Goal: Task Accomplishment & Management: Manage account settings

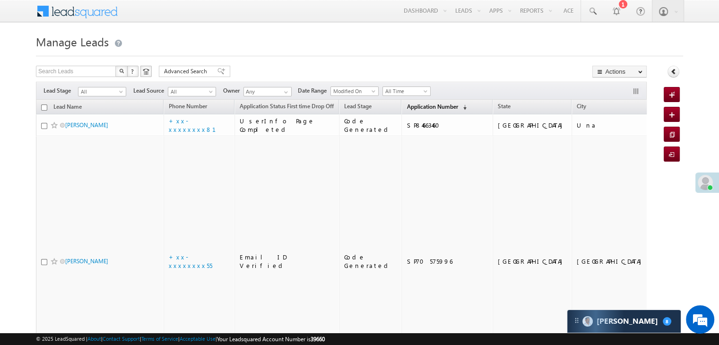
click at [411, 103] on span "Application Number" at bounding box center [431, 106] width 51 height 7
click at [413, 107] on span "Application Number" at bounding box center [431, 106] width 51 height 7
click at [406, 108] on span "Application Number" at bounding box center [431, 106] width 51 height 7
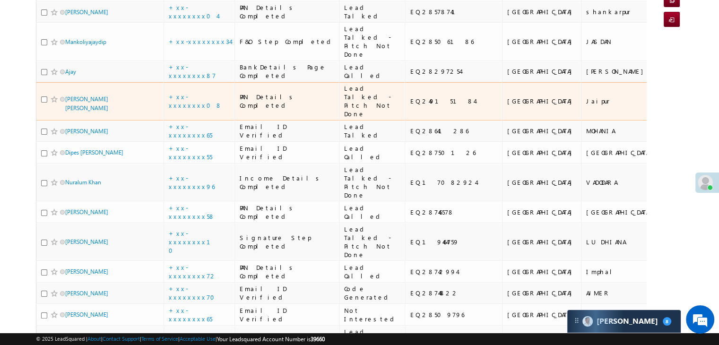
scroll to position [189, 0]
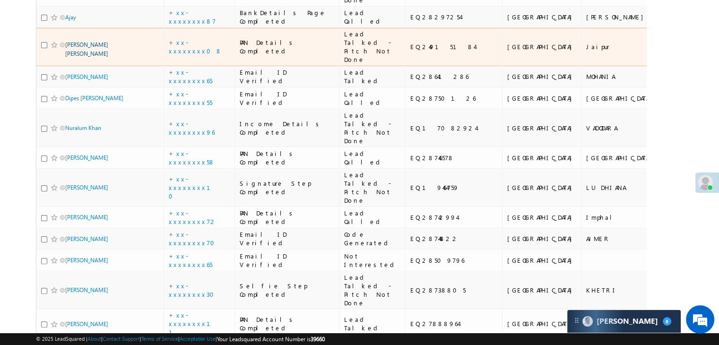
click at [72, 57] on link "Kaser singh" at bounding box center [86, 49] width 43 height 16
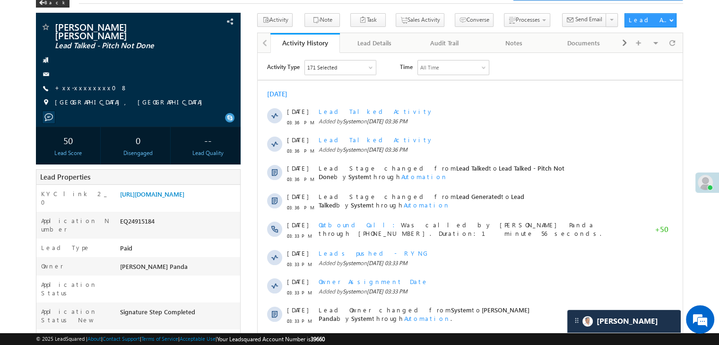
scroll to position [95, 0]
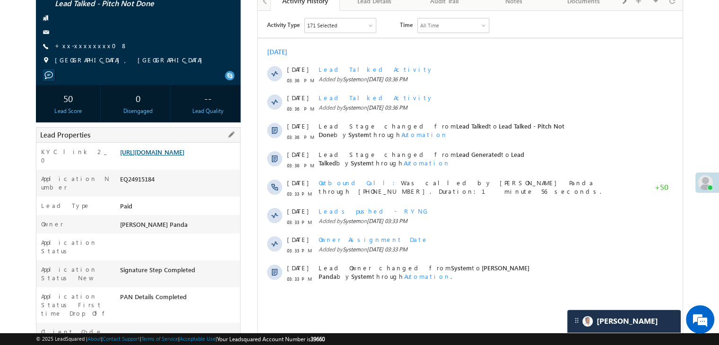
click at [174, 148] on link "[URL][DOMAIN_NAME]" at bounding box center [152, 152] width 64 height 8
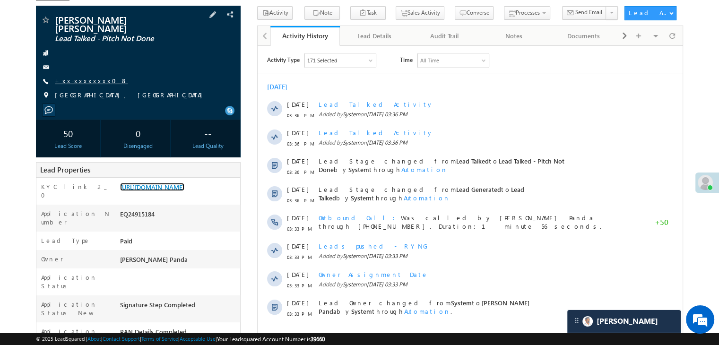
scroll to position [47, 0]
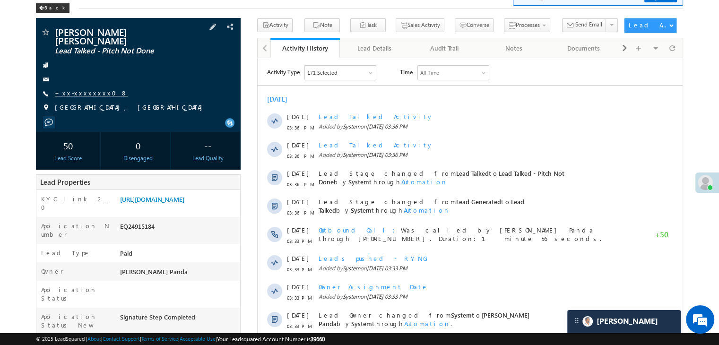
click at [77, 89] on link "+xx-xxxxxxxx08" at bounding box center [91, 93] width 73 height 8
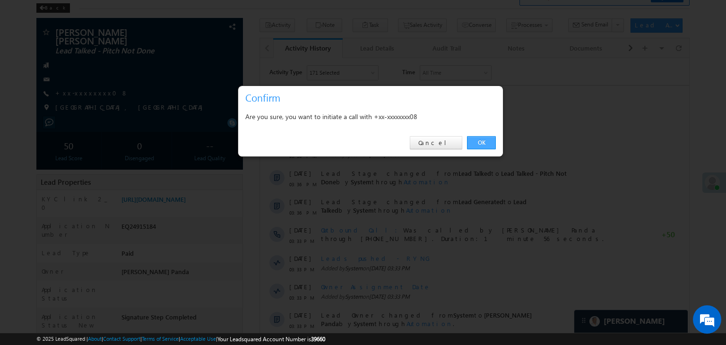
click at [484, 142] on link "OK" at bounding box center [481, 142] width 29 height 13
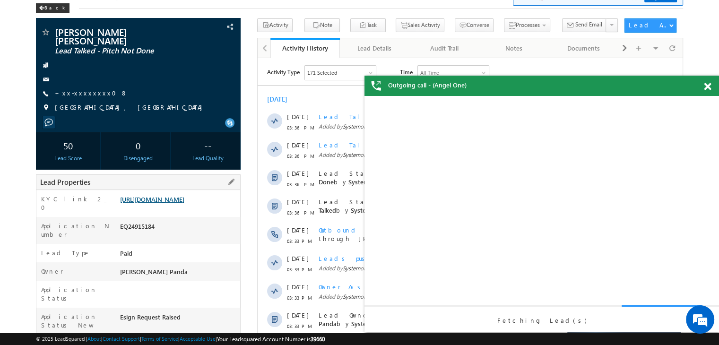
click at [184, 196] on link "[URL][DOMAIN_NAME]" at bounding box center [152, 199] width 64 height 8
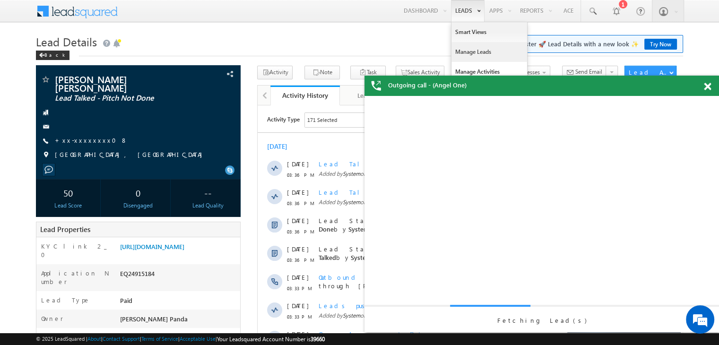
click at [459, 53] on link "Manage Leads" at bounding box center [489, 52] width 76 height 20
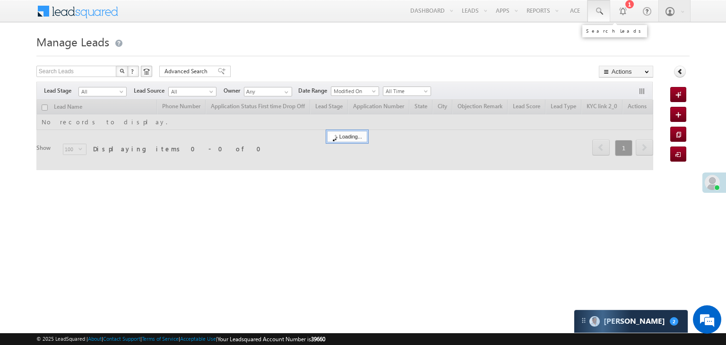
click at [599, 10] on span at bounding box center [598, 11] width 9 height 9
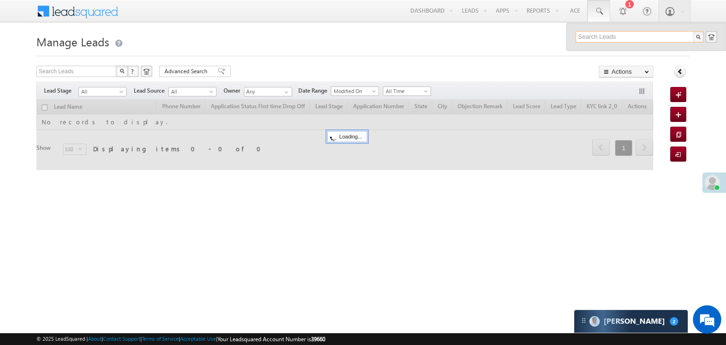
paste input "EQ18699286"
type input "EQ18699286"
click at [608, 49] on div "[PERSON_NAME]" at bounding box center [643, 50] width 127 height 10
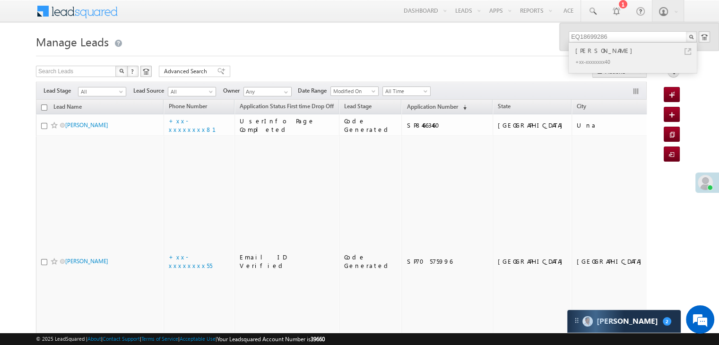
click at [603, 50] on div "[PERSON_NAME]" at bounding box center [636, 50] width 127 height 10
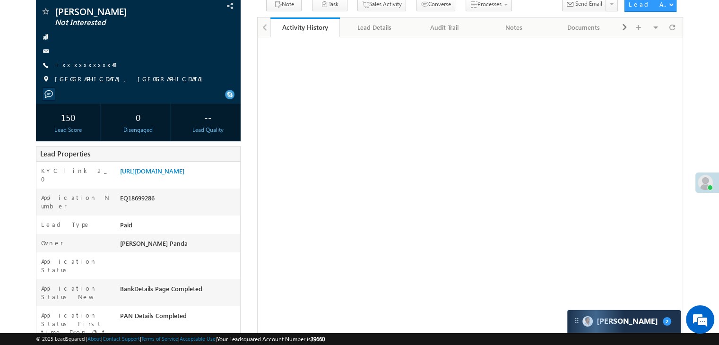
scroll to position [142, 0]
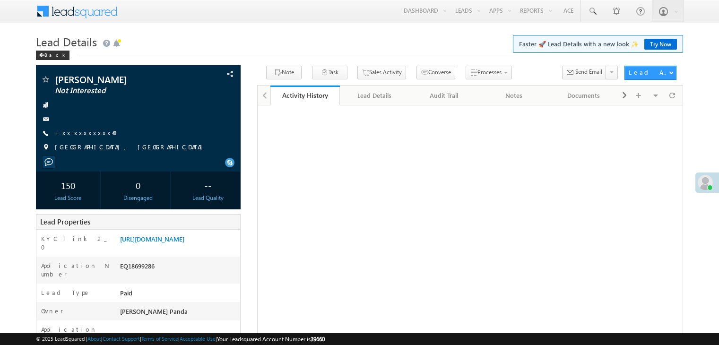
scroll to position [142, 0]
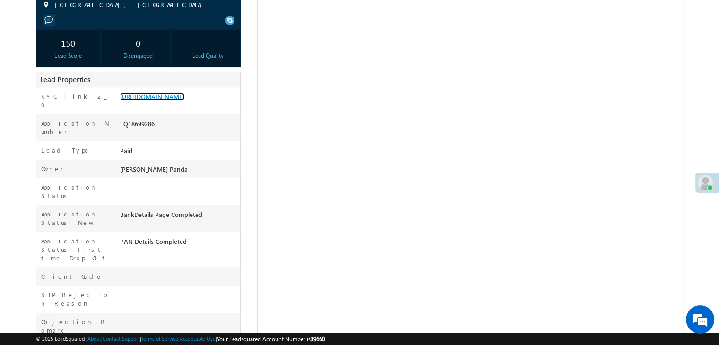
click at [178, 101] on link "https://angelbroking1-pk3em7sa.customui-test.leadsquared.com?leadId=414feedf-f2…" at bounding box center [152, 97] width 64 height 8
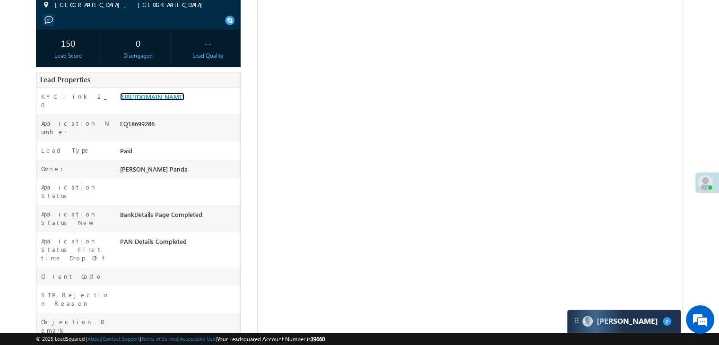
scroll to position [0, 0]
click at [172, 101] on link "https://angelbroking1-pk3em7sa.customui-test.leadsquared.com?leadId=414feedf-f2…" at bounding box center [152, 97] width 64 height 8
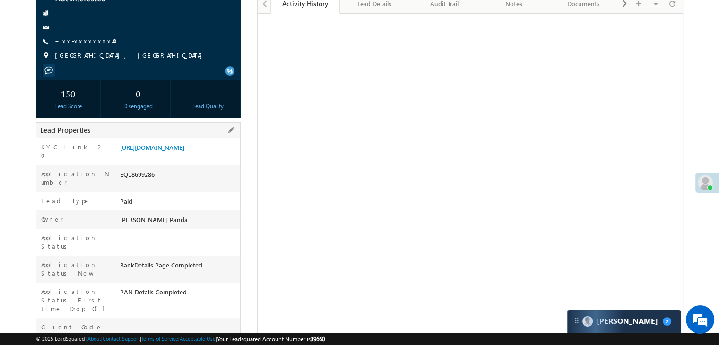
scroll to position [0, 0]
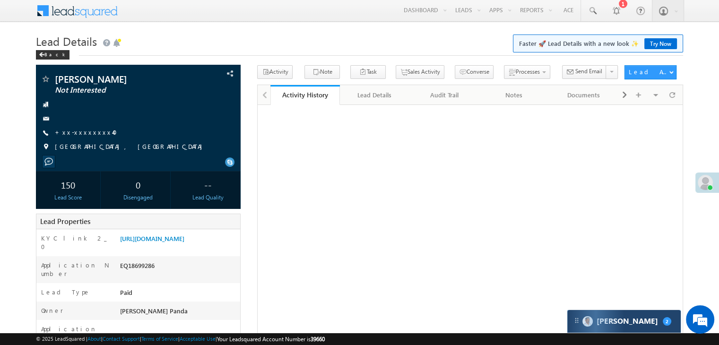
click at [645, 326] on div "[PERSON_NAME] 2" at bounding box center [623, 321] width 113 height 23
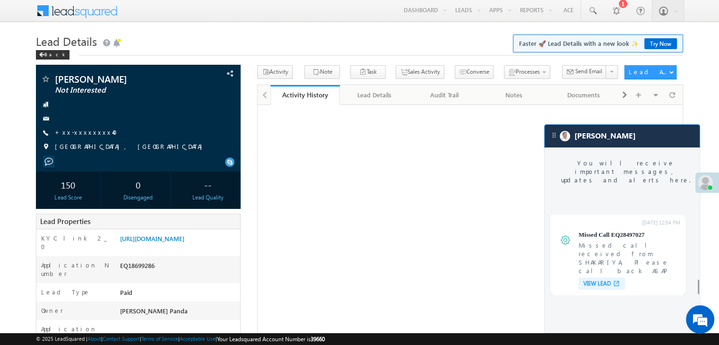
scroll to position [3764, 0]
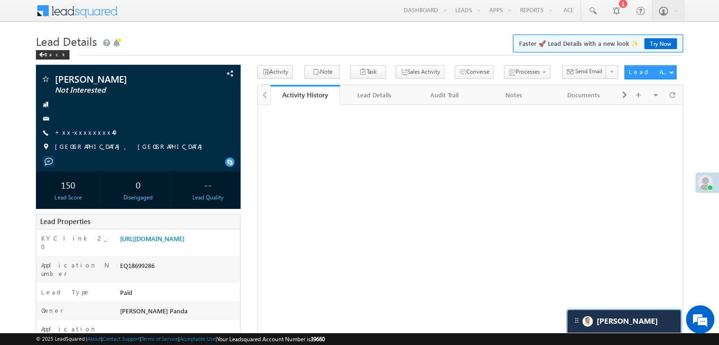
scroll to position [3809, 0]
click at [180, 242] on link "[URL][DOMAIN_NAME]" at bounding box center [152, 238] width 64 height 8
click at [174, 242] on link "[URL][DOMAIN_NAME]" at bounding box center [152, 238] width 64 height 8
click at [182, 242] on link "[URL][DOMAIN_NAME]" at bounding box center [152, 238] width 64 height 8
click at [177, 242] on link "[URL][DOMAIN_NAME]" at bounding box center [152, 238] width 64 height 8
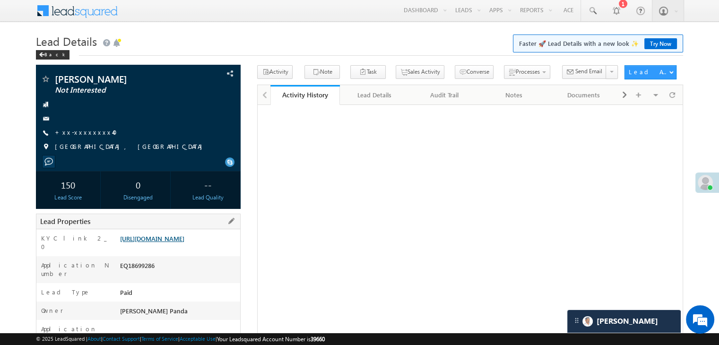
click at [184, 242] on link "[URL][DOMAIN_NAME]" at bounding box center [152, 238] width 64 height 8
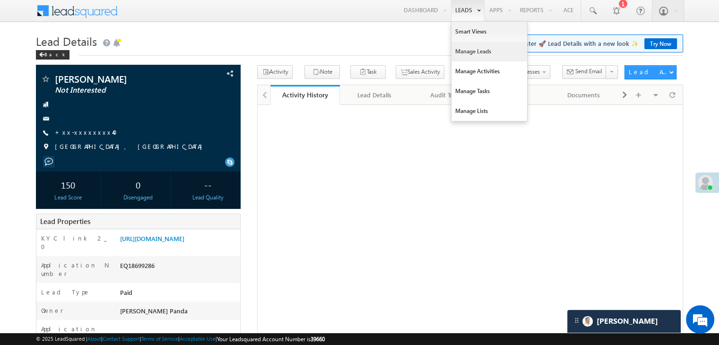
click at [463, 50] on link "Manage Leads" at bounding box center [489, 52] width 76 height 20
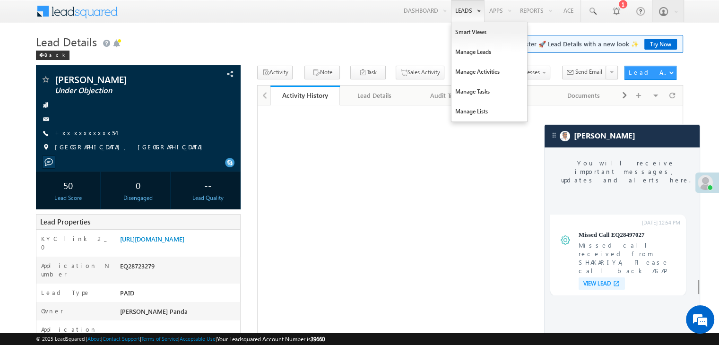
scroll to position [3742, 0]
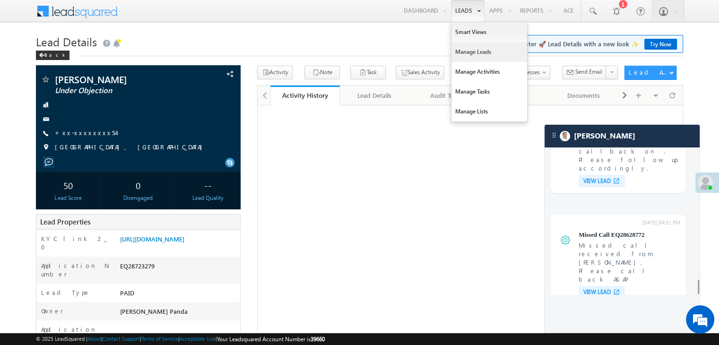
click at [469, 50] on link "Manage Leads" at bounding box center [489, 52] width 76 height 20
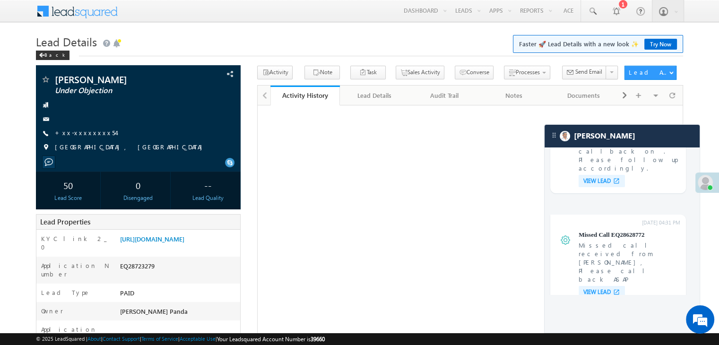
scroll to position [0, 0]
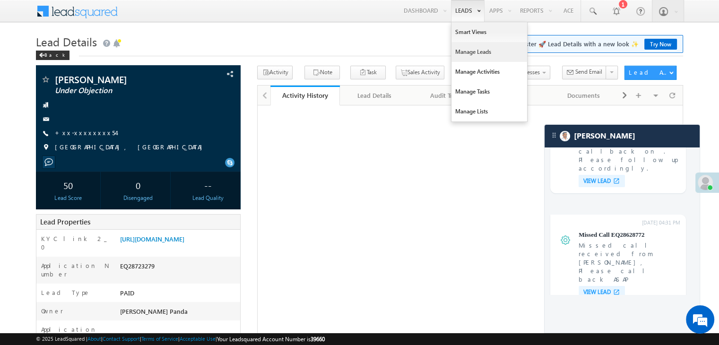
click at [459, 50] on link "Manage Leads" at bounding box center [489, 52] width 76 height 20
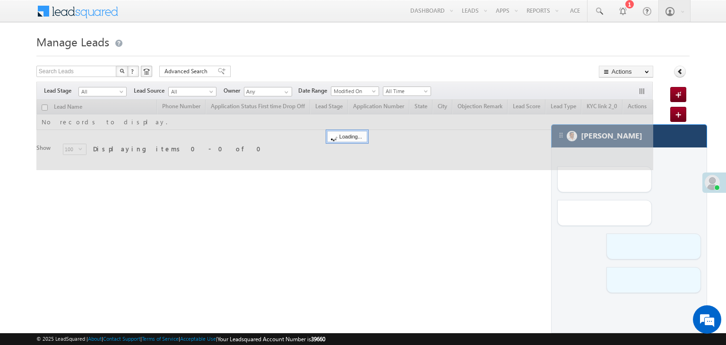
click at [676, 139] on div "[PERSON_NAME]" at bounding box center [628, 136] width 155 height 23
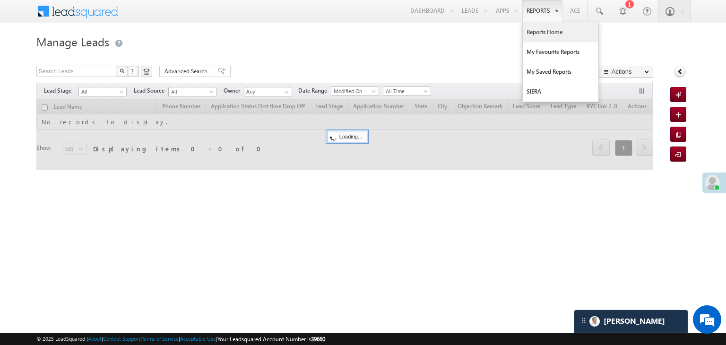
click link "Reports Home"
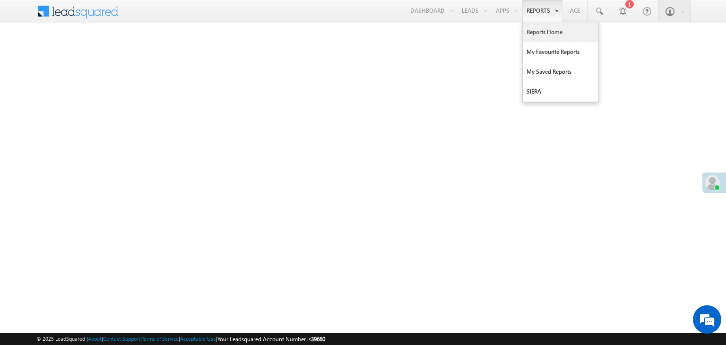
click at [534, 32] on link "Reports Home" at bounding box center [561, 32] width 76 height 20
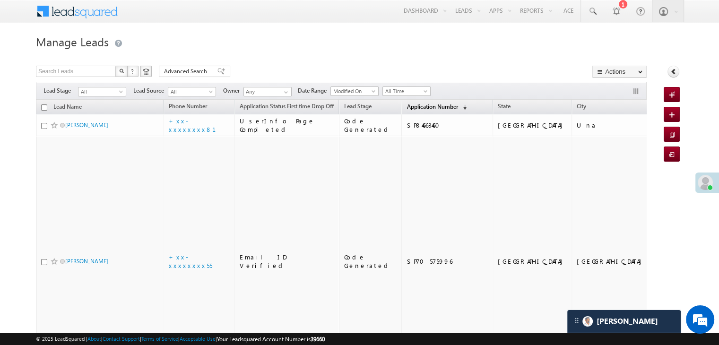
click at [414, 106] on span "Application Number" at bounding box center [431, 106] width 51 height 7
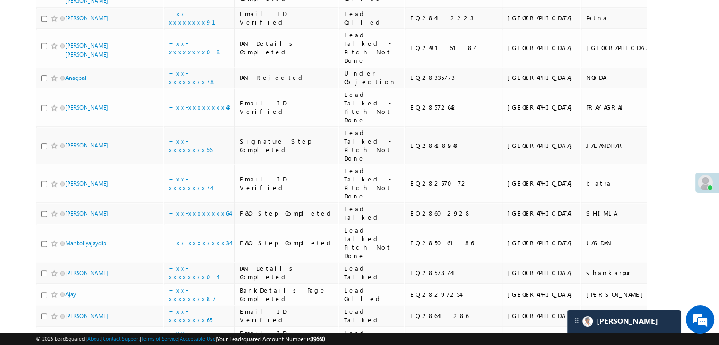
scroll to position [1276, 0]
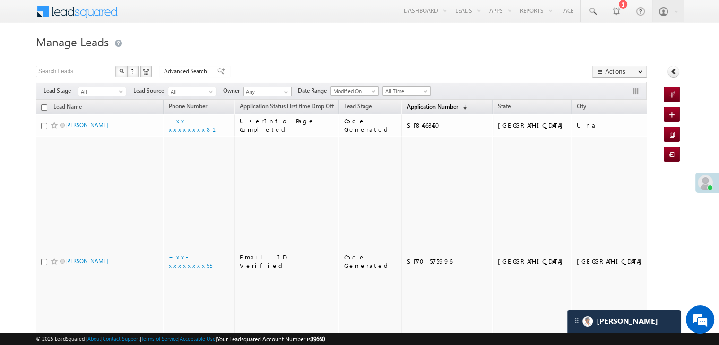
click at [413, 108] on span "Application Number" at bounding box center [431, 106] width 51 height 7
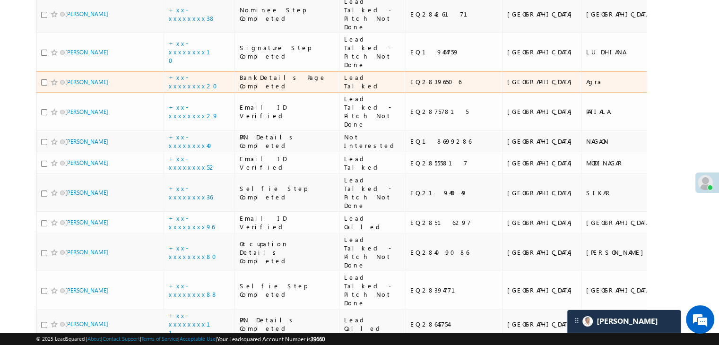
scroll to position [331, 0]
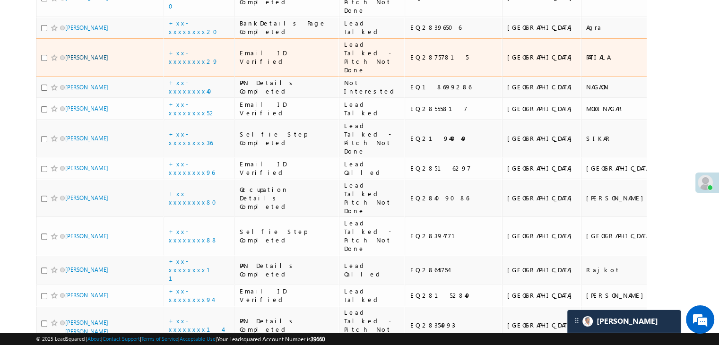
click at [80, 61] on link "[PERSON_NAME]" at bounding box center [86, 57] width 43 height 7
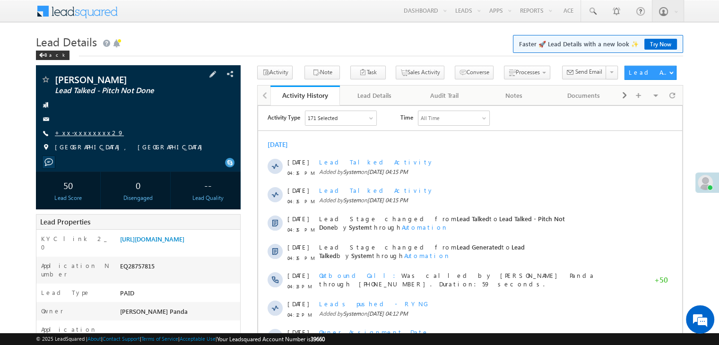
click at [79, 133] on link "+xx-xxxxxxxx29" at bounding box center [89, 133] width 69 height 8
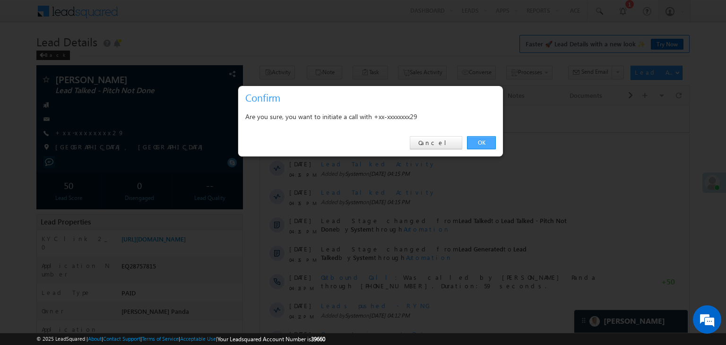
click at [482, 143] on link "OK" at bounding box center [481, 142] width 29 height 13
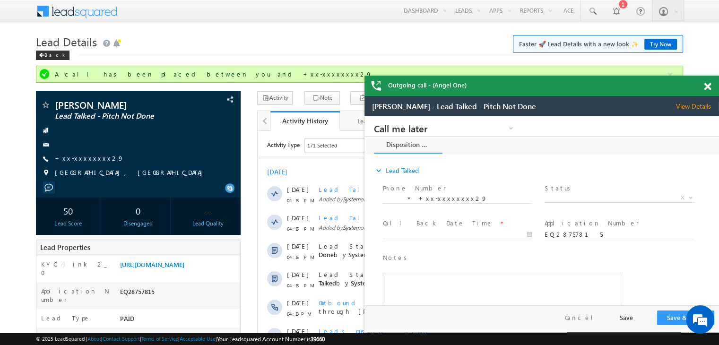
click at [704, 88] on span at bounding box center [707, 87] width 7 height 8
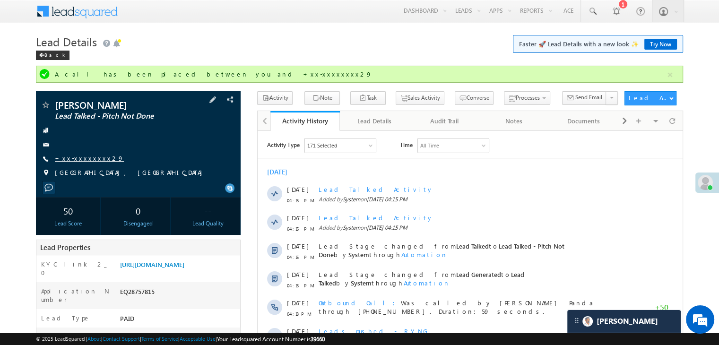
click at [81, 158] on link "+xx-xxxxxxxx29" at bounding box center [89, 158] width 69 height 8
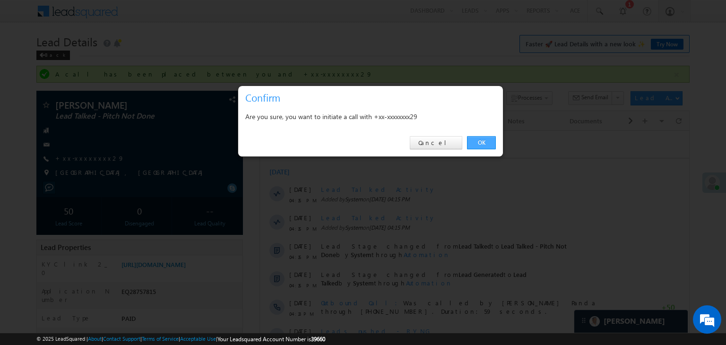
click at [482, 137] on link "OK" at bounding box center [481, 142] width 29 height 13
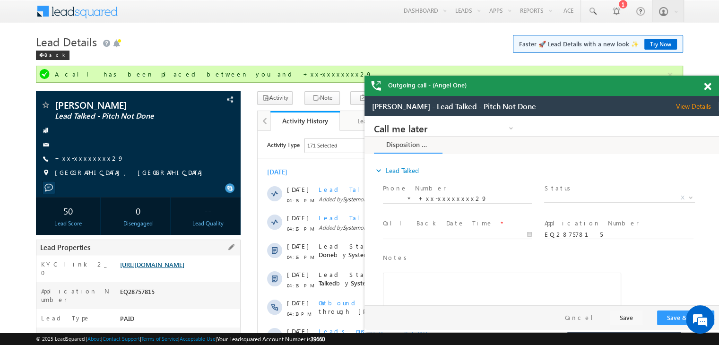
click at [176, 267] on link "https://angelbroking1-pk3em7sa.customui-test.leadsquared.com?leadId=8eb5e2fd-f2…" at bounding box center [152, 264] width 64 height 8
click at [709, 89] on span at bounding box center [707, 87] width 7 height 8
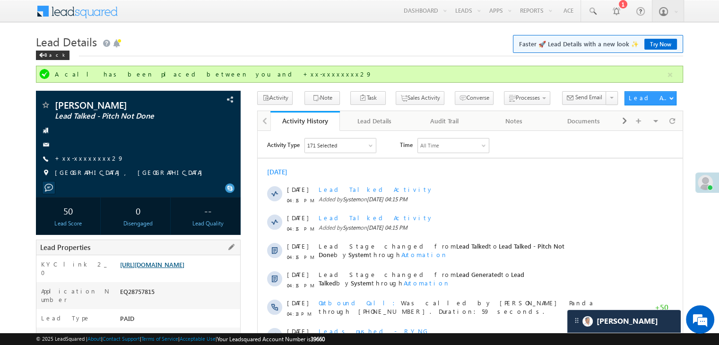
click at [184, 268] on link "https://angelbroking1-pk3em7sa.customui-test.leadsquared.com?leadId=8eb5e2fd-f2…" at bounding box center [152, 264] width 64 height 8
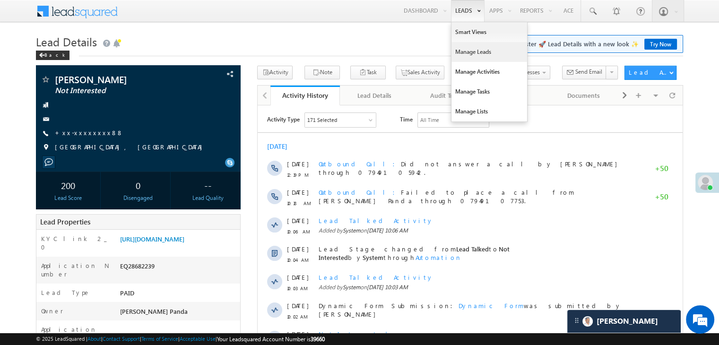
click at [458, 52] on link "Manage Leads" at bounding box center [489, 52] width 76 height 20
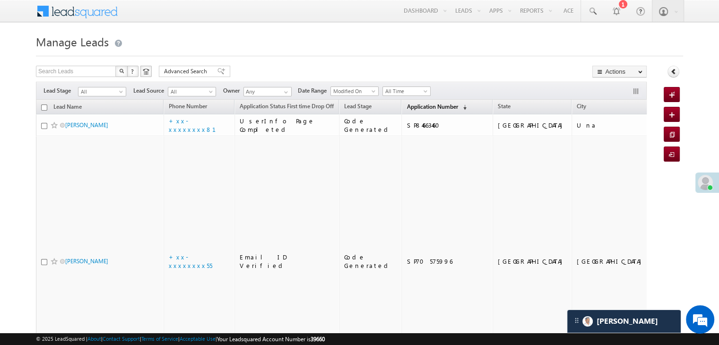
click at [403, 102] on link "Application Number (sorted descending)" at bounding box center [436, 107] width 69 height 12
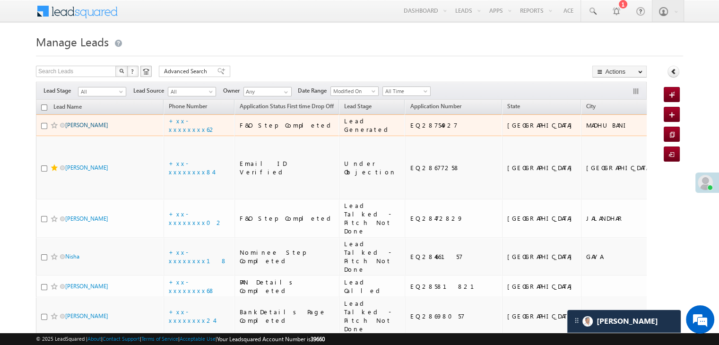
click at [78, 129] on link "[PERSON_NAME]" at bounding box center [86, 124] width 43 height 7
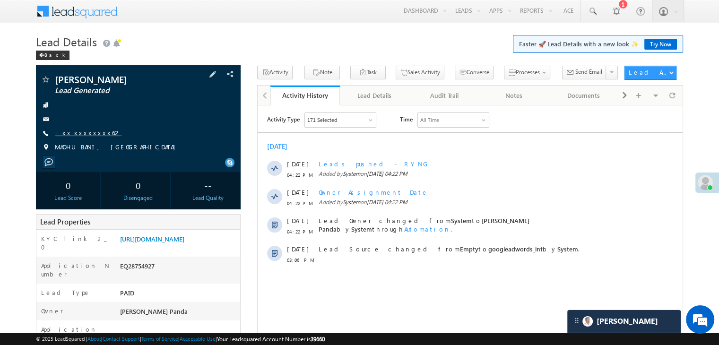
click at [84, 135] on link "+xx-xxxxxxxx62" at bounding box center [88, 133] width 67 height 8
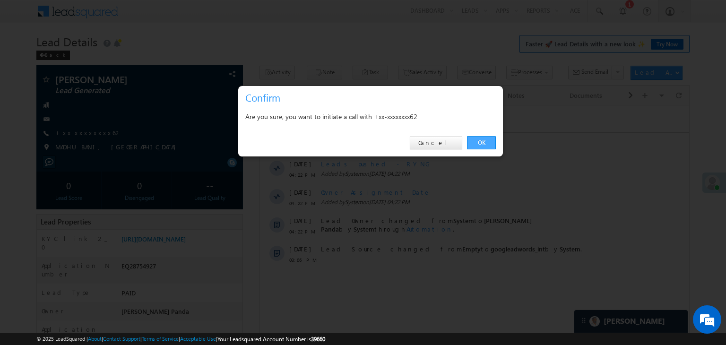
click at [486, 139] on link "OK" at bounding box center [481, 142] width 29 height 13
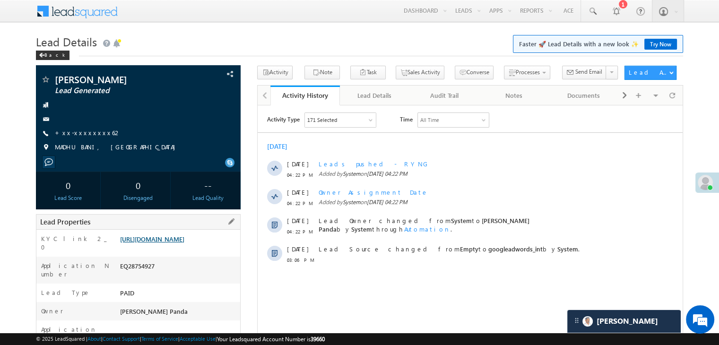
click at [155, 239] on link "[URL][DOMAIN_NAME]" at bounding box center [152, 239] width 64 height 8
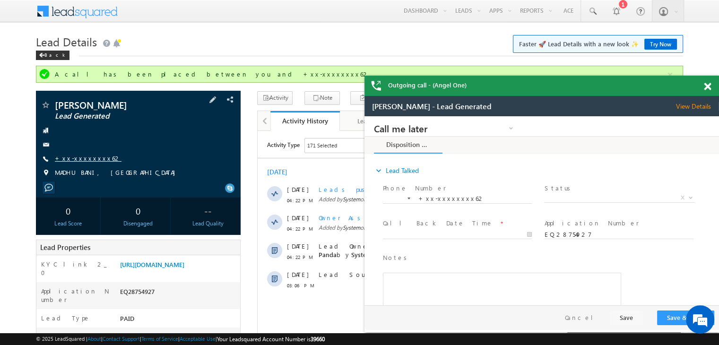
click at [81, 160] on link "+xx-xxxxxxxx62" at bounding box center [88, 158] width 67 height 8
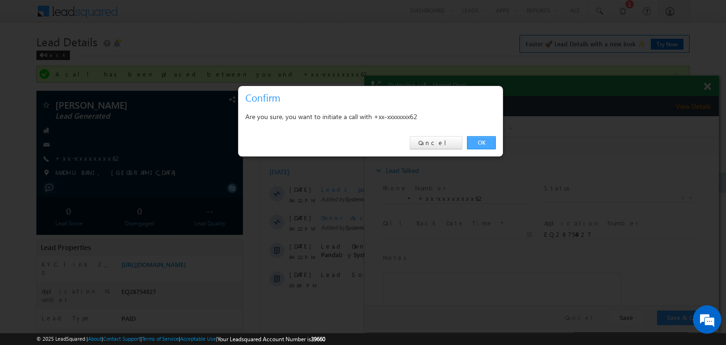
click at [476, 143] on link "OK" at bounding box center [481, 142] width 29 height 13
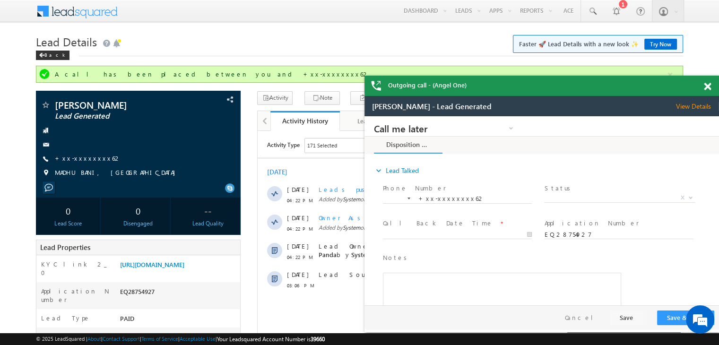
click at [709, 86] on span at bounding box center [707, 87] width 7 height 8
click at [597, 192] on span "Status *" at bounding box center [619, 188] width 150 height 10
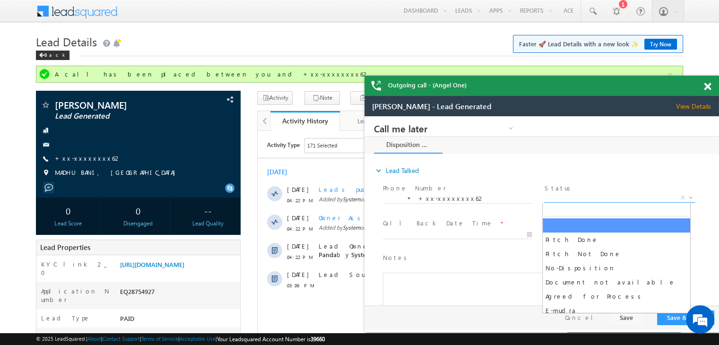
click at [593, 199] on span "X" at bounding box center [619, 197] width 150 height 9
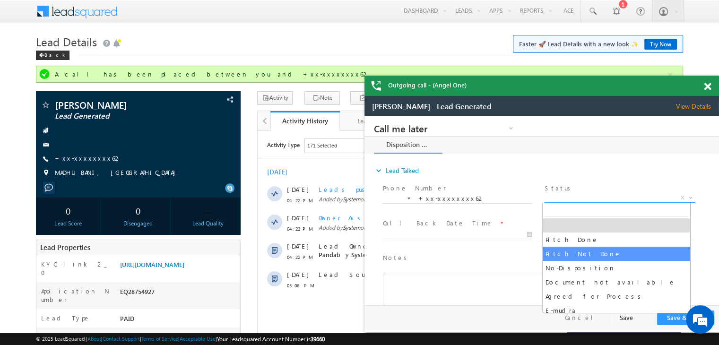
select select "Pitch Not Done"
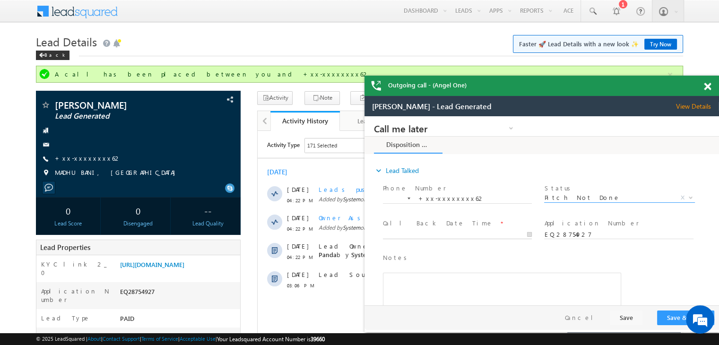
type input "[DATE] 4:23 PM"
click at [506, 230] on input "[DATE] 4:23 PM" at bounding box center [457, 234] width 149 height 9
click at [670, 311] on button "Save & Close" at bounding box center [685, 317] width 57 height 15
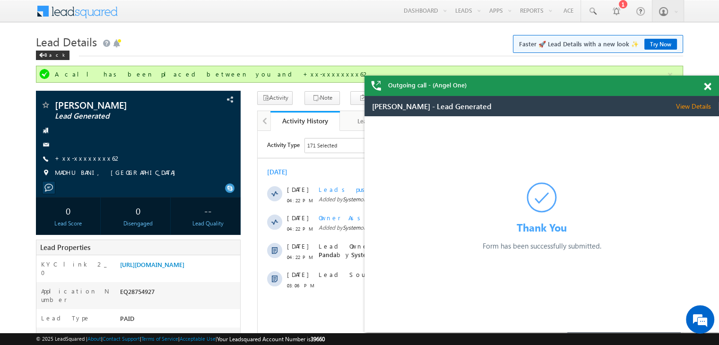
click at [708, 87] on span at bounding box center [707, 87] width 7 height 8
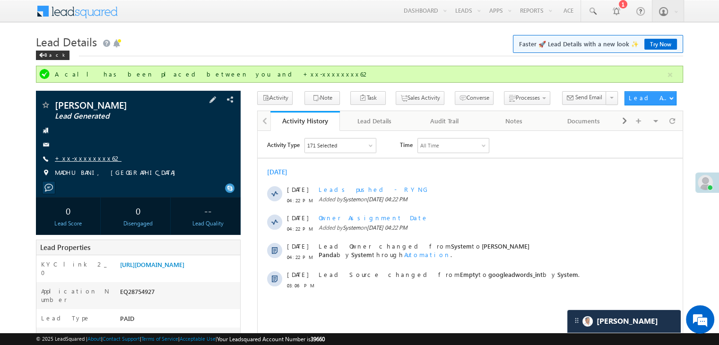
click at [77, 159] on link "+xx-xxxxxxxx62" at bounding box center [88, 158] width 67 height 8
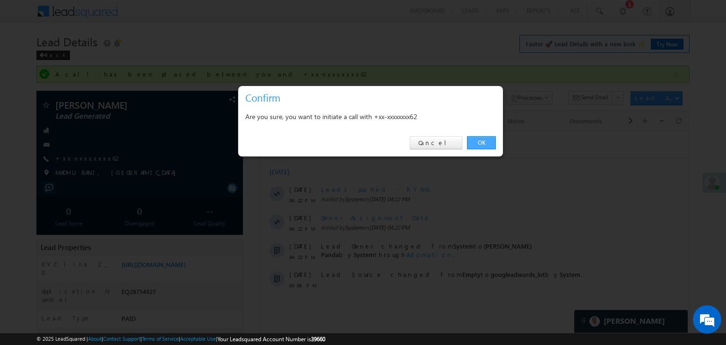
click at [482, 142] on link "OK" at bounding box center [481, 142] width 29 height 13
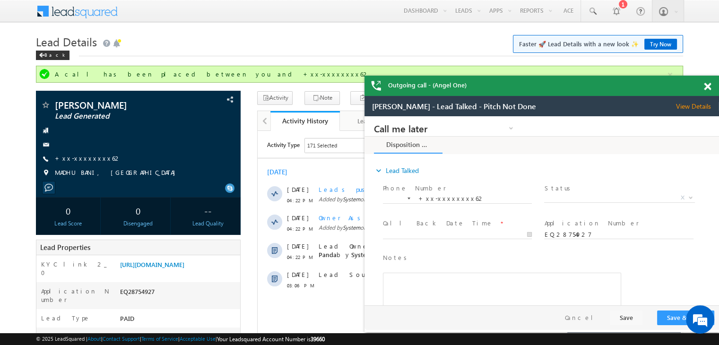
click at [709, 89] on span at bounding box center [707, 87] width 7 height 8
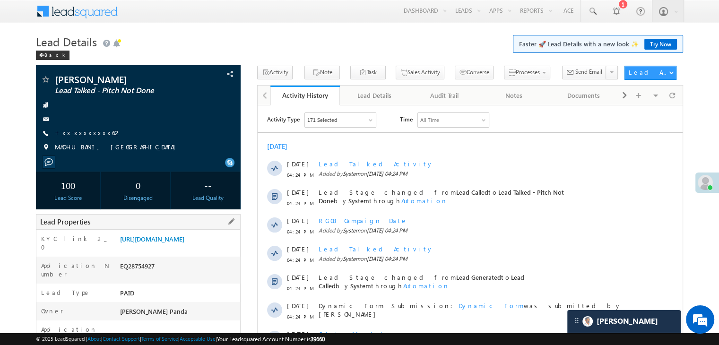
scroll to position [47, 0]
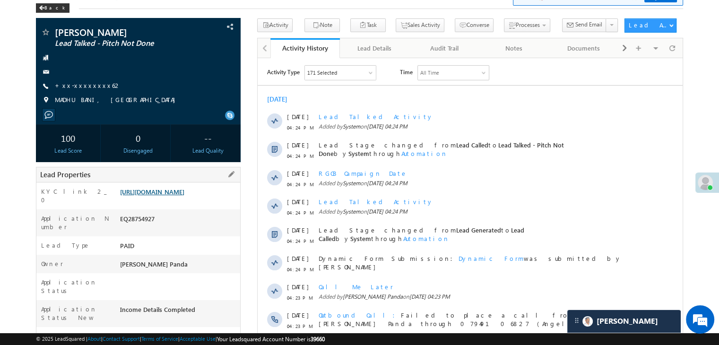
click at [184, 196] on link "[URL][DOMAIN_NAME]" at bounding box center [152, 192] width 64 height 8
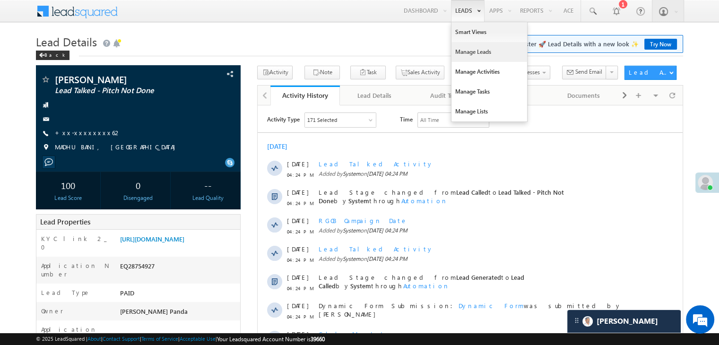
click at [465, 51] on link "Manage Leads" at bounding box center [489, 52] width 76 height 20
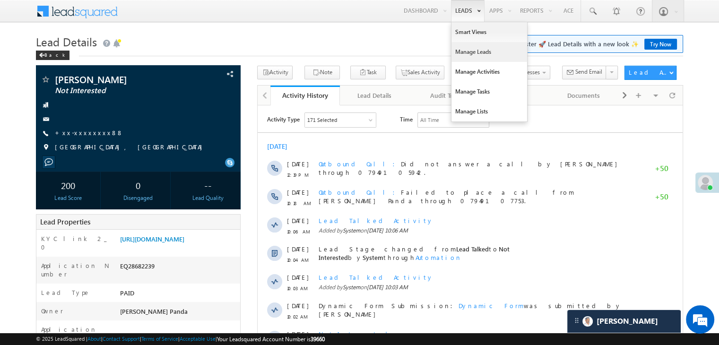
click at [459, 50] on link "Manage Leads" at bounding box center [489, 52] width 76 height 20
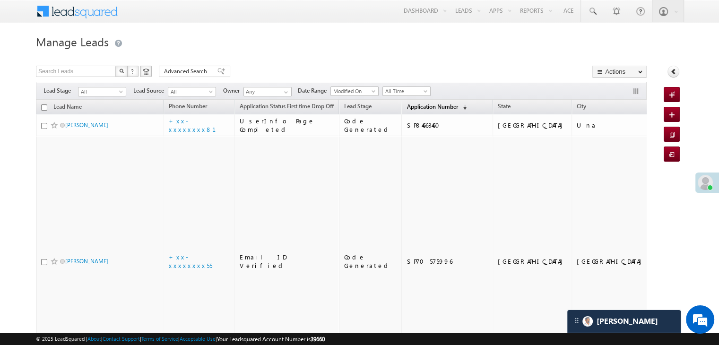
click at [421, 110] on link "Application Number (sorted descending)" at bounding box center [436, 107] width 69 height 12
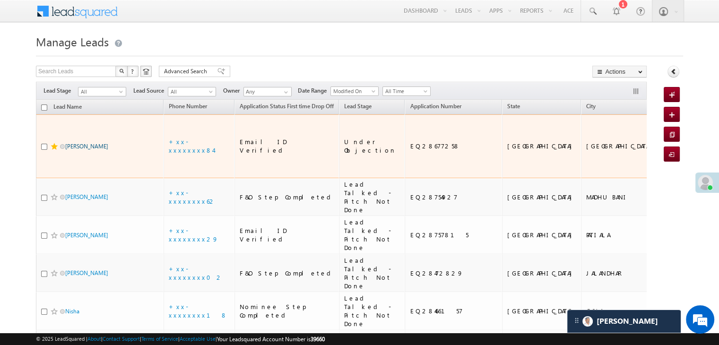
click at [75, 147] on link "Kuldeep kumar" at bounding box center [86, 146] width 43 height 7
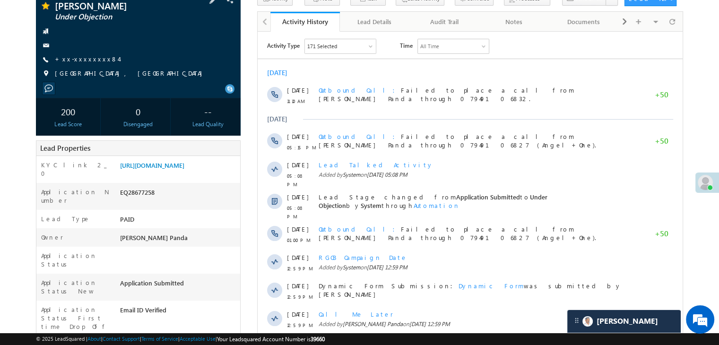
scroll to position [142, 0]
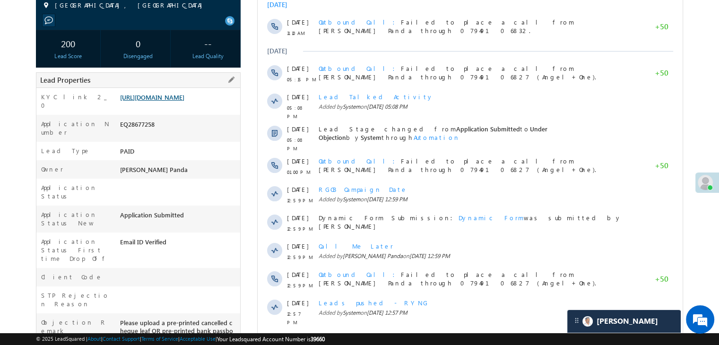
click at [184, 101] on link "[URL][DOMAIN_NAME]" at bounding box center [152, 97] width 64 height 8
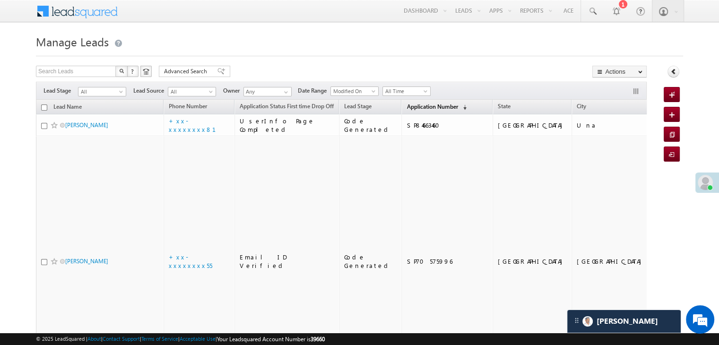
click at [408, 103] on span "Application Number" at bounding box center [431, 106] width 51 height 7
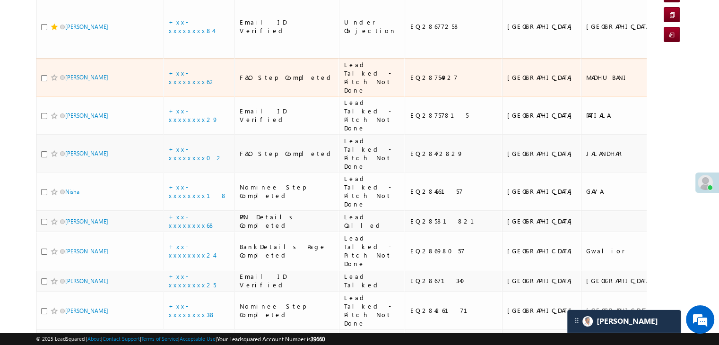
scroll to position [189, 0]
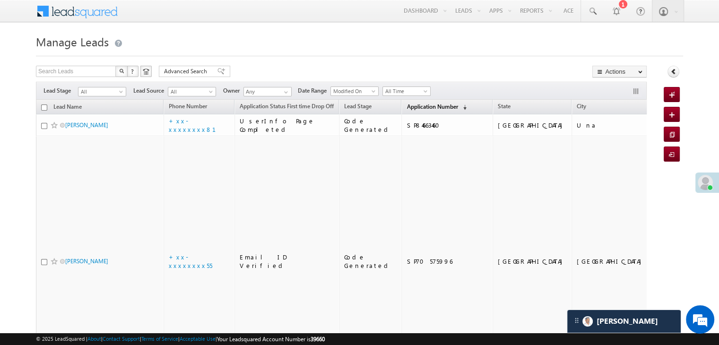
click at [412, 109] on span "Application Number" at bounding box center [431, 106] width 51 height 7
click at [413, 106] on span "Application Number" at bounding box center [431, 106] width 51 height 7
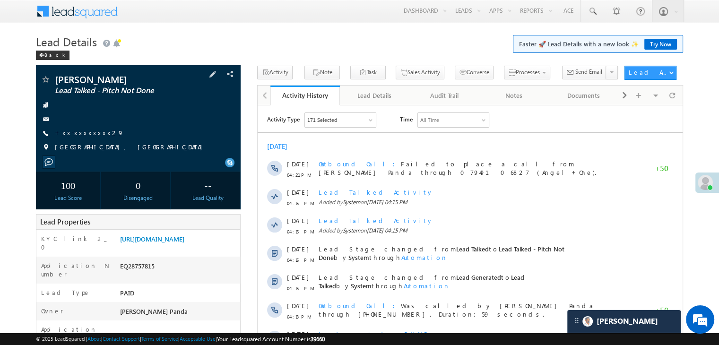
scroll to position [95, 0]
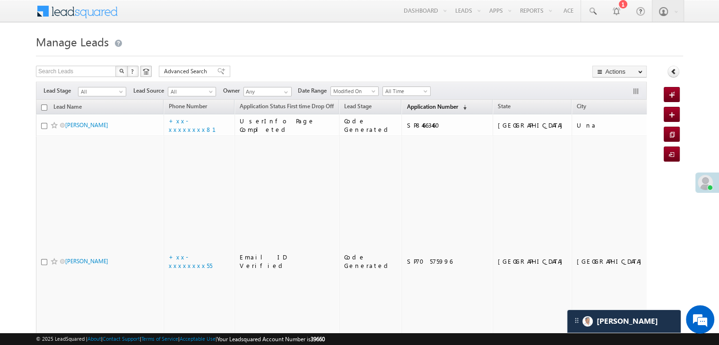
click at [418, 103] on span "Application Number" at bounding box center [431, 106] width 51 height 7
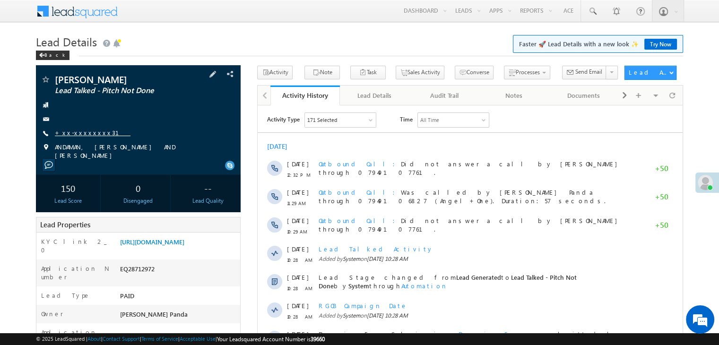
click at [75, 134] on link "+xx-xxxxxxxx31" at bounding box center [93, 133] width 76 height 8
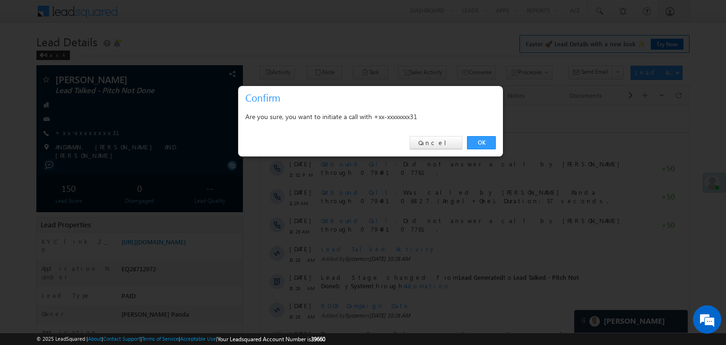
drag, startPoint x: 482, startPoint y: 143, endPoint x: 458, endPoint y: 94, distance: 54.5
click at [482, 143] on link "OK" at bounding box center [481, 142] width 29 height 13
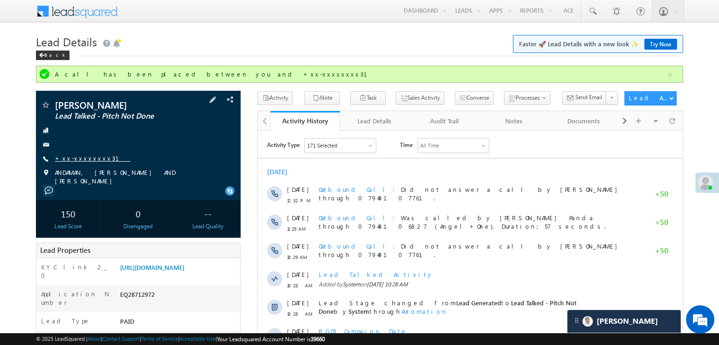
click at [78, 159] on link "+xx-xxxxxxxx31" at bounding box center [93, 158] width 76 height 8
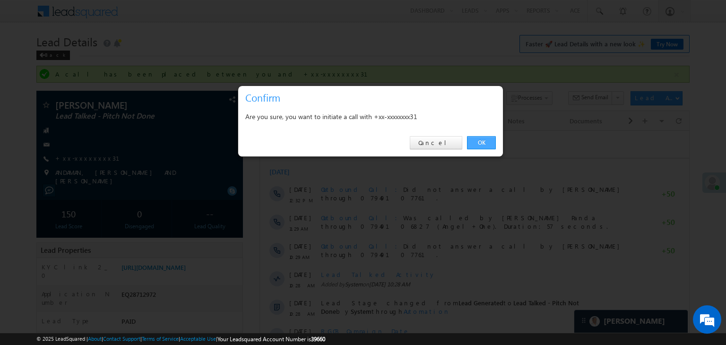
click at [476, 142] on link "OK" at bounding box center [481, 142] width 29 height 13
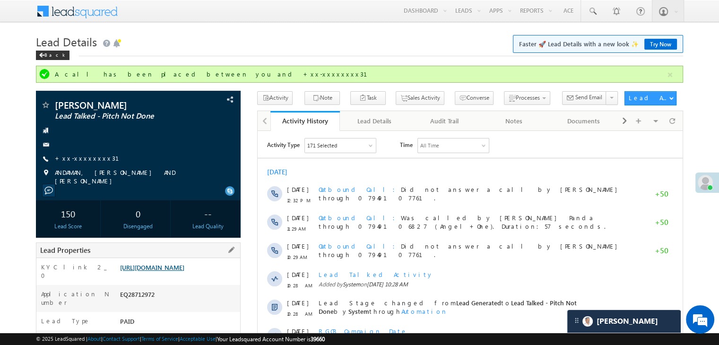
click at [184, 271] on link "[URL][DOMAIN_NAME]" at bounding box center [152, 267] width 64 height 8
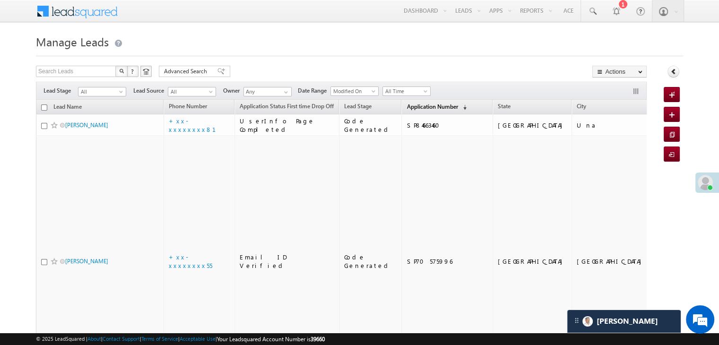
click at [425, 106] on span "Application Number" at bounding box center [431, 106] width 51 height 7
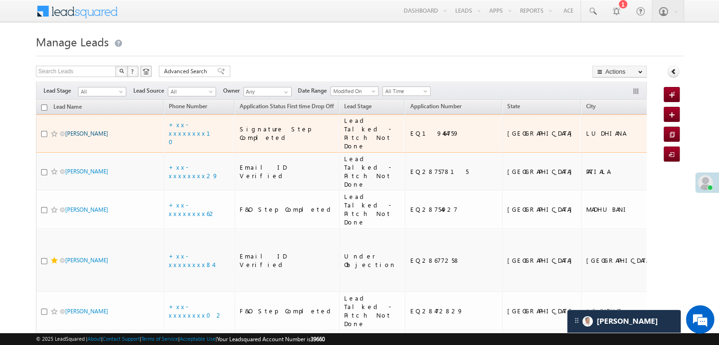
click at [74, 137] on link "[PERSON_NAME]" at bounding box center [86, 133] width 43 height 7
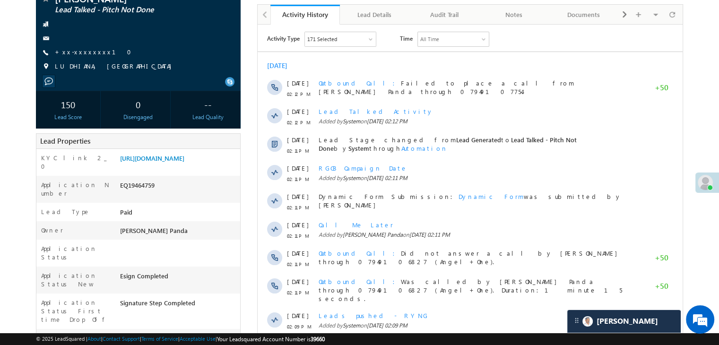
scroll to position [95, 0]
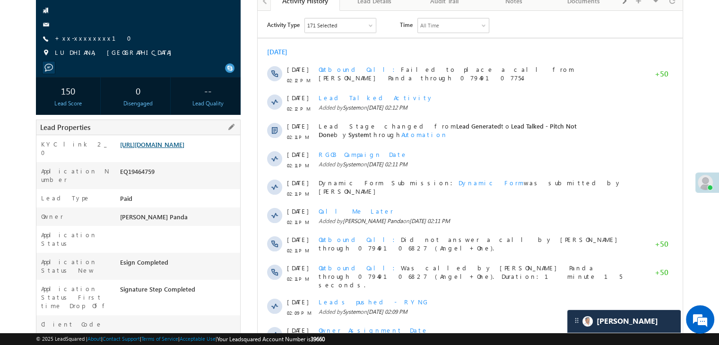
click at [179, 148] on link "[URL][DOMAIN_NAME]" at bounding box center [152, 144] width 64 height 8
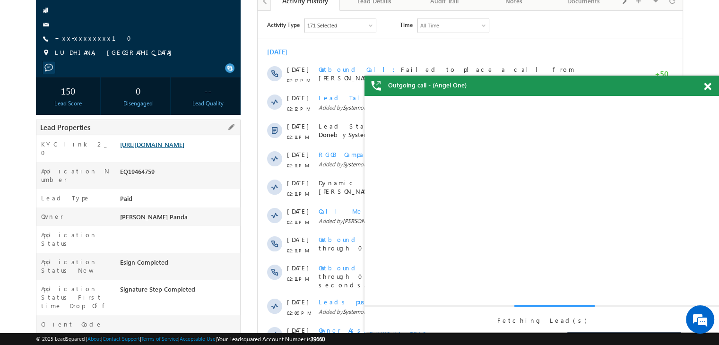
scroll to position [0, 0]
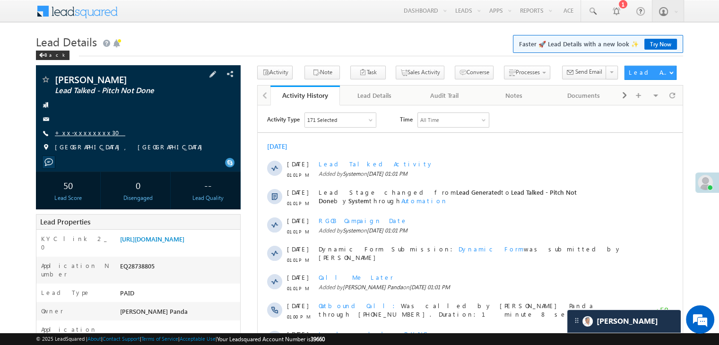
click at [76, 133] on link "+xx-xxxxxxxx30" at bounding box center [90, 133] width 70 height 8
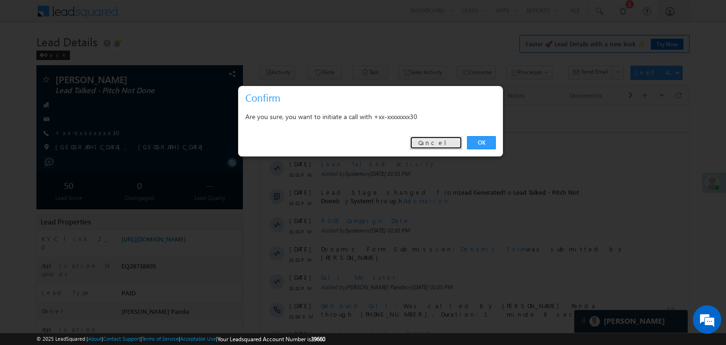
click at [444, 141] on link "Cancel" at bounding box center [436, 142] width 52 height 13
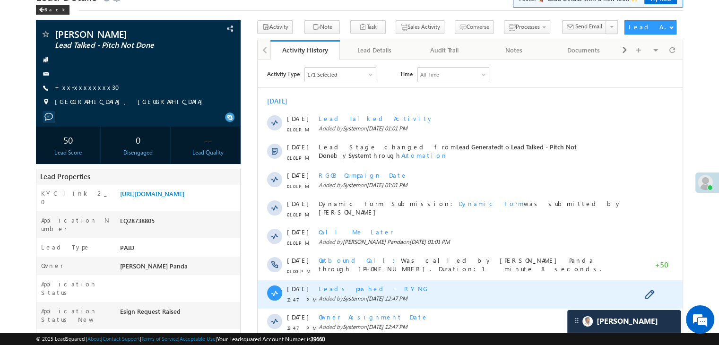
scroll to position [95, 0]
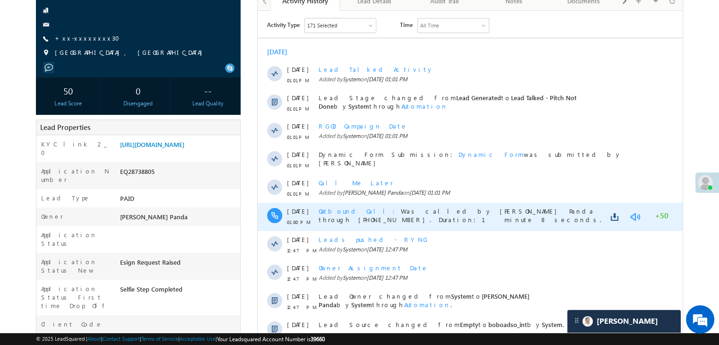
click at [634, 215] on link at bounding box center [634, 216] width 11 height 9
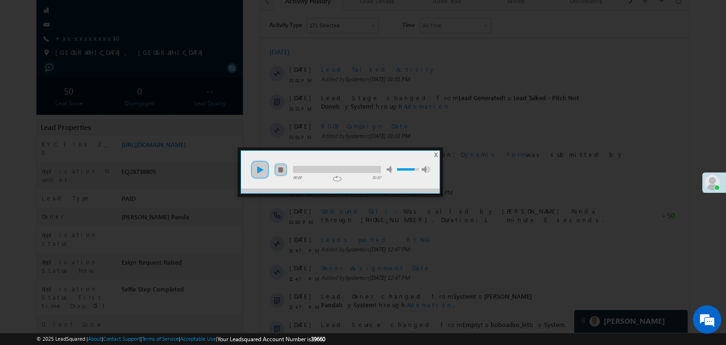
click at [258, 171] on link "play" at bounding box center [259, 169] width 19 height 19
click at [336, 169] on div at bounding box center [337, 169] width 88 height 7
click at [350, 167] on div at bounding box center [337, 169] width 88 height 7
click at [435, 155] on span "X" at bounding box center [435, 154] width 3 height 7
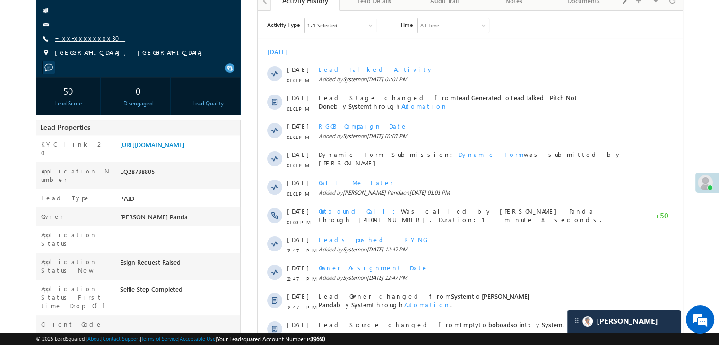
click at [92, 39] on link "+xx-xxxxxxxx30" at bounding box center [90, 38] width 70 height 8
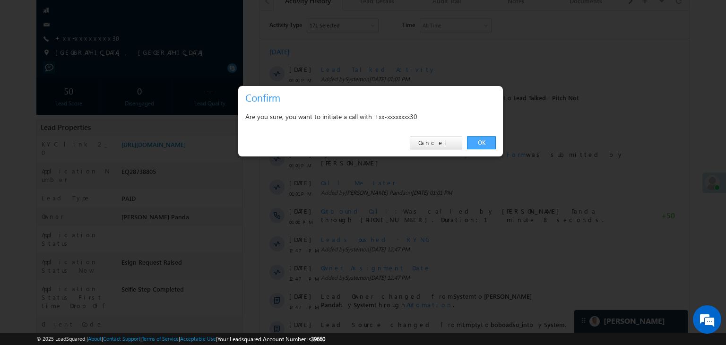
click at [479, 142] on link "OK" at bounding box center [481, 142] width 29 height 13
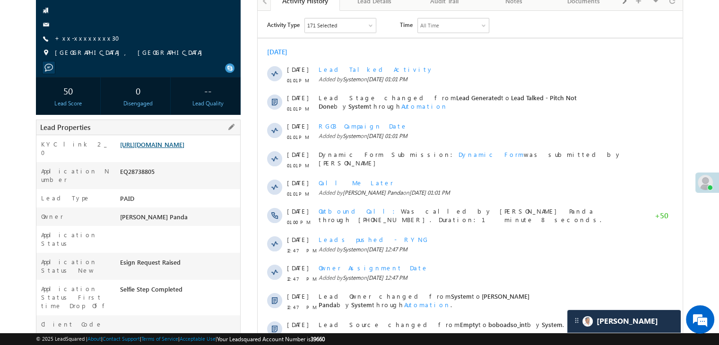
click at [184, 148] on link "https://angelbroking1-pk3em7sa.customui-test.leadsquared.com?leadId=49de1170-99…" at bounding box center [152, 144] width 64 height 8
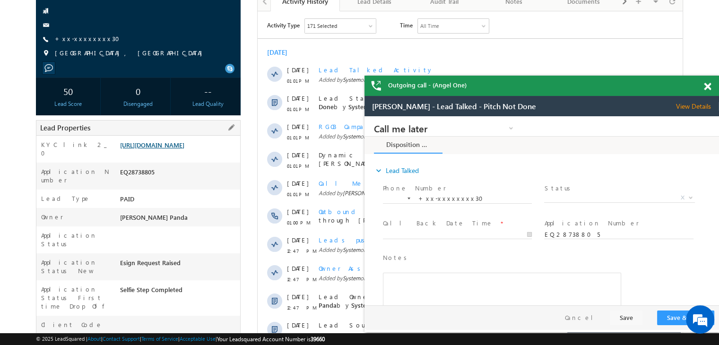
scroll to position [0, 0]
click at [708, 87] on span at bounding box center [707, 87] width 7 height 8
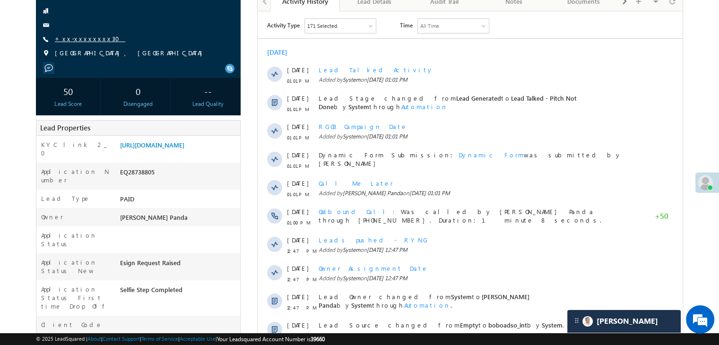
click at [67, 37] on link "+xx-xxxxxxxx30" at bounding box center [90, 38] width 70 height 8
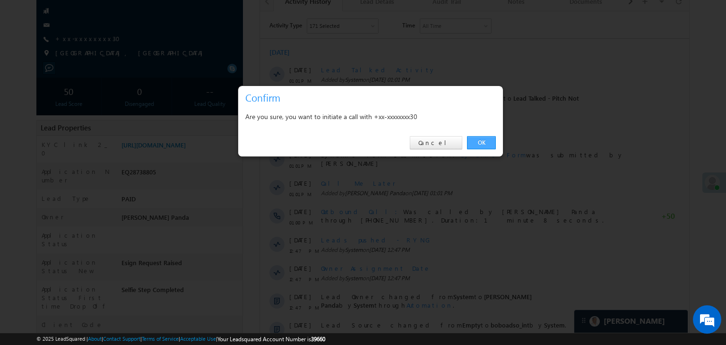
click at [480, 142] on link "OK" at bounding box center [481, 142] width 29 height 13
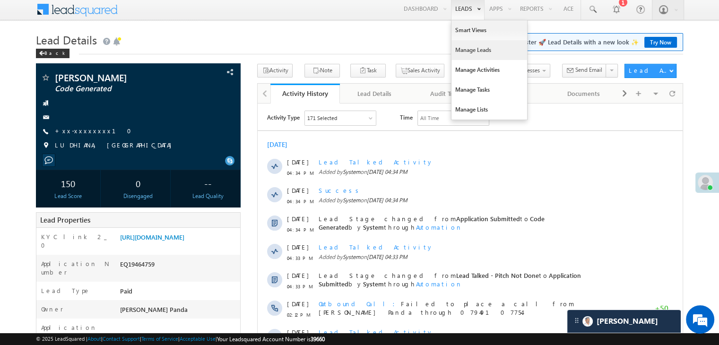
click at [460, 50] on link "Manage Leads" at bounding box center [489, 50] width 76 height 20
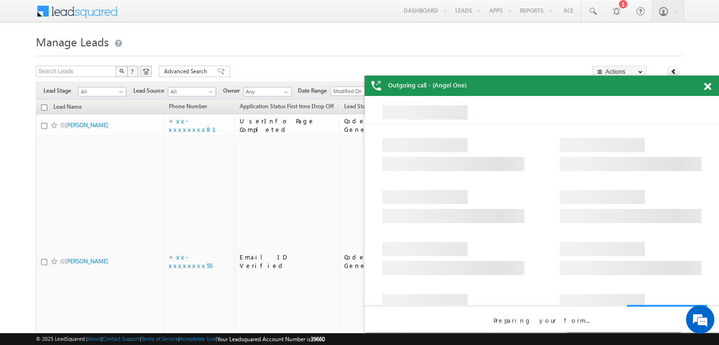
click at [711, 88] on div at bounding box center [712, 85] width 13 height 18
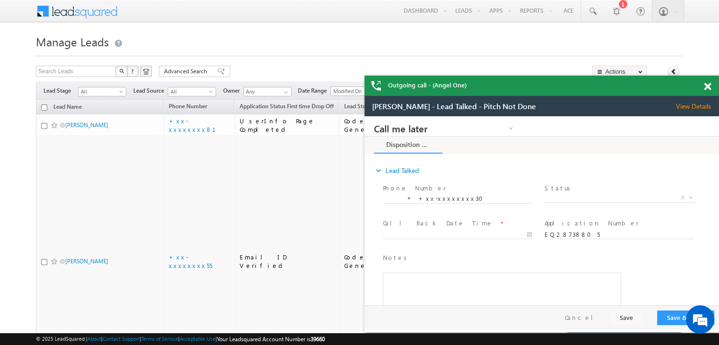
click at [705, 87] on span at bounding box center [707, 87] width 7 height 8
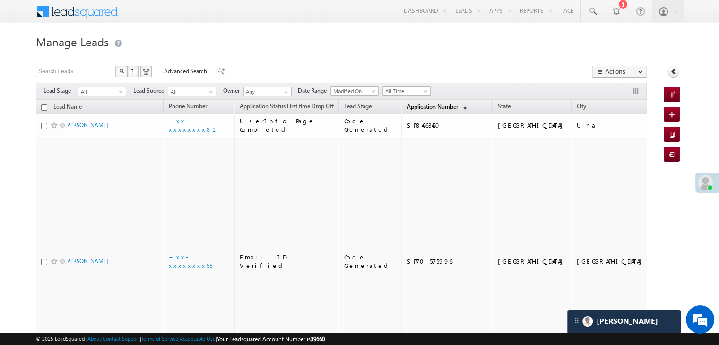
click at [409, 106] on span "Application Number" at bounding box center [431, 106] width 51 height 7
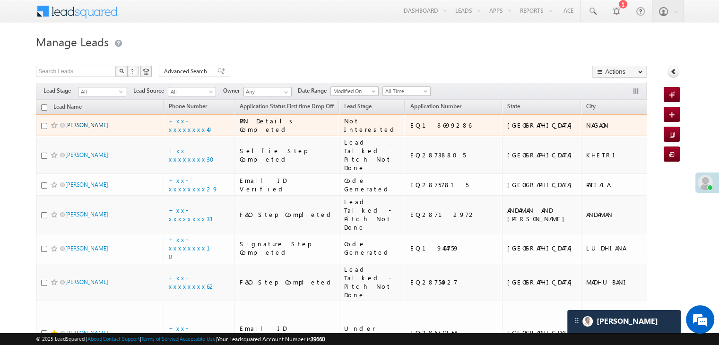
click at [70, 129] on link "[PERSON_NAME]" at bounding box center [86, 124] width 43 height 7
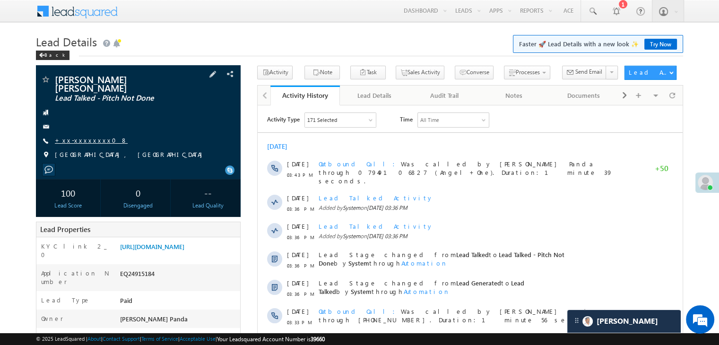
click at [81, 136] on link "+xx-xxxxxxxx08" at bounding box center [91, 140] width 73 height 8
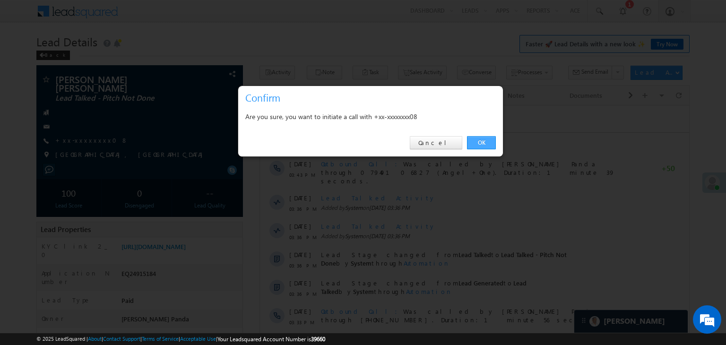
click at [475, 143] on link "OK" at bounding box center [481, 142] width 29 height 13
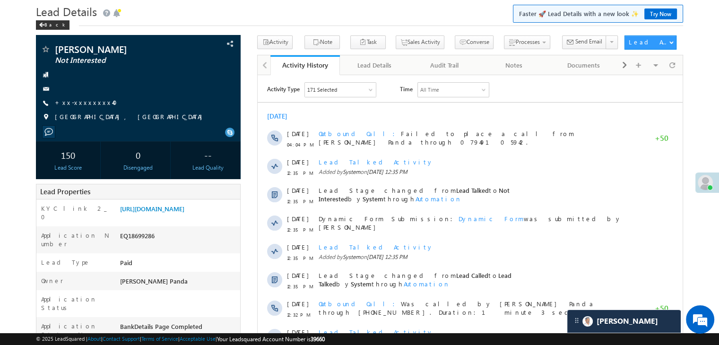
scroll to position [47, 0]
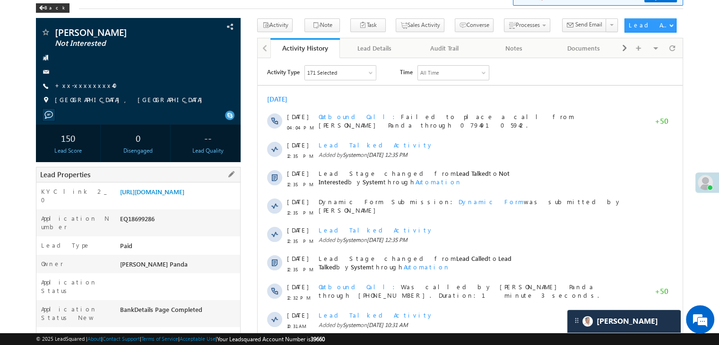
click at [185, 187] on div "[URL][DOMAIN_NAME]" at bounding box center [179, 193] width 122 height 13
click at [183, 195] on link "https://angelbroking1-pk3em7sa.customui-test.leadsquared.com?leadId=414feedf-f2…" at bounding box center [152, 192] width 64 height 8
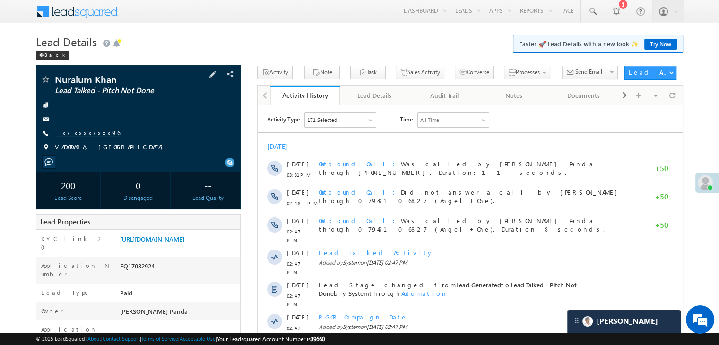
click at [83, 135] on link "+xx-xxxxxxxx96" at bounding box center [87, 133] width 65 height 8
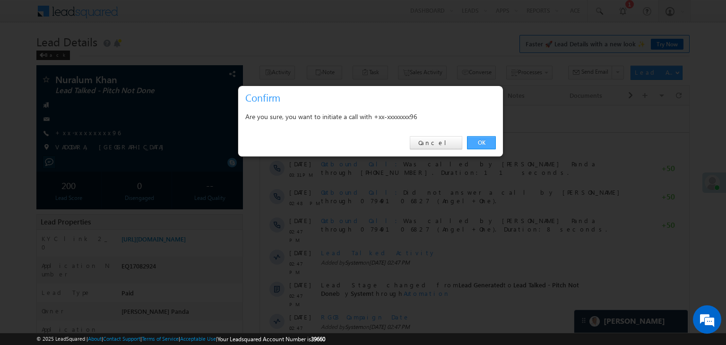
click at [481, 140] on link "OK" at bounding box center [481, 142] width 29 height 13
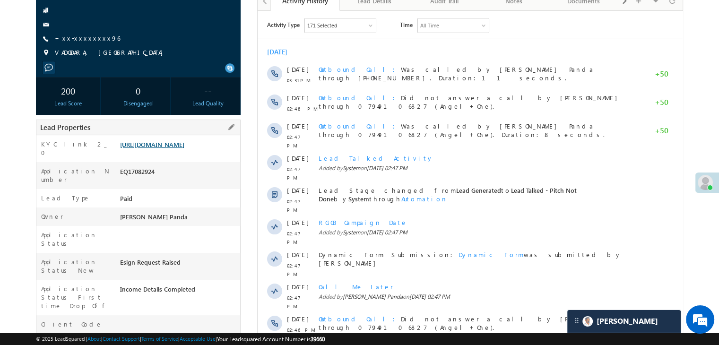
scroll to position [120, 0]
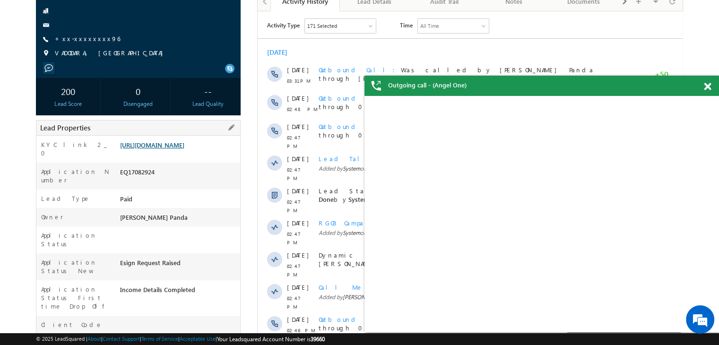
click at [184, 149] on link "https://angelbroking1-pk3em7sa.customui-test.leadsquared.com?leadId=4533d6ad-bd…" at bounding box center [152, 145] width 64 height 8
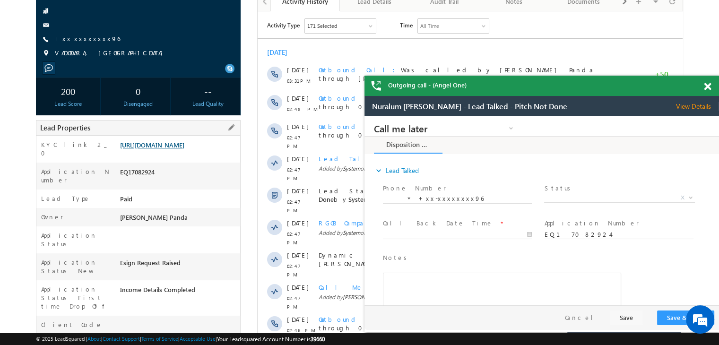
scroll to position [0, 0]
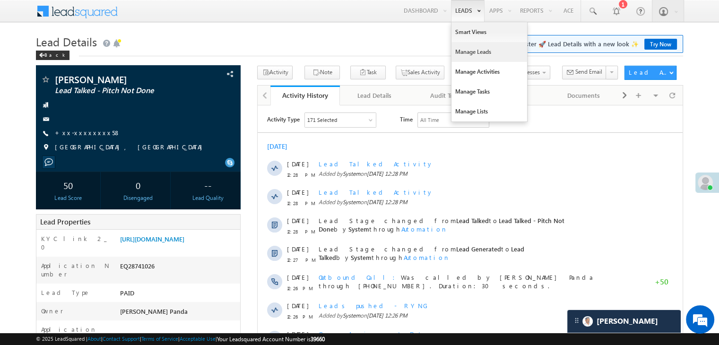
click at [461, 53] on link "Manage Leads" at bounding box center [489, 52] width 76 height 20
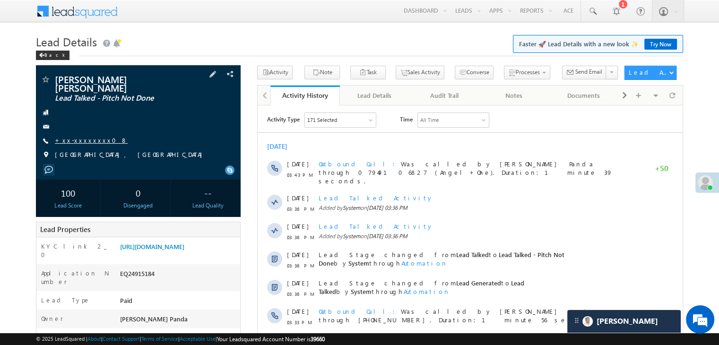
click at [87, 136] on link "+xx-xxxxxxxx08" at bounding box center [91, 140] width 73 height 8
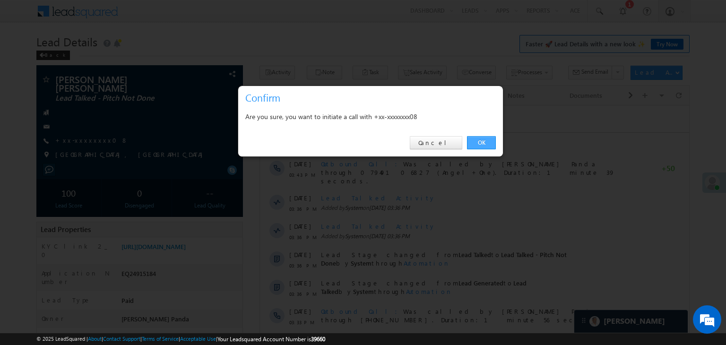
click at [481, 141] on link "OK" at bounding box center [481, 142] width 29 height 13
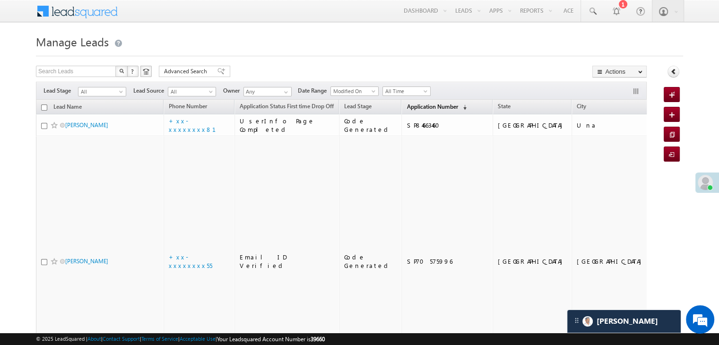
click at [415, 107] on span "Application Number" at bounding box center [431, 106] width 51 height 7
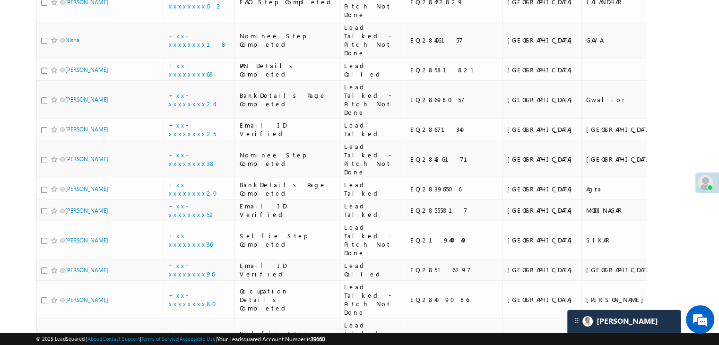
scroll to position [425, 0]
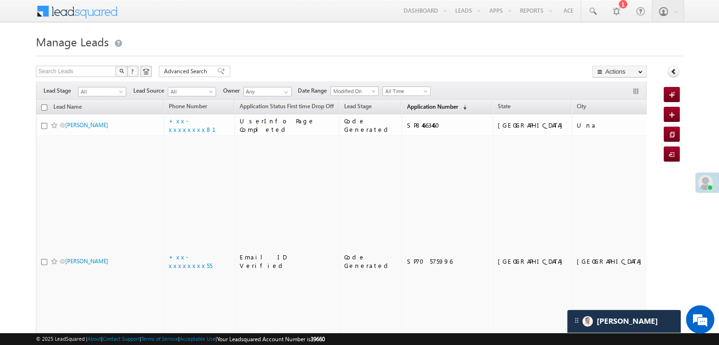
click at [413, 108] on span "Application Number" at bounding box center [431, 106] width 51 height 7
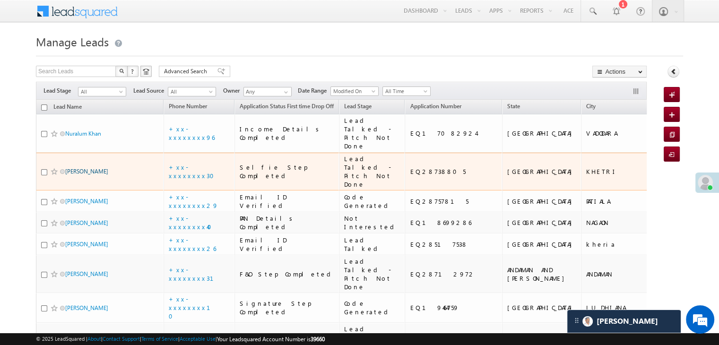
click at [86, 175] on link "[PERSON_NAME]" at bounding box center [86, 171] width 43 height 7
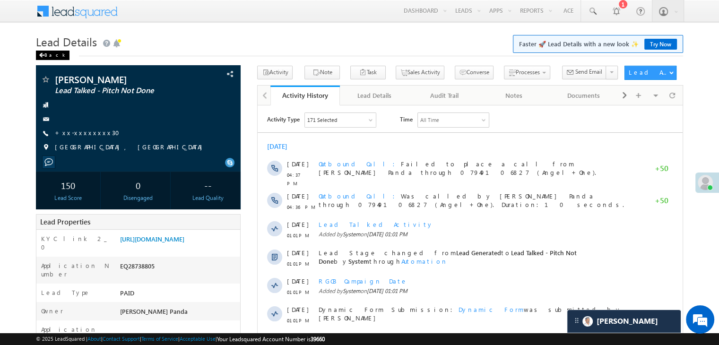
click at [46, 58] on div "Back" at bounding box center [53, 55] width 34 height 9
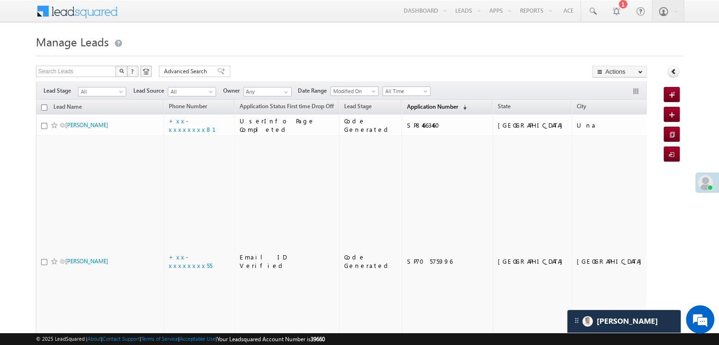
click at [419, 107] on span "Application Number" at bounding box center [431, 106] width 51 height 7
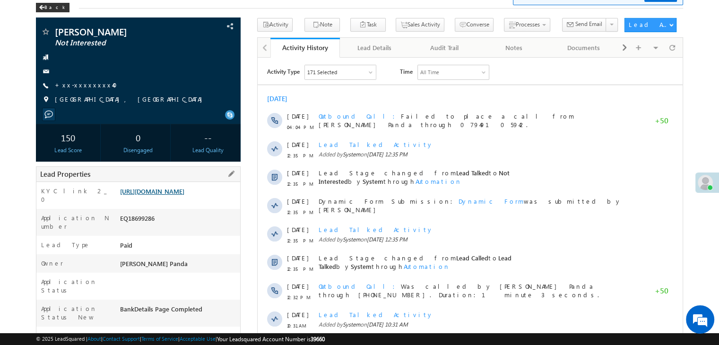
scroll to position [47, 0]
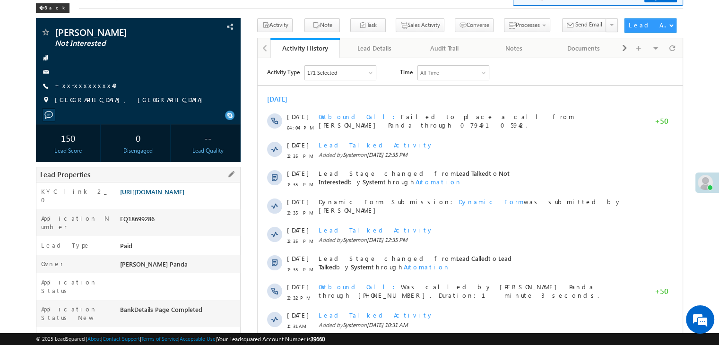
click at [184, 196] on link "[URL][DOMAIN_NAME]" at bounding box center [152, 192] width 64 height 8
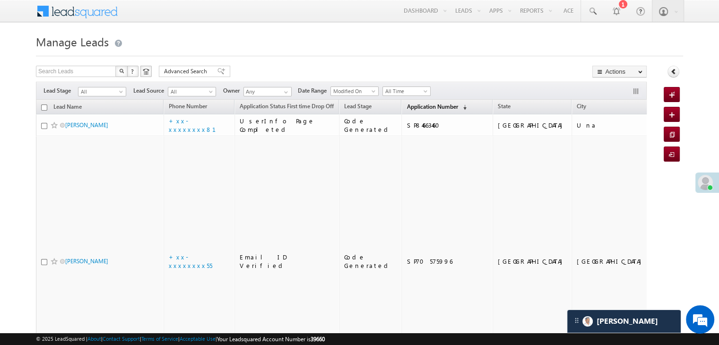
click at [406, 106] on span "Application Number" at bounding box center [431, 106] width 51 height 7
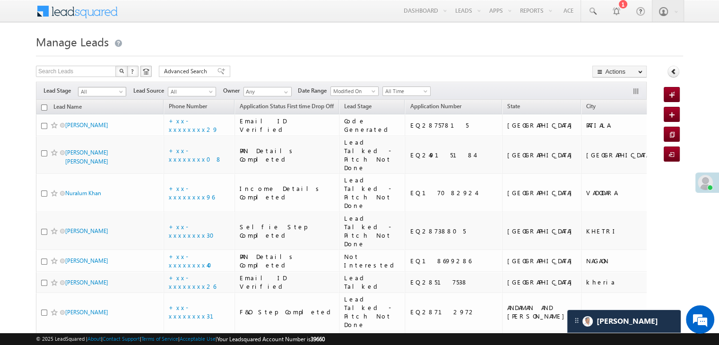
click at [117, 92] on span "All" at bounding box center [100, 91] width 45 height 9
click at [104, 111] on link "Lead Generated" at bounding box center [102, 111] width 48 height 9
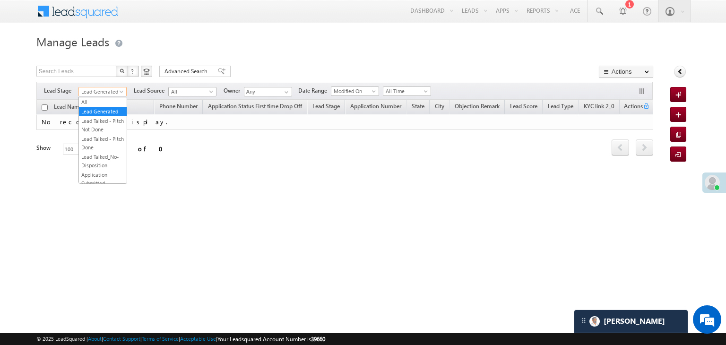
click at [120, 91] on span at bounding box center [123, 94] width 8 height 8
click at [104, 98] on link "All" at bounding box center [103, 102] width 48 height 9
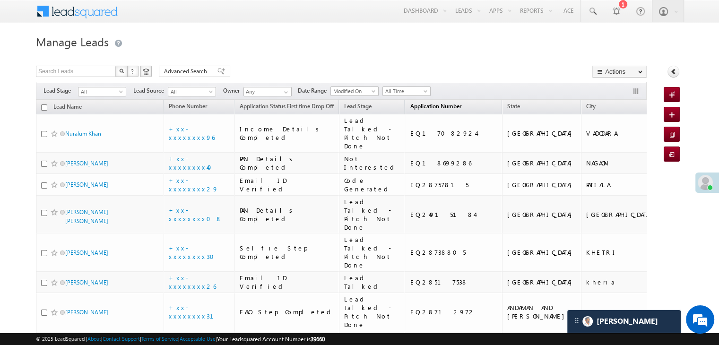
click at [414, 108] on span "Application Number" at bounding box center [435, 106] width 51 height 7
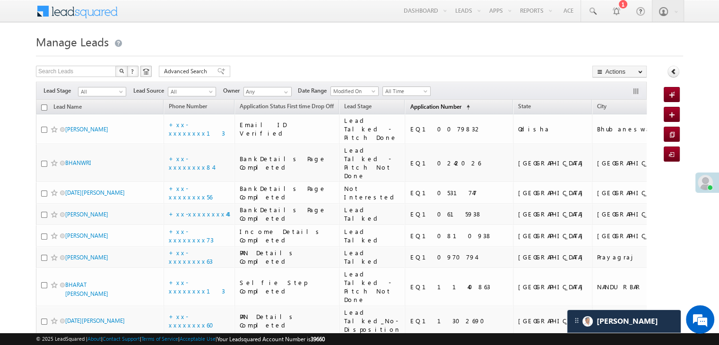
click at [411, 108] on span "Application Number" at bounding box center [435, 106] width 51 height 7
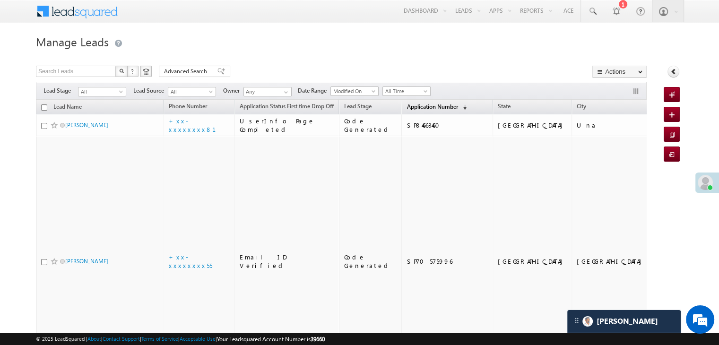
click at [411, 108] on span "Application Number" at bounding box center [431, 106] width 51 height 7
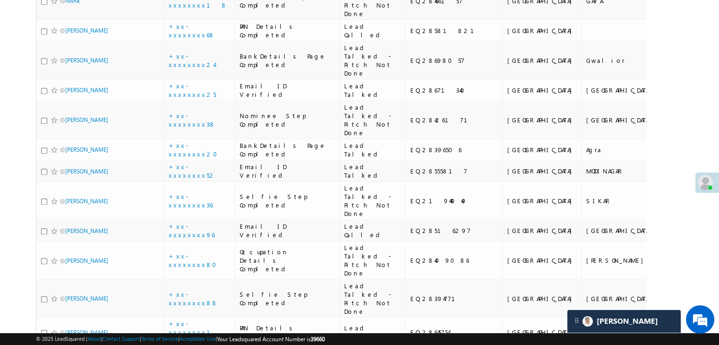
scroll to position [520, 0]
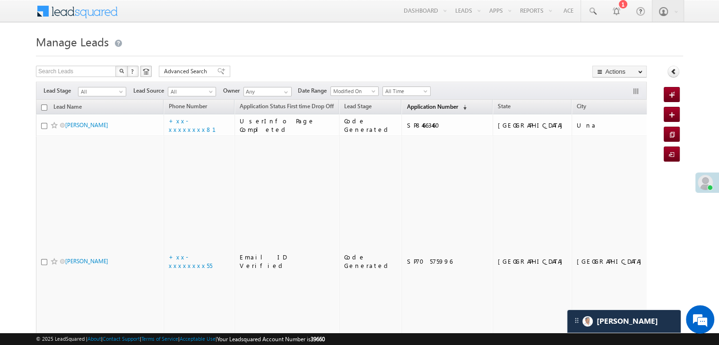
click at [408, 104] on span "Application Number" at bounding box center [431, 106] width 51 height 7
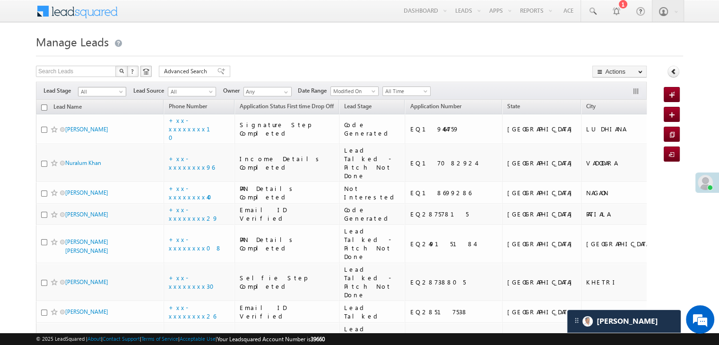
click at [120, 91] on span at bounding box center [122, 94] width 8 height 8
click at [103, 110] on link "Lead Generated" at bounding box center [102, 111] width 48 height 9
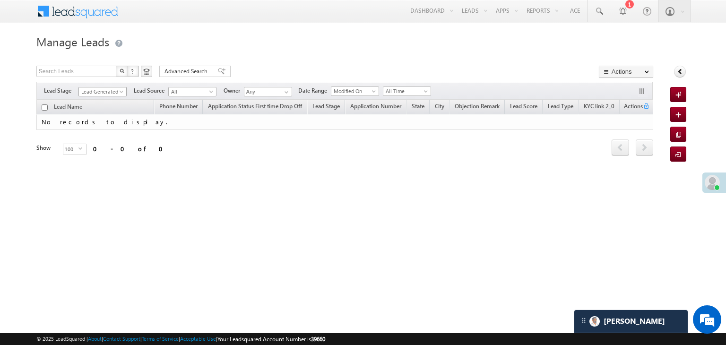
click at [119, 90] on span at bounding box center [123, 94] width 8 height 8
click at [103, 98] on link "All" at bounding box center [103, 102] width 48 height 9
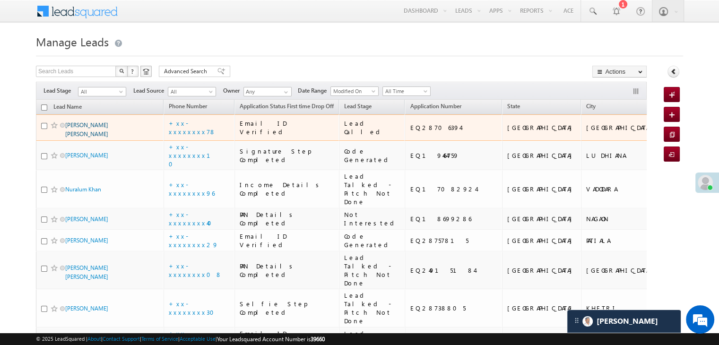
click at [93, 138] on link "[PERSON_NAME] [PERSON_NAME]" at bounding box center [86, 129] width 43 height 16
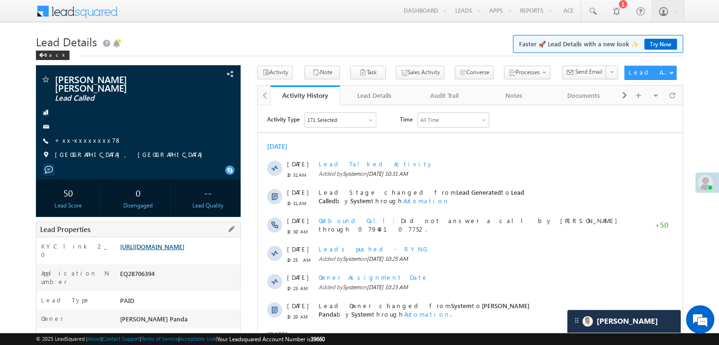
click at [184, 250] on link "[URL][DOMAIN_NAME]" at bounding box center [152, 246] width 64 height 8
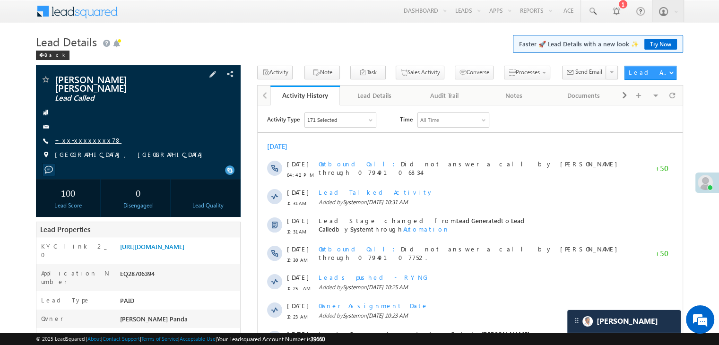
click at [88, 143] on link "+xx-xxxxxxxx78" at bounding box center [88, 140] width 67 height 8
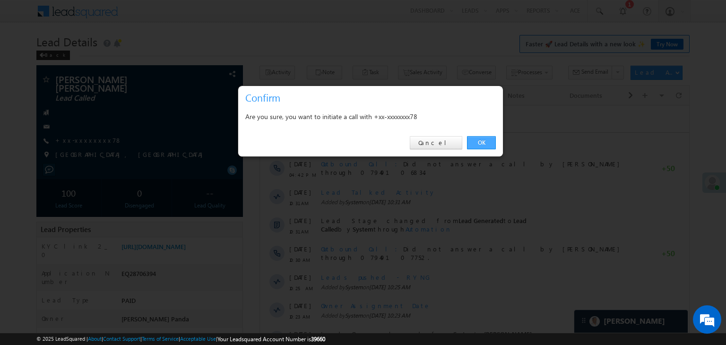
click at [479, 140] on link "OK" at bounding box center [481, 142] width 29 height 13
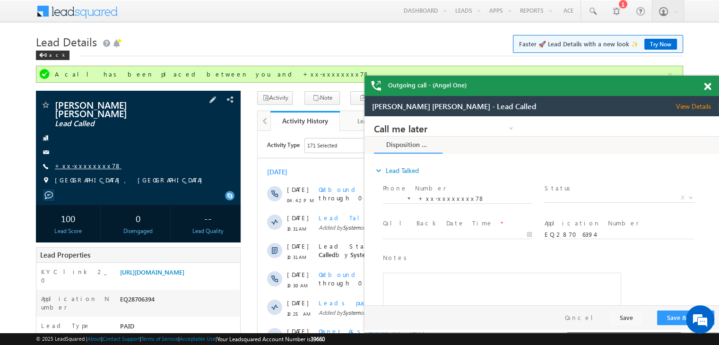
click at [89, 163] on link "+xx-xxxxxxxx78" at bounding box center [88, 166] width 67 height 8
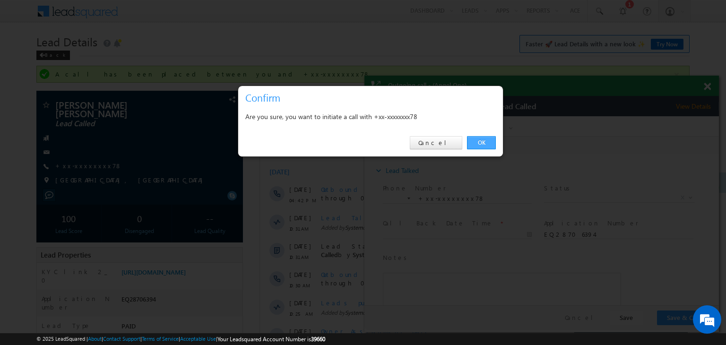
click at [486, 141] on link "OK" at bounding box center [481, 142] width 29 height 13
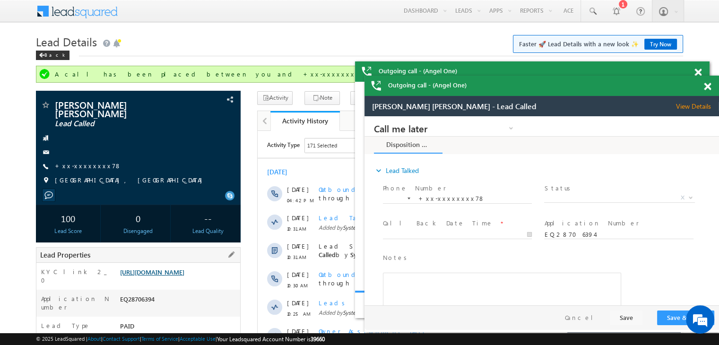
click at [173, 275] on link "https://angelbroking1-pk3em7sa.customui-test.leadsquared.com?leadId=5d76859c-f7…" at bounding box center [152, 272] width 64 height 8
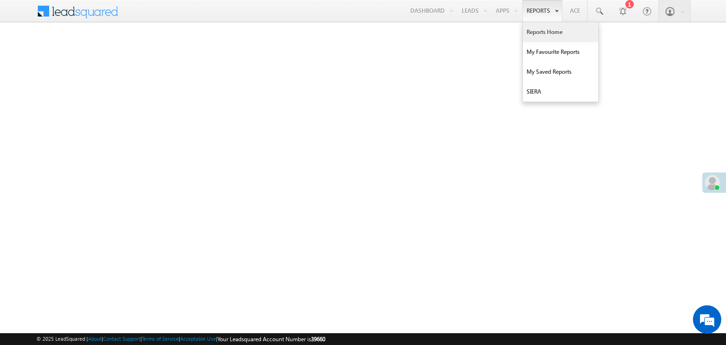
click at [535, 32] on link "Reports Home" at bounding box center [561, 32] width 76 height 20
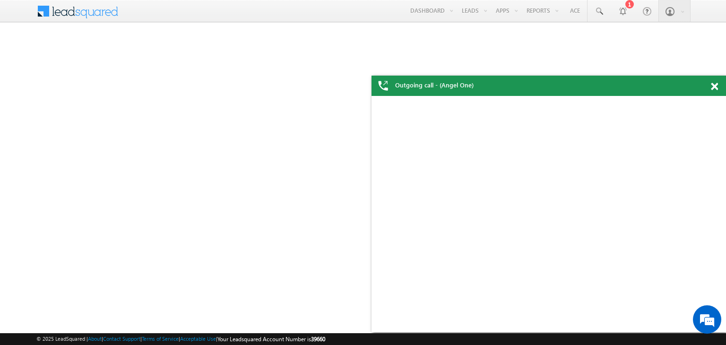
click at [714, 84] on span at bounding box center [714, 87] width 7 height 8
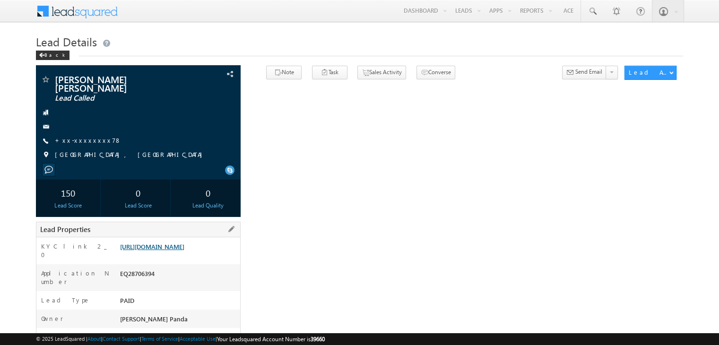
click at [184, 250] on link "[URL][DOMAIN_NAME]" at bounding box center [152, 246] width 64 height 8
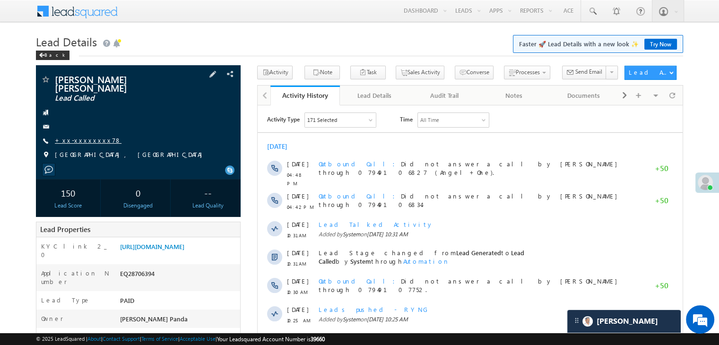
click at [77, 142] on link "+xx-xxxxxxxx78" at bounding box center [88, 140] width 67 height 8
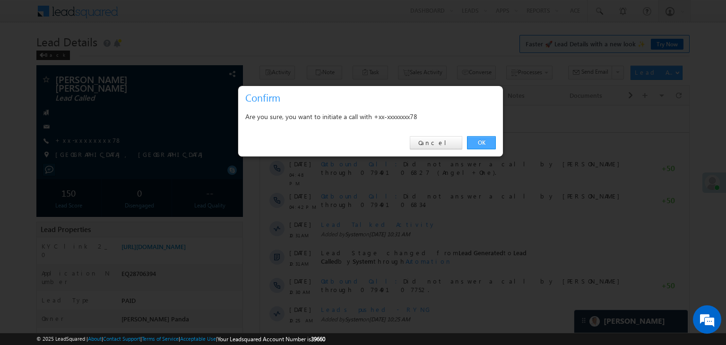
click at [478, 141] on link "OK" at bounding box center [481, 142] width 29 height 13
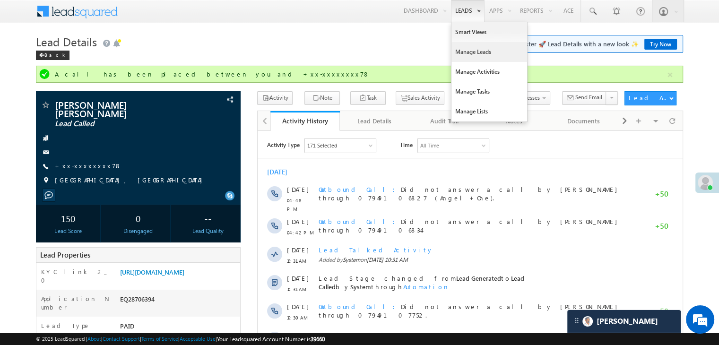
click at [463, 53] on link "Manage Leads" at bounding box center [489, 52] width 76 height 20
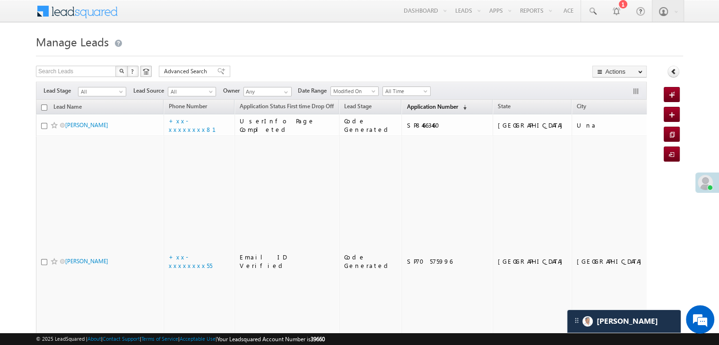
click at [409, 104] on span "Application Number" at bounding box center [431, 106] width 51 height 7
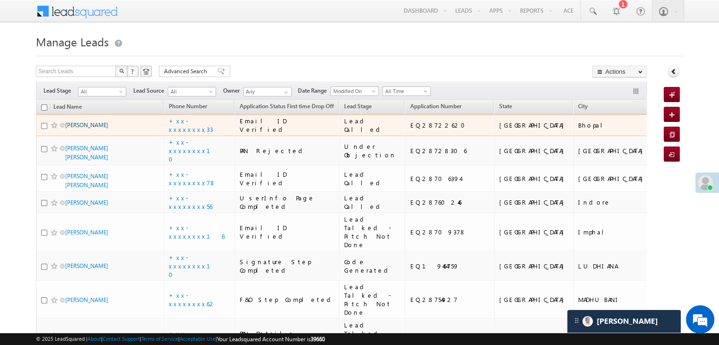
click at [82, 129] on link "[PERSON_NAME]" at bounding box center [86, 124] width 43 height 7
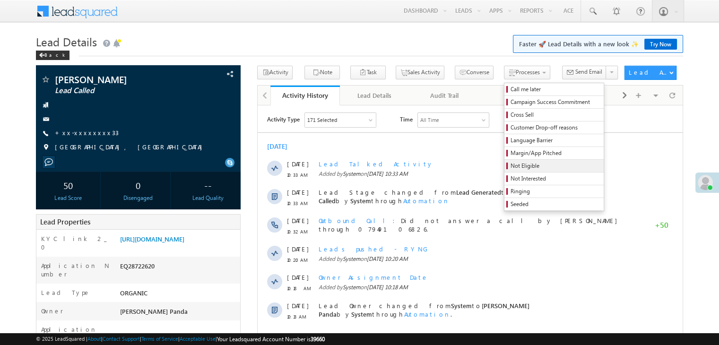
click at [510, 163] on span "Not Eligible" at bounding box center [555, 166] width 90 height 9
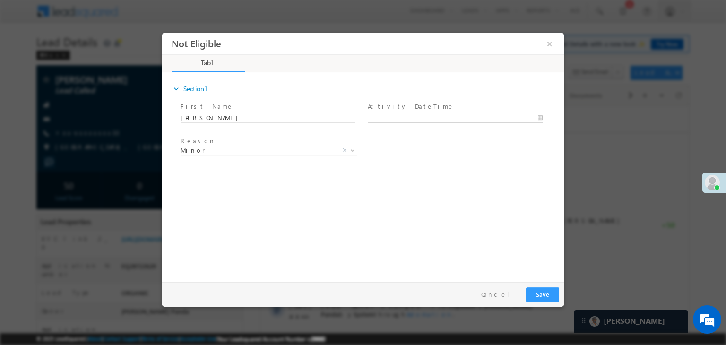
type input "09/11/25 4:54 PM"
click at [431, 118] on input "09/11/25 4:54 PM" at bounding box center [455, 117] width 175 height 9
click at [482, 157] on div "Reason * Minor Existing Client Out of India DRA - FDS Termination DRA - Already…" at bounding box center [371, 152] width 385 height 35
click at [539, 295] on button "Save" at bounding box center [542, 294] width 33 height 15
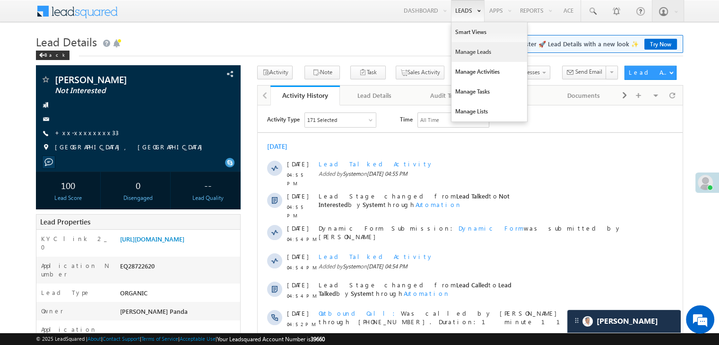
click at [465, 52] on link "Manage Leads" at bounding box center [489, 52] width 76 height 20
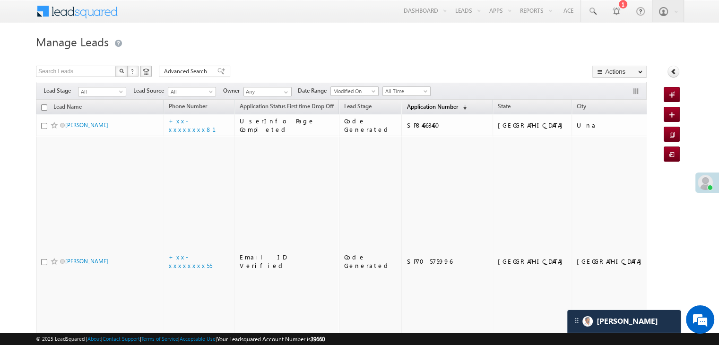
click at [406, 106] on span "Application Number" at bounding box center [431, 106] width 51 height 7
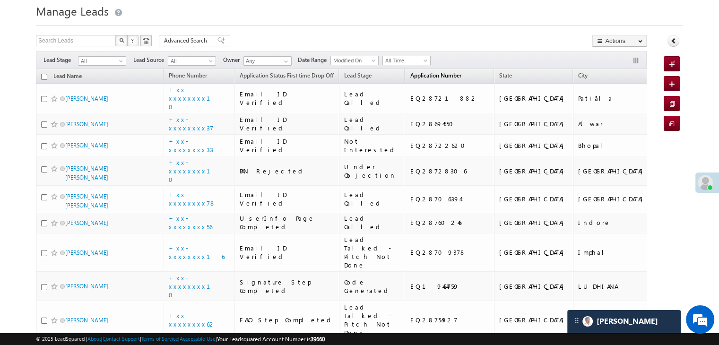
scroll to position [47, 0]
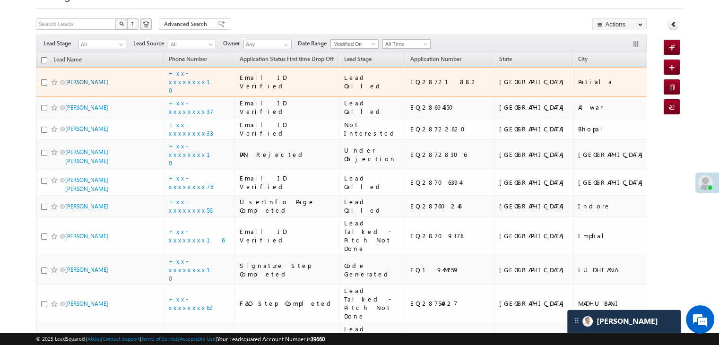
click at [89, 86] on link "Navjot singh" at bounding box center [86, 81] width 43 height 7
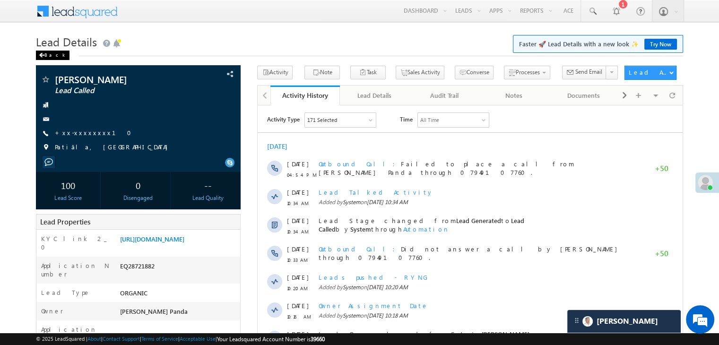
click at [44, 58] on div "Back" at bounding box center [53, 55] width 34 height 9
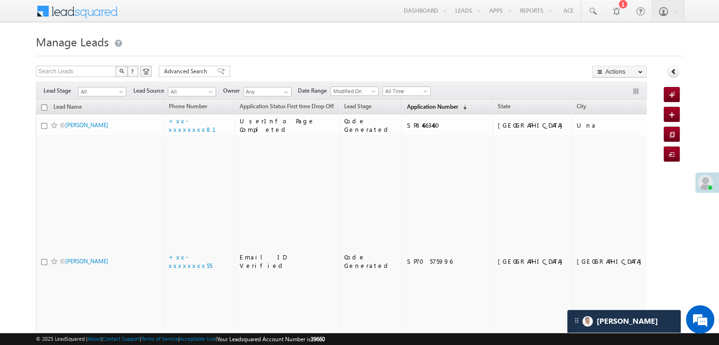
click at [423, 109] on span "Application Number" at bounding box center [431, 106] width 51 height 7
click at [411, 104] on span "Application Number" at bounding box center [431, 106] width 51 height 7
click at [412, 101] on link "Application Number (sorted descending)" at bounding box center [436, 107] width 69 height 12
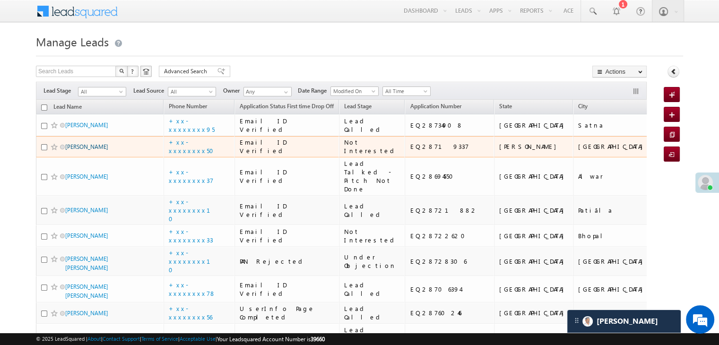
click at [74, 150] on link "[PERSON_NAME]" at bounding box center [86, 146] width 43 height 7
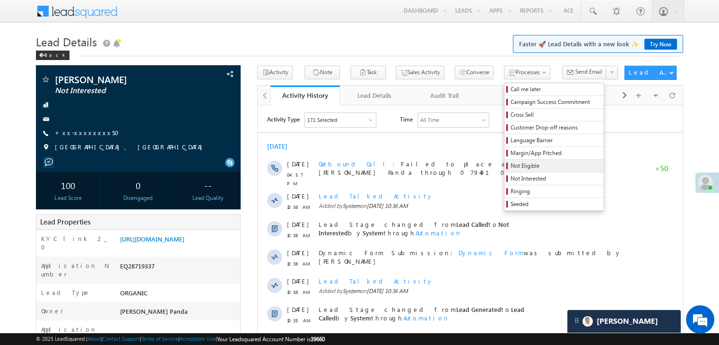
click at [511, 164] on span "Not Eligible" at bounding box center [555, 166] width 90 height 9
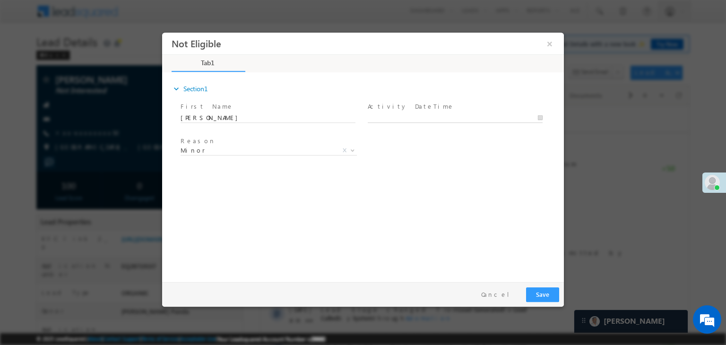
type input "09/11/25 4:59 PM"
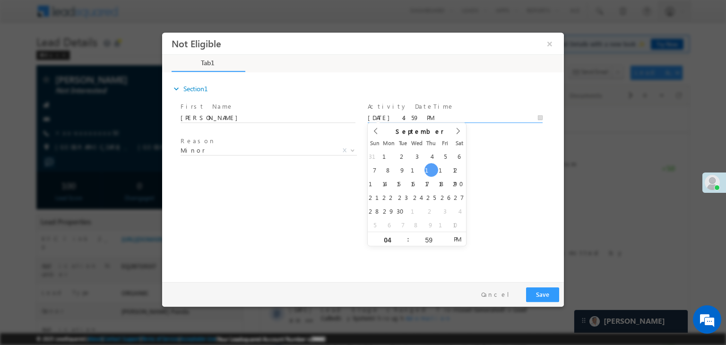
click at [436, 121] on input "09/11/25 4:59 PM" at bounding box center [455, 117] width 175 height 9
click at [497, 151] on div "Reason * Minor Existing Client Out of India DRA - FDS Termination DRA - Already…" at bounding box center [371, 152] width 385 height 35
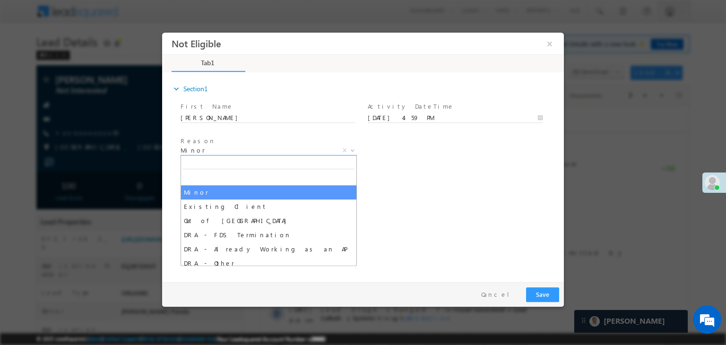
click at [270, 147] on span "Minor" at bounding box center [258, 150] width 154 height 9
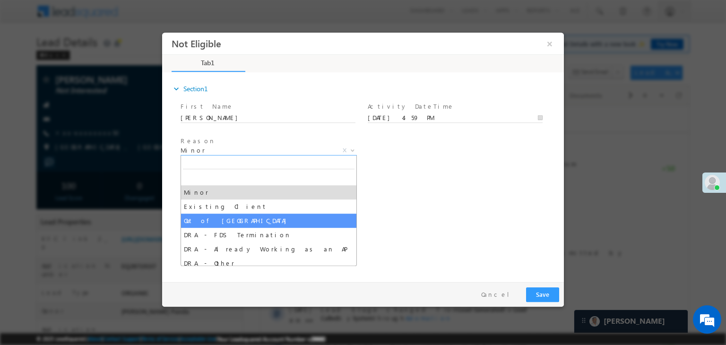
select select "Out of India"
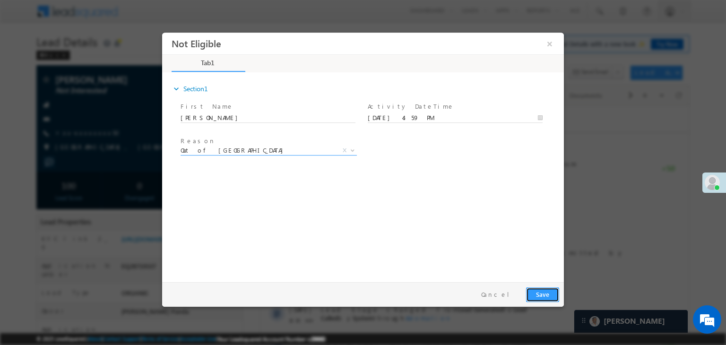
click at [538, 288] on button "Save" at bounding box center [542, 294] width 33 height 15
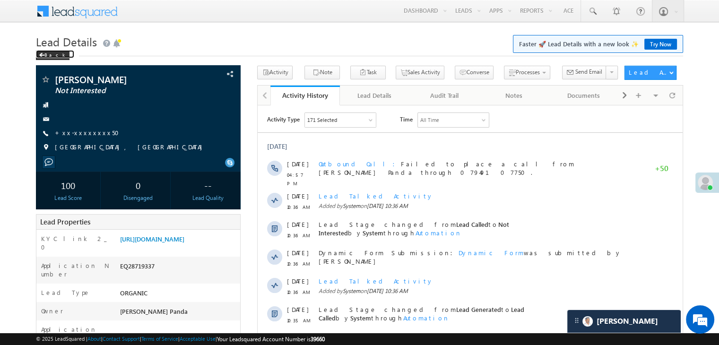
click at [46, 52] on div "Back" at bounding box center [53, 55] width 34 height 9
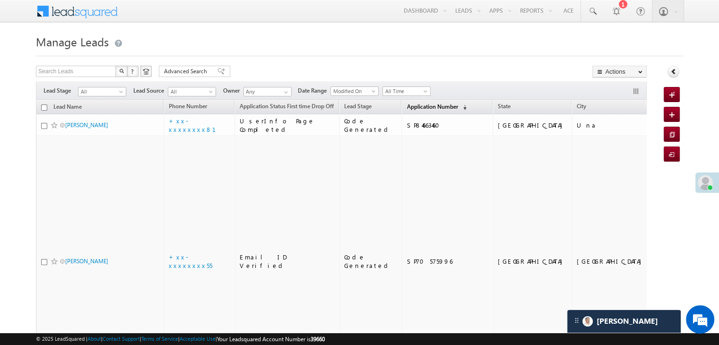
click at [418, 106] on span "Application Number" at bounding box center [431, 106] width 51 height 7
click at [406, 107] on span "Application Number" at bounding box center [431, 106] width 51 height 7
click at [407, 105] on span "Application Number" at bounding box center [431, 106] width 51 height 7
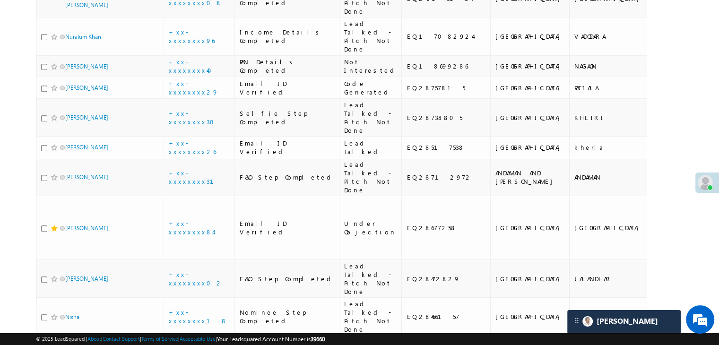
scroll to position [567, 0]
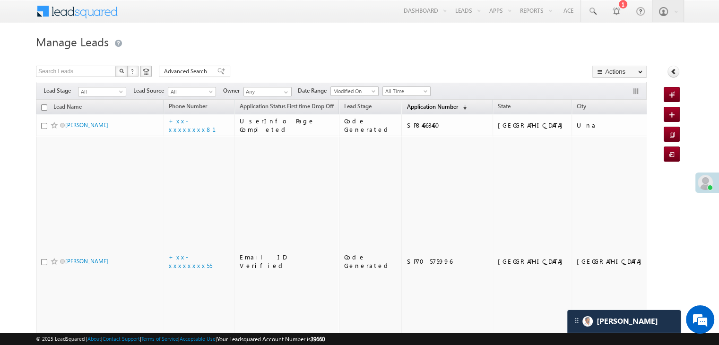
click at [407, 108] on span "Application Number" at bounding box center [431, 106] width 51 height 7
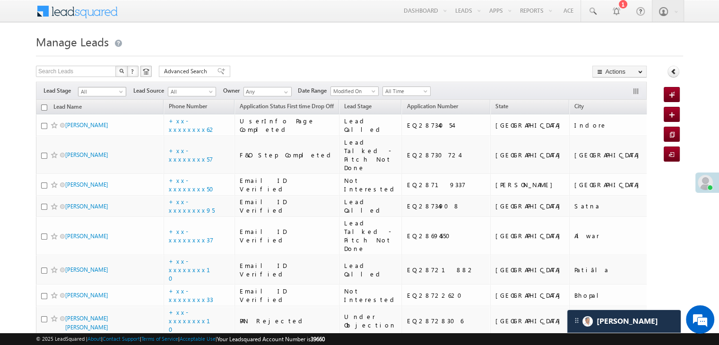
click at [123, 93] on span at bounding box center [122, 94] width 8 height 8
click at [110, 115] on link "Lead Generated" at bounding box center [102, 111] width 48 height 9
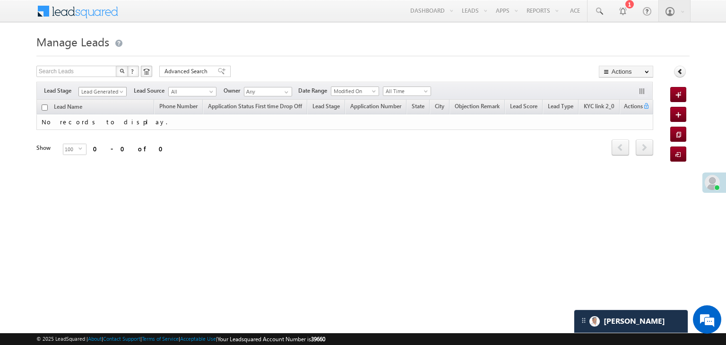
click at [119, 93] on span at bounding box center [123, 94] width 8 height 8
click at [99, 100] on link "All" at bounding box center [103, 102] width 48 height 9
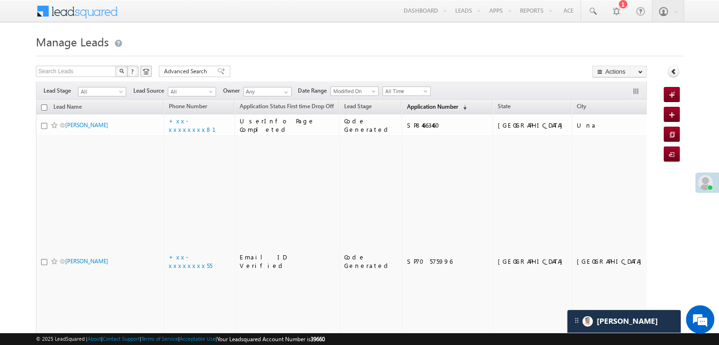
click at [406, 108] on span "Application Number" at bounding box center [431, 106] width 51 height 7
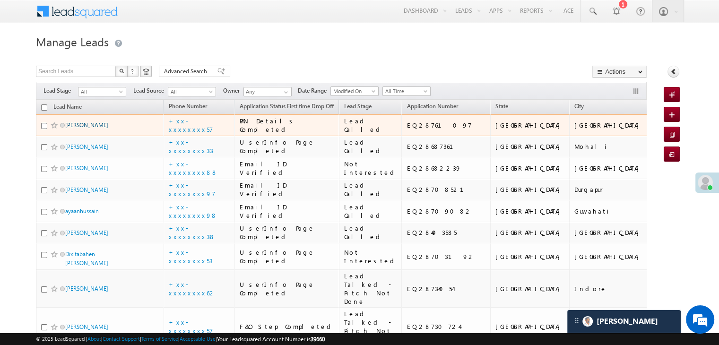
click at [77, 129] on link "[PERSON_NAME]" at bounding box center [86, 124] width 43 height 7
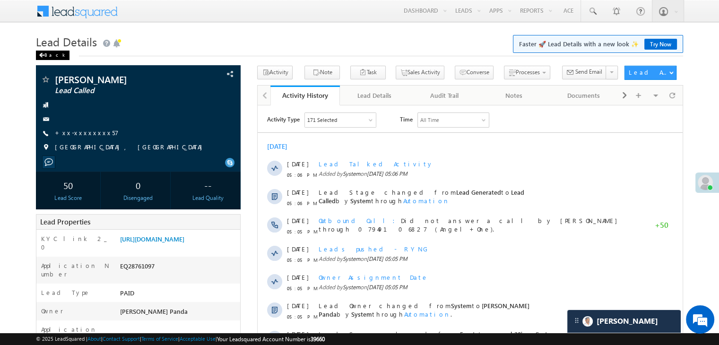
click at [47, 57] on div "Back" at bounding box center [53, 55] width 34 height 9
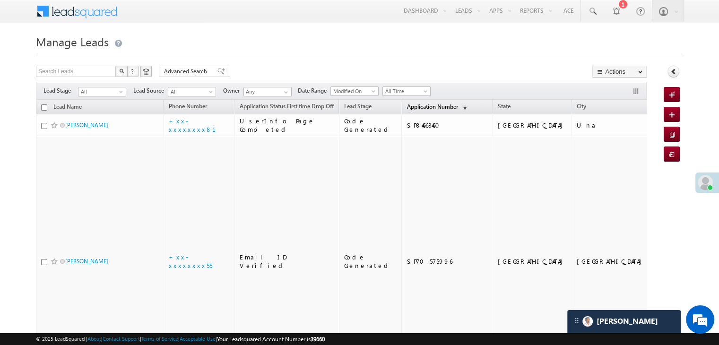
click at [406, 106] on span "Application Number" at bounding box center [431, 106] width 51 height 7
click at [415, 107] on span "Application Number" at bounding box center [431, 106] width 51 height 7
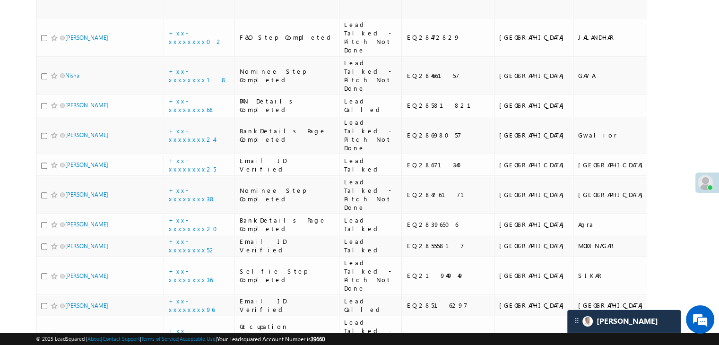
scroll to position [1134, 0]
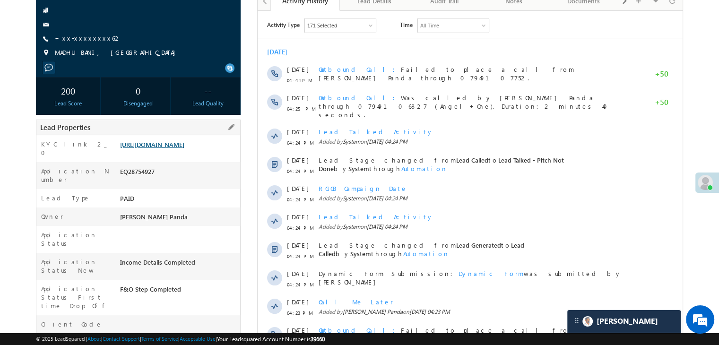
click at [169, 148] on link "[URL][DOMAIN_NAME]" at bounding box center [152, 144] width 64 height 8
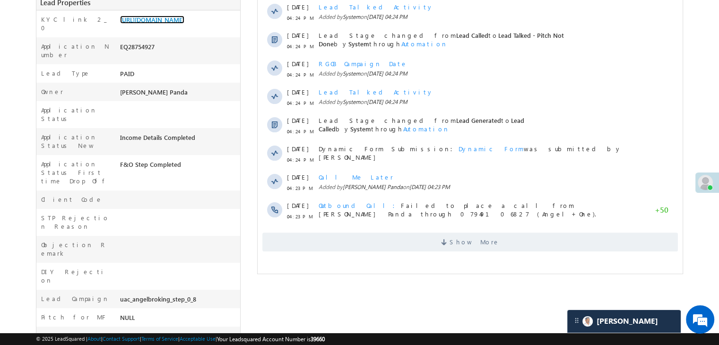
scroll to position [236, 0]
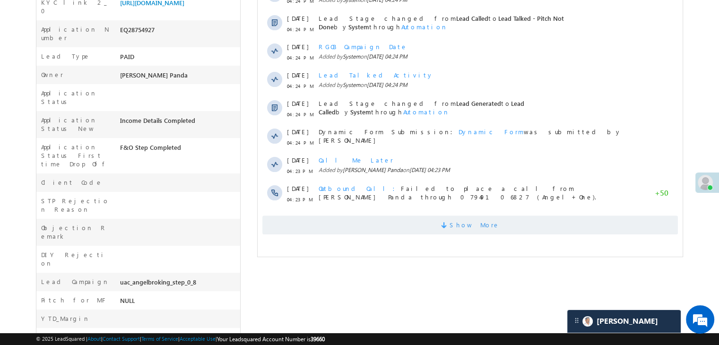
click at [466, 221] on span "Show More" at bounding box center [474, 224] width 50 height 19
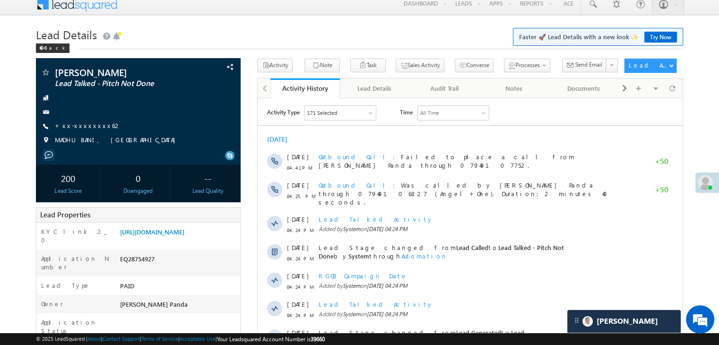
scroll to position [0, 0]
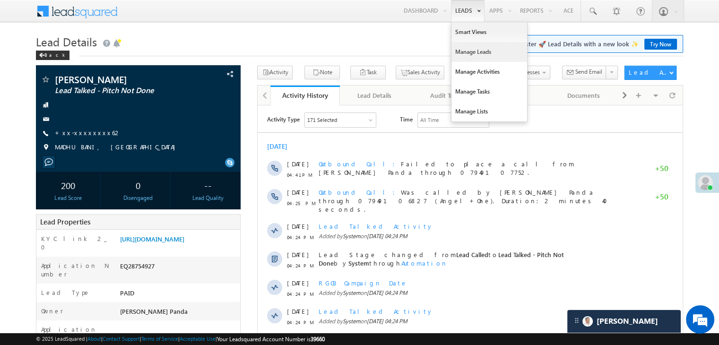
click at [467, 49] on link "Manage Leads" at bounding box center [489, 52] width 76 height 20
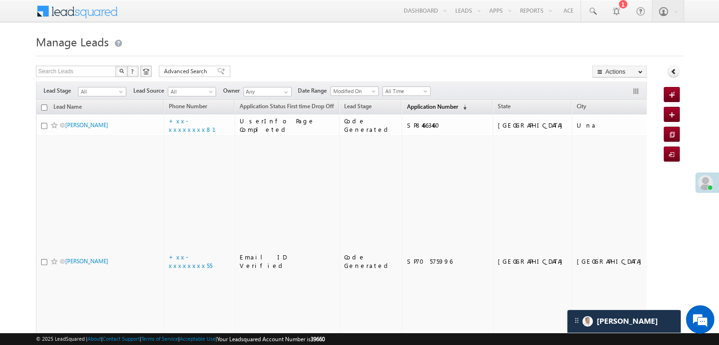
click at [406, 109] on span "Application Number" at bounding box center [431, 106] width 51 height 7
click at [408, 107] on span "Application Number" at bounding box center [431, 106] width 51 height 7
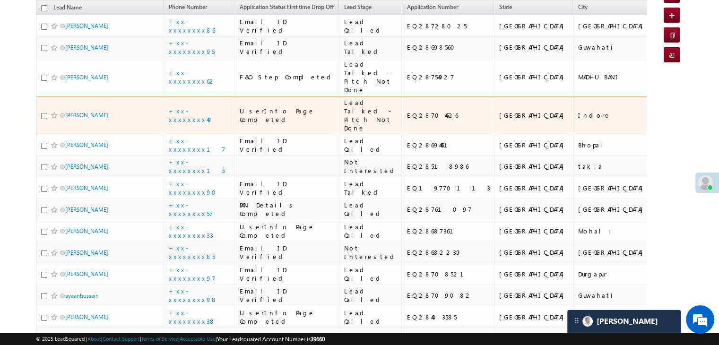
scroll to position [47, 0]
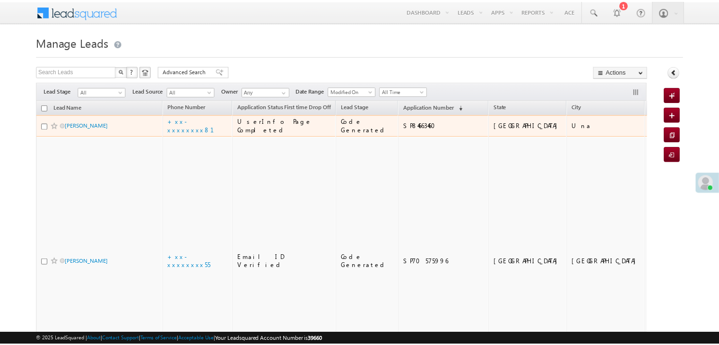
scroll to position [47, 0]
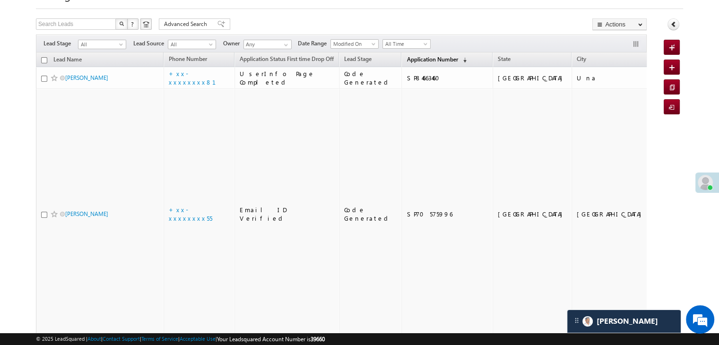
click at [408, 59] on span "Application Number" at bounding box center [431, 59] width 51 height 7
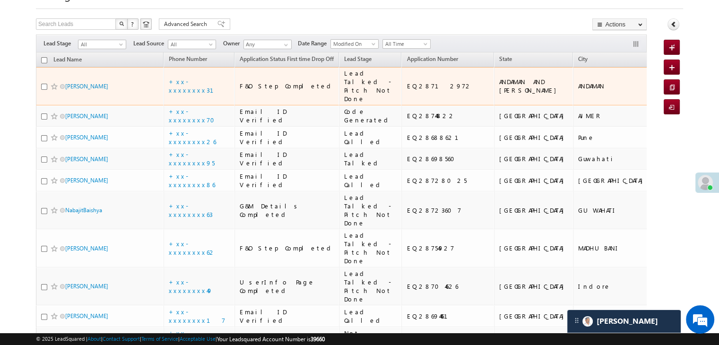
scroll to position [0, 0]
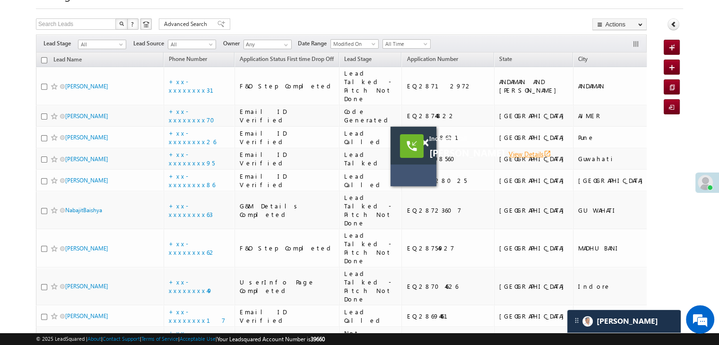
click at [518, 155] on link "View Details open_in_new" at bounding box center [529, 153] width 43 height 9
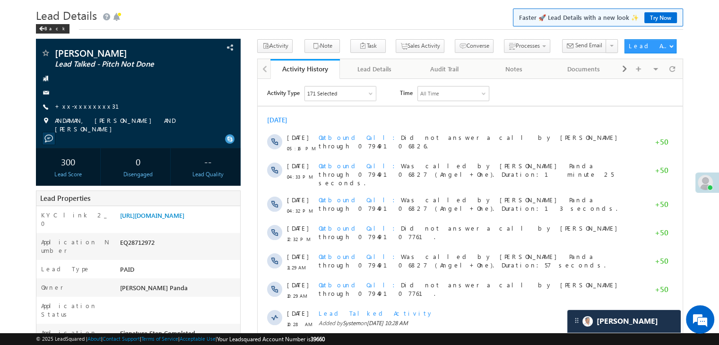
scroll to position [47, 0]
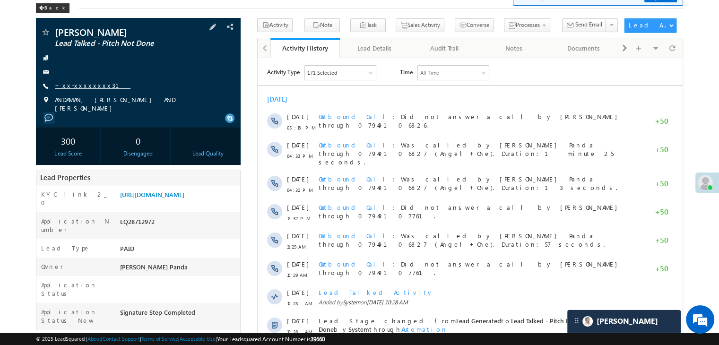
click at [82, 86] on link "+xx-xxxxxxxx31" at bounding box center [93, 85] width 76 height 8
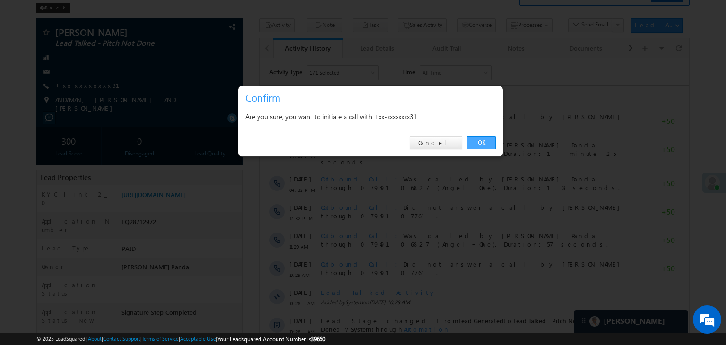
click at [486, 141] on link "OK" at bounding box center [481, 142] width 29 height 13
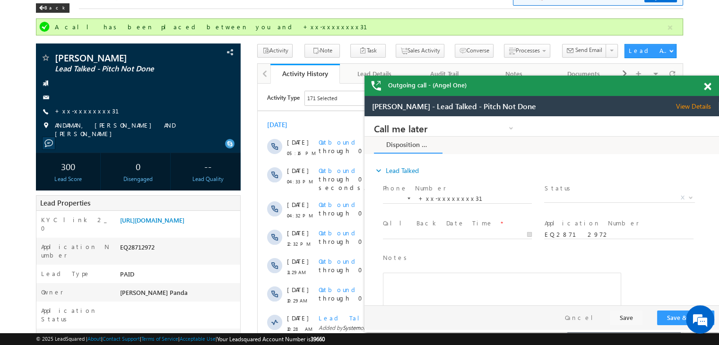
scroll to position [0, 0]
click at [705, 88] on span at bounding box center [707, 87] width 7 height 8
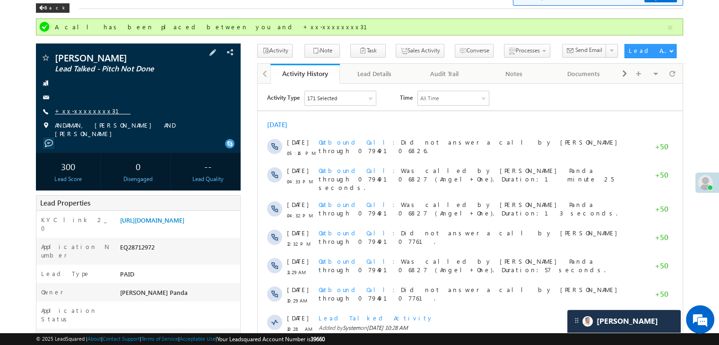
click at [82, 112] on link "+xx-xxxxxxxx31" at bounding box center [93, 111] width 76 height 8
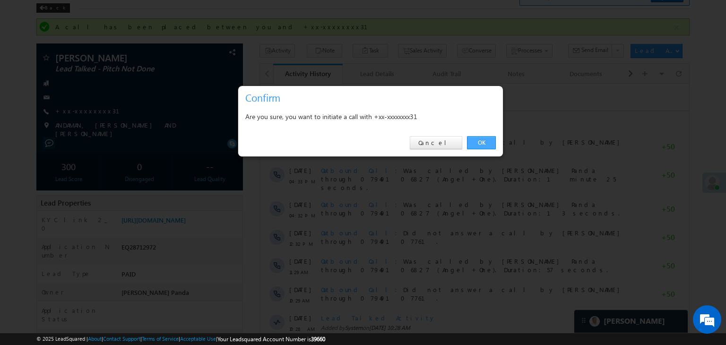
click at [481, 142] on link "OK" at bounding box center [481, 142] width 29 height 13
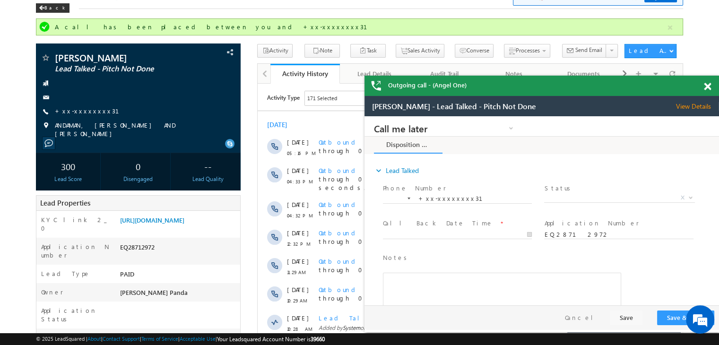
click at [708, 87] on span at bounding box center [707, 87] width 7 height 8
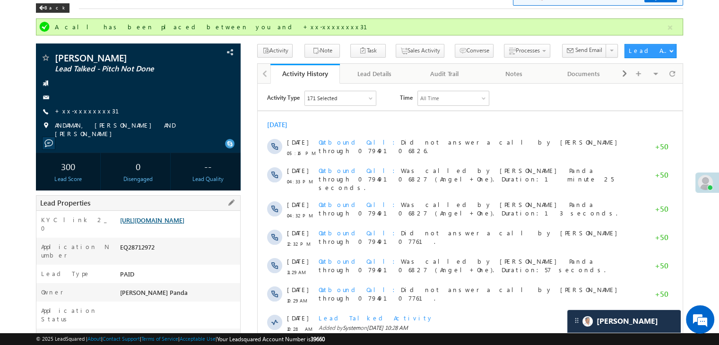
click at [184, 222] on link "[URL][DOMAIN_NAME]" at bounding box center [152, 220] width 64 height 8
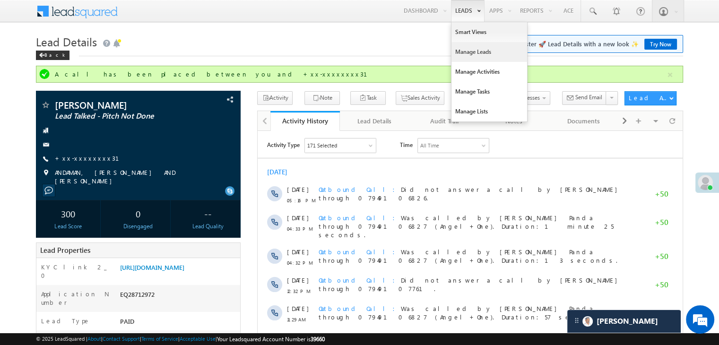
click at [480, 53] on link "Manage Leads" at bounding box center [489, 52] width 76 height 20
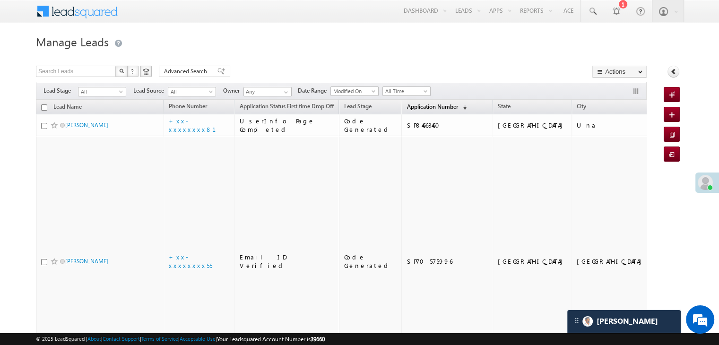
click at [406, 107] on span "Application Number" at bounding box center [431, 106] width 51 height 7
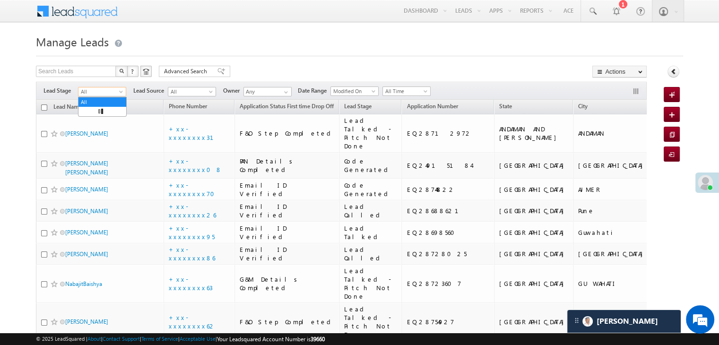
click at [123, 92] on span at bounding box center [122, 94] width 8 height 8
click at [104, 112] on link "Lead Generated" at bounding box center [102, 111] width 48 height 9
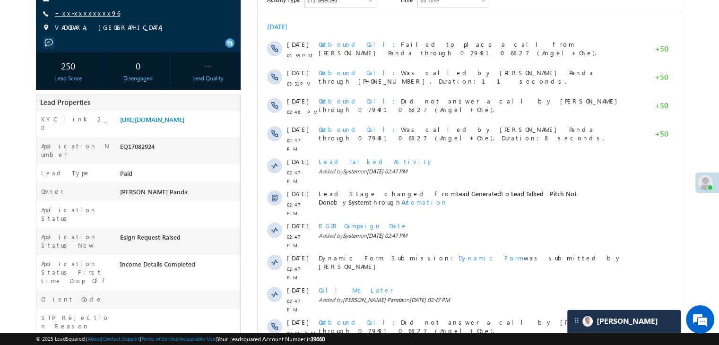
click at [76, 13] on link "+xx-xxxxxxxx96" at bounding box center [87, 13] width 65 height 8
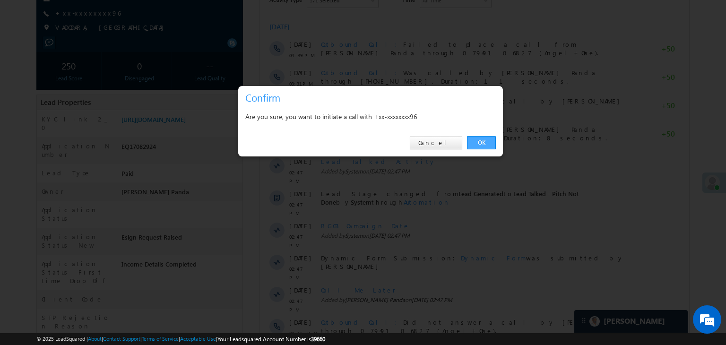
click at [481, 138] on link "OK" at bounding box center [481, 142] width 29 height 13
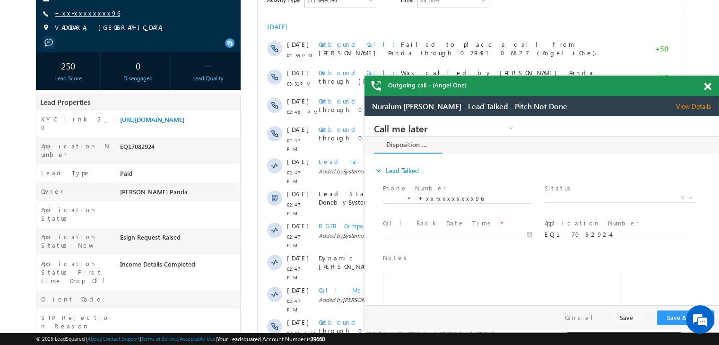
click at [76, 13] on link "+xx-xxxxxxxx96" at bounding box center [87, 13] width 65 height 8
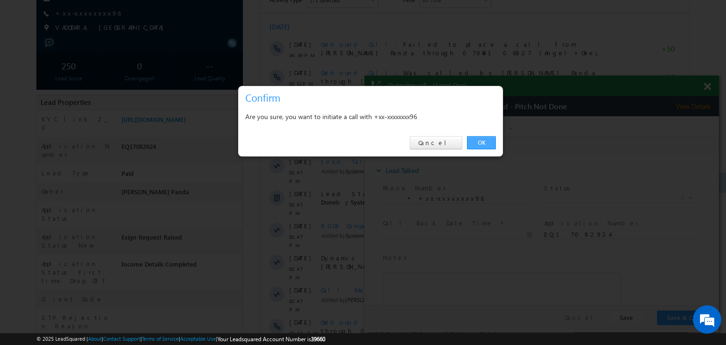
click at [479, 142] on link "OK" at bounding box center [481, 142] width 29 height 13
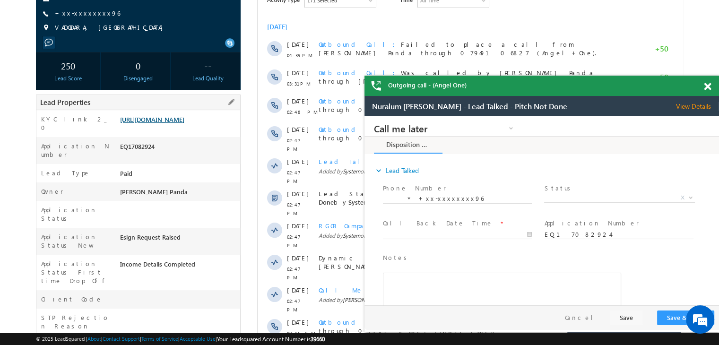
click at [159, 123] on link "[URL][DOMAIN_NAME]" at bounding box center [152, 119] width 64 height 8
click at [180, 123] on link "[URL][DOMAIN_NAME]" at bounding box center [152, 119] width 64 height 8
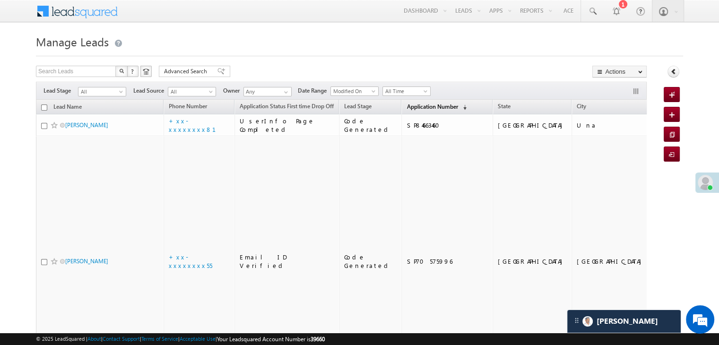
click at [421, 107] on span "Application Number" at bounding box center [431, 106] width 51 height 7
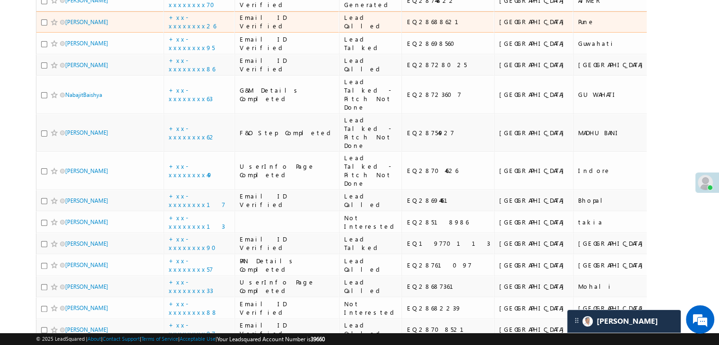
scroll to position [236, 0]
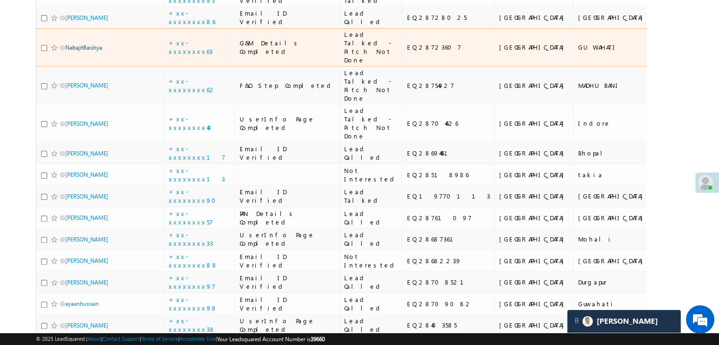
click at [89, 51] on link "NabajitBaishya" at bounding box center [83, 47] width 37 height 7
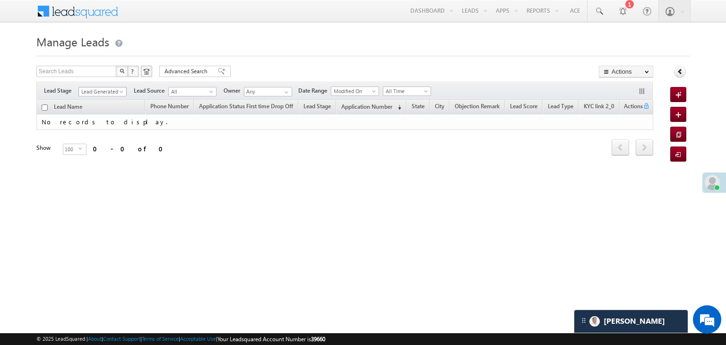
click at [121, 87] on span "Lead Generated" at bounding box center [101, 91] width 45 height 9
click at [100, 98] on link "All" at bounding box center [103, 102] width 48 height 9
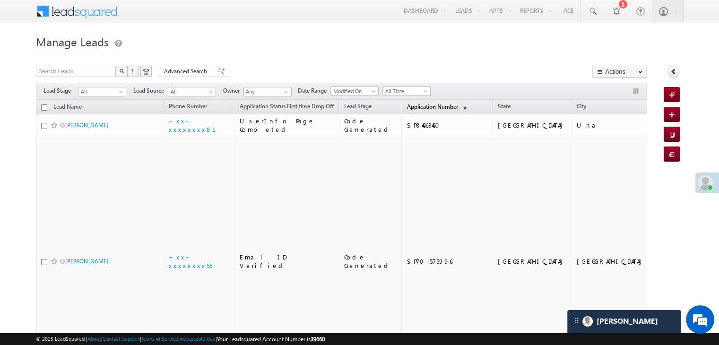
click at [415, 103] on span "Application Number" at bounding box center [431, 106] width 51 height 7
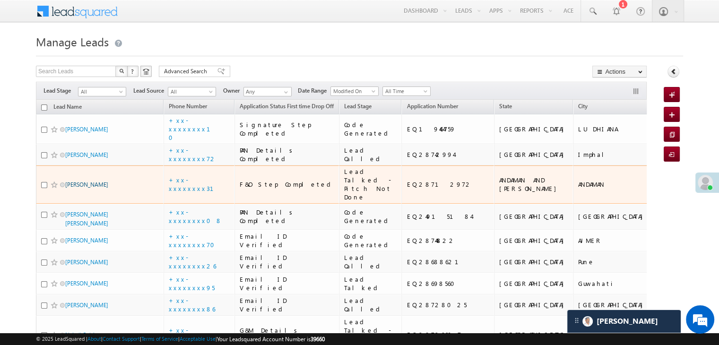
click at [74, 188] on link "[PERSON_NAME]" at bounding box center [86, 184] width 43 height 7
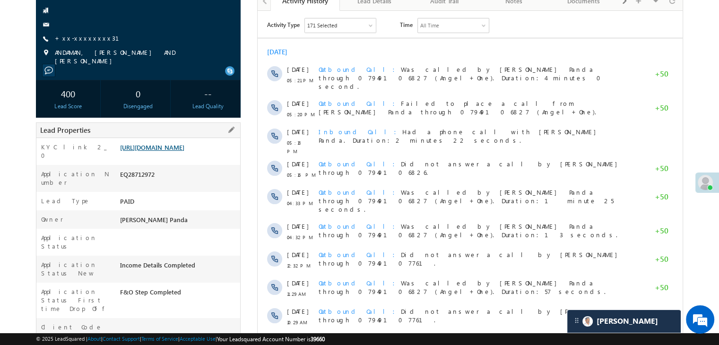
click at [166, 151] on link "[URL][DOMAIN_NAME]" at bounding box center [152, 147] width 64 height 8
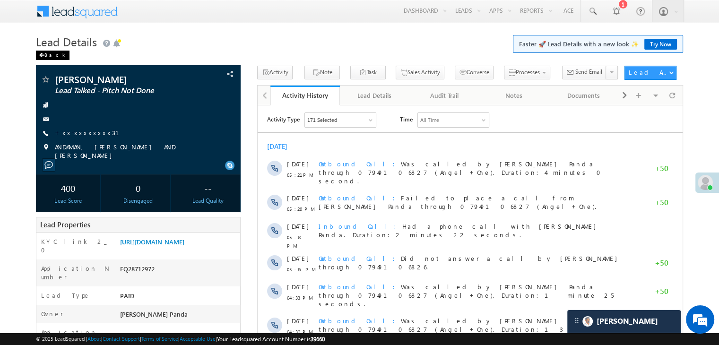
click at [48, 56] on div "Back" at bounding box center [53, 55] width 34 height 9
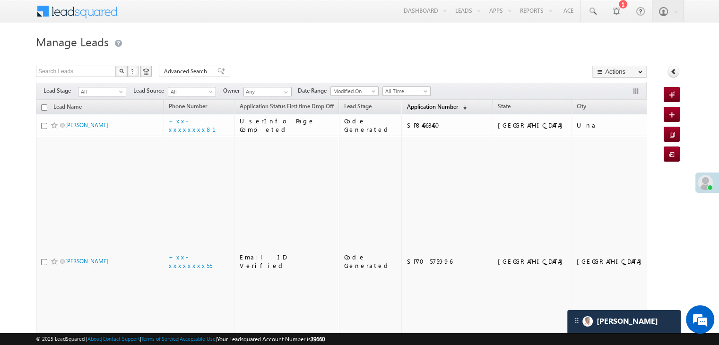
click at [418, 103] on span "Application Number" at bounding box center [431, 106] width 51 height 7
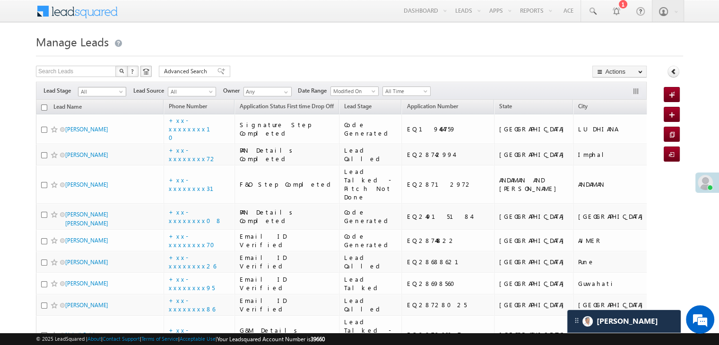
click at [118, 91] on span at bounding box center [122, 94] width 8 height 8
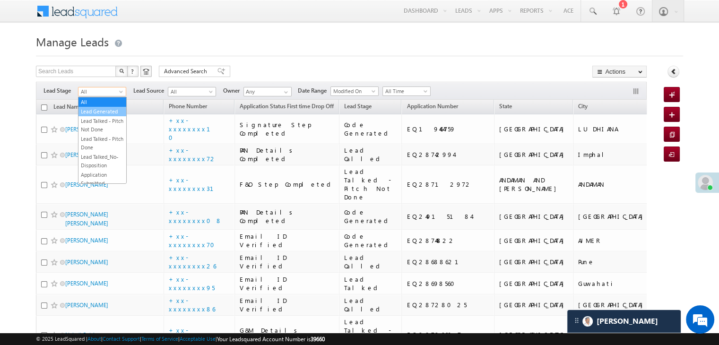
click at [92, 115] on link "Lead Generated" at bounding box center [102, 111] width 48 height 9
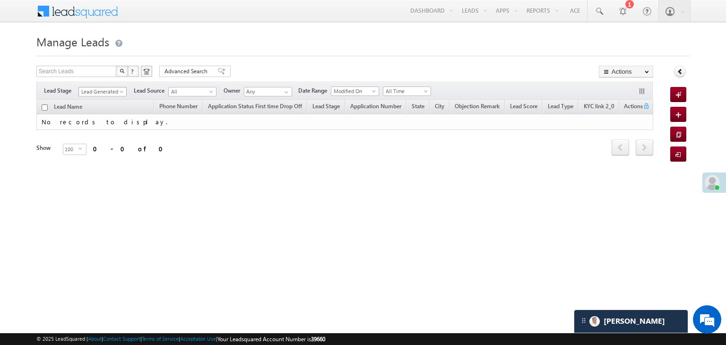
click at [124, 92] on span at bounding box center [123, 94] width 8 height 8
click at [105, 99] on link "All" at bounding box center [103, 102] width 48 height 9
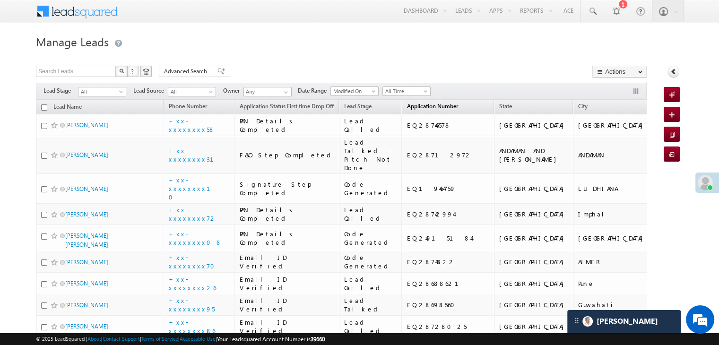
click at [414, 105] on span "Application Number" at bounding box center [431, 106] width 51 height 7
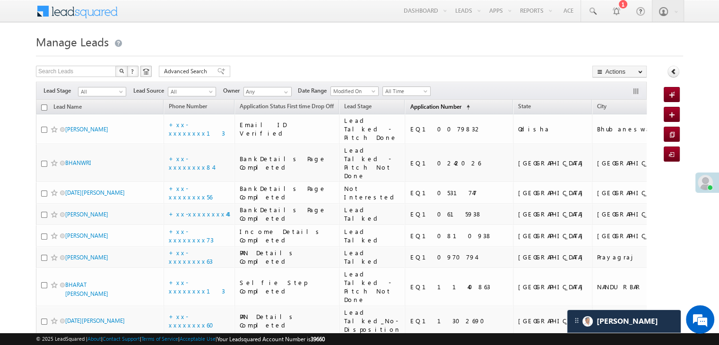
click at [414, 105] on span "Application Number" at bounding box center [435, 106] width 51 height 7
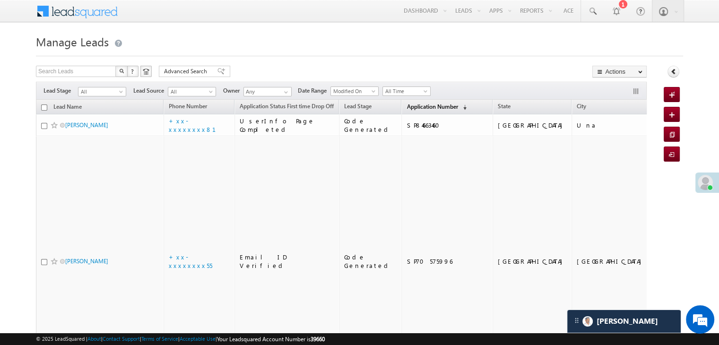
click at [414, 105] on span "Application Number" at bounding box center [431, 106] width 51 height 7
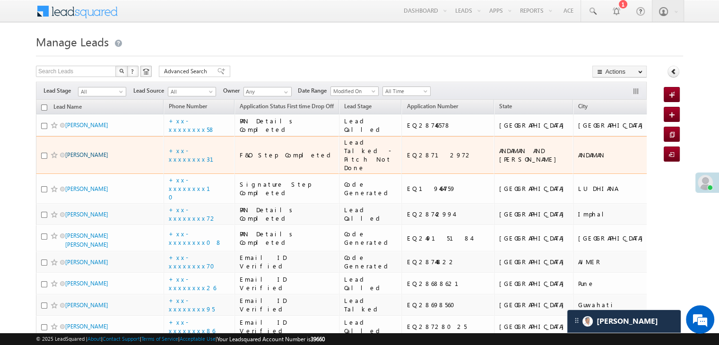
click at [76, 158] on link "[PERSON_NAME]" at bounding box center [86, 154] width 43 height 7
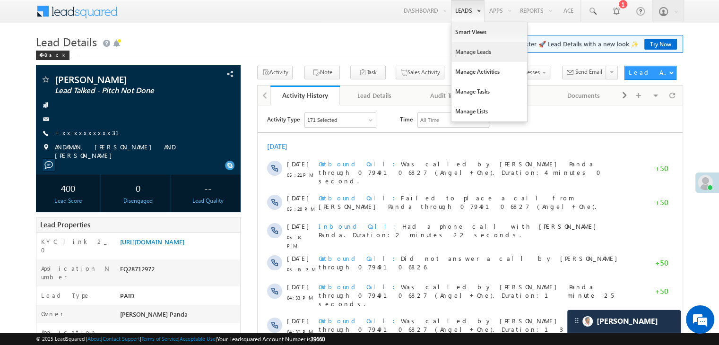
click at [461, 53] on link "Manage Leads" at bounding box center [489, 52] width 76 height 20
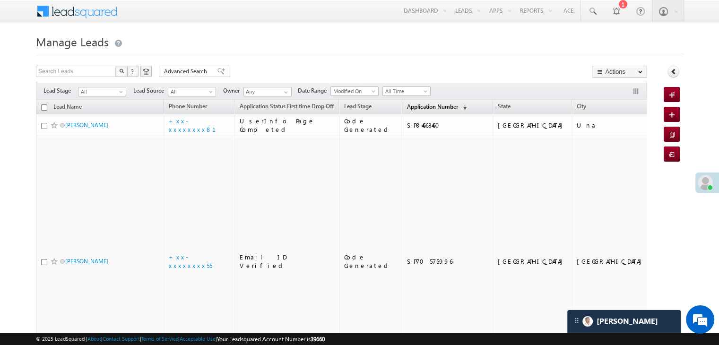
click at [414, 107] on span "Application Number" at bounding box center [431, 106] width 51 height 7
click at [412, 106] on span "Application Number" at bounding box center [431, 106] width 51 height 7
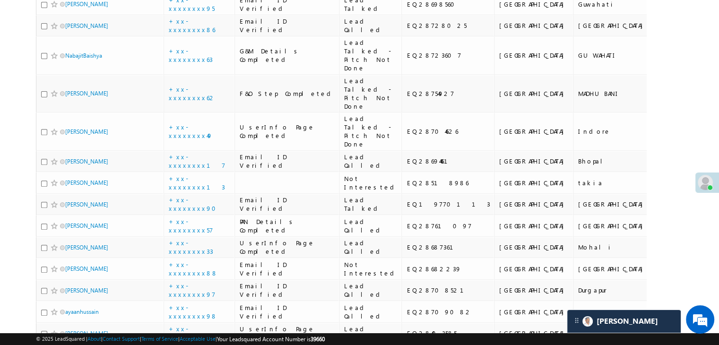
scroll to position [425, 0]
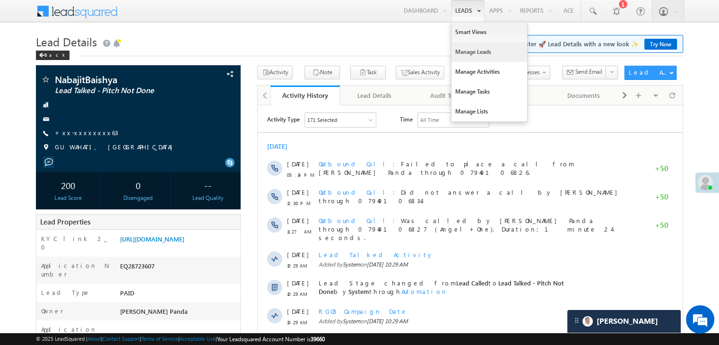
click at [477, 50] on link "Manage Leads" at bounding box center [489, 52] width 76 height 20
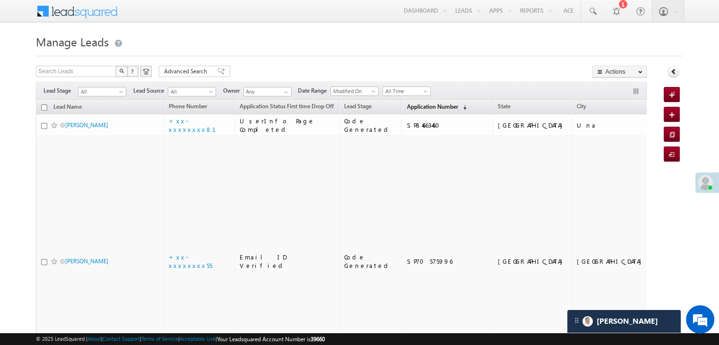
click at [411, 103] on span "Application Number" at bounding box center [431, 106] width 51 height 7
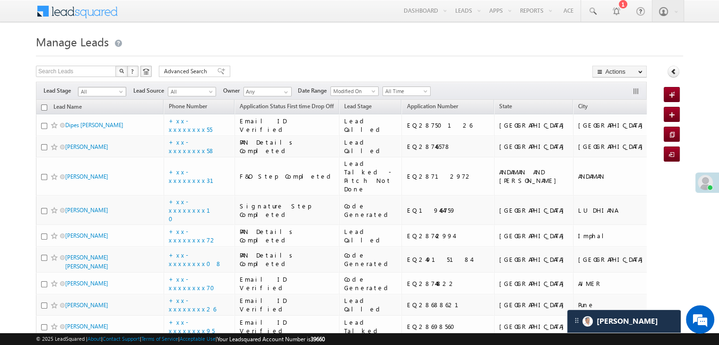
click at [123, 93] on span at bounding box center [122, 94] width 8 height 8
click at [112, 114] on link "Lead Generated" at bounding box center [102, 111] width 48 height 9
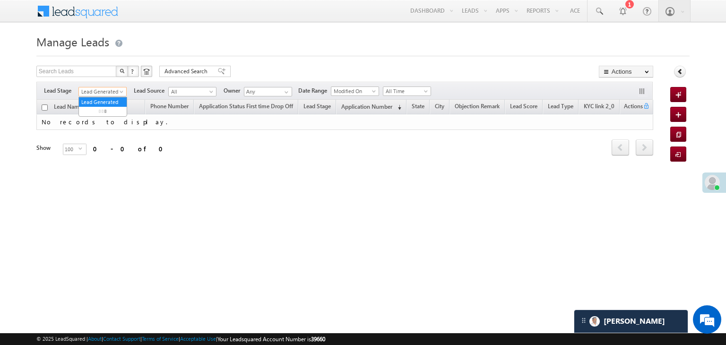
click at [117, 91] on span "Lead Generated" at bounding box center [101, 91] width 45 height 9
click at [107, 102] on link "All" at bounding box center [103, 102] width 48 height 9
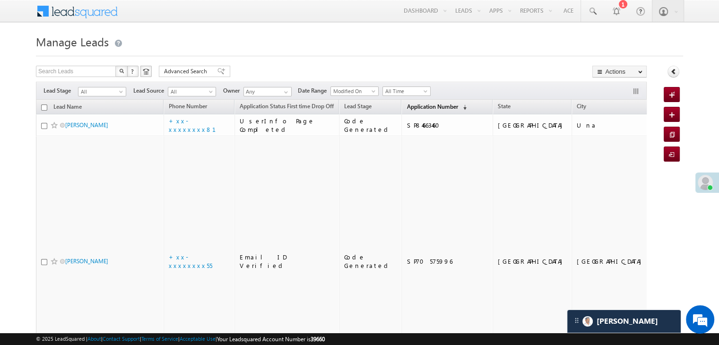
click at [421, 108] on span "Application Number" at bounding box center [431, 106] width 51 height 7
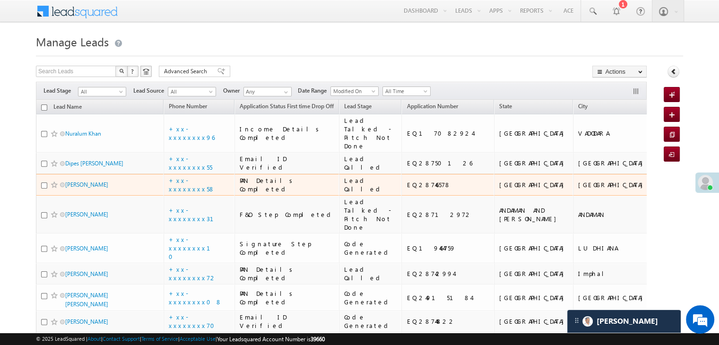
scroll to position [47, 0]
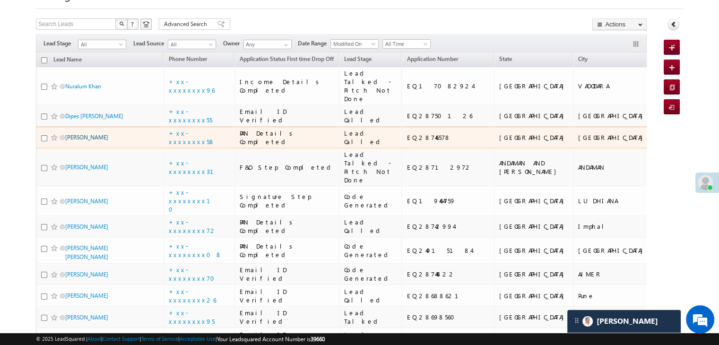
click at [73, 141] on link "[PERSON_NAME]" at bounding box center [86, 137] width 43 height 7
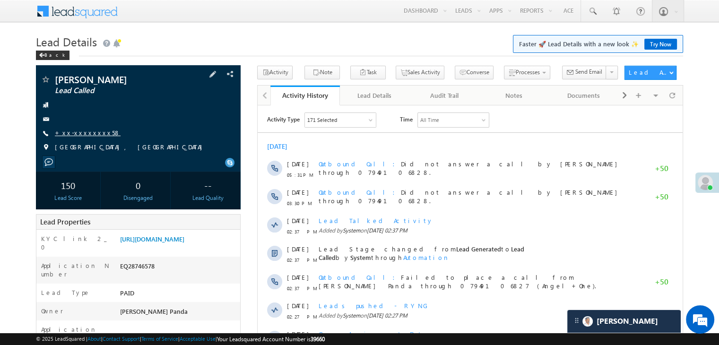
click at [76, 130] on link "+xx-xxxxxxxx58" at bounding box center [88, 133] width 66 height 8
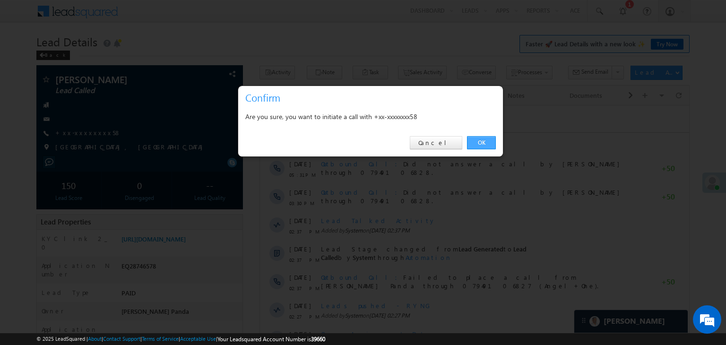
drag, startPoint x: 480, startPoint y: 141, endPoint x: 222, endPoint y: 36, distance: 278.5
click at [480, 141] on link "OK" at bounding box center [481, 142] width 29 height 13
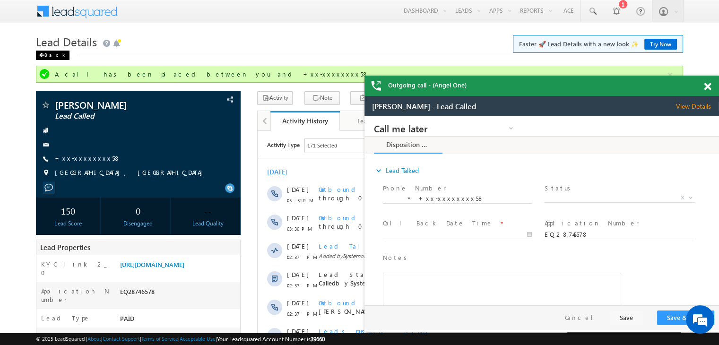
click at [47, 54] on div "Back" at bounding box center [53, 55] width 34 height 9
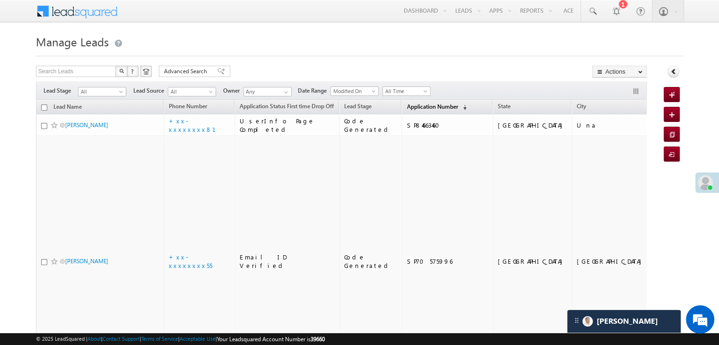
click at [406, 107] on span "Application Number" at bounding box center [431, 106] width 51 height 7
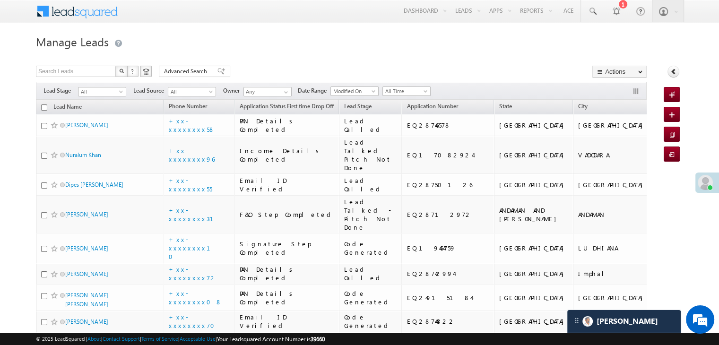
click at [120, 91] on span at bounding box center [122, 94] width 8 height 8
click at [102, 109] on link "Lead Generated" at bounding box center [102, 111] width 48 height 9
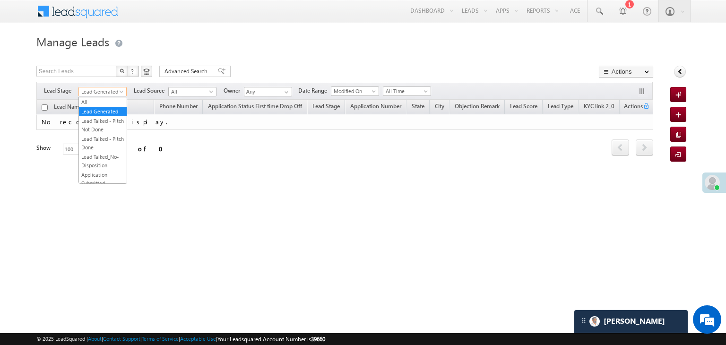
click at [120, 91] on span at bounding box center [123, 94] width 8 height 8
click at [108, 99] on link "All" at bounding box center [103, 102] width 48 height 9
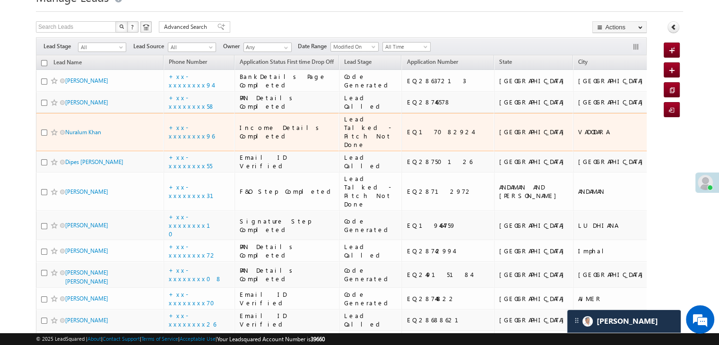
scroll to position [95, 0]
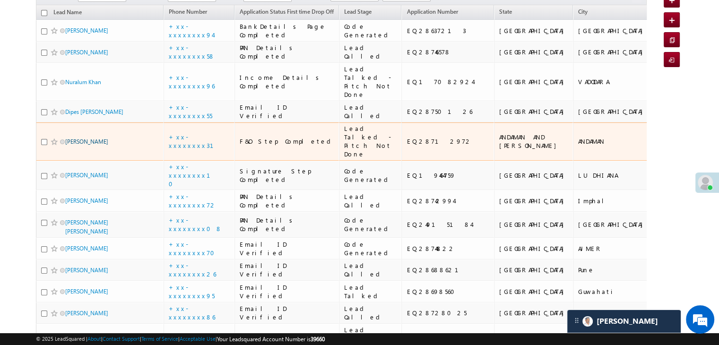
click at [76, 145] on link "[PERSON_NAME]" at bounding box center [86, 141] width 43 height 7
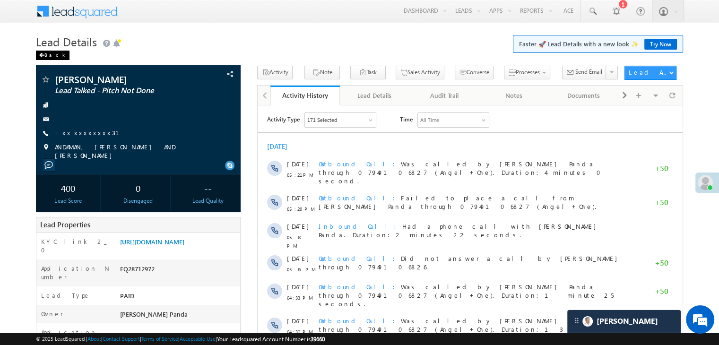
click at [41, 54] on span at bounding box center [42, 55] width 6 height 5
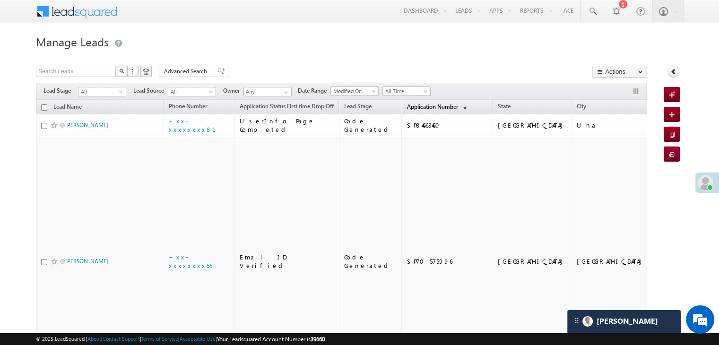
click at [406, 106] on span "Application Number" at bounding box center [431, 106] width 51 height 7
click at [410, 108] on span "Application Number" at bounding box center [431, 106] width 51 height 7
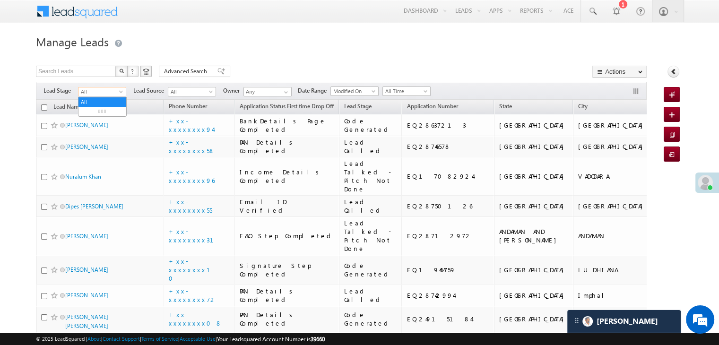
click at [119, 90] on span at bounding box center [122, 94] width 8 height 8
click at [103, 112] on link "Lead Generated" at bounding box center [102, 111] width 48 height 9
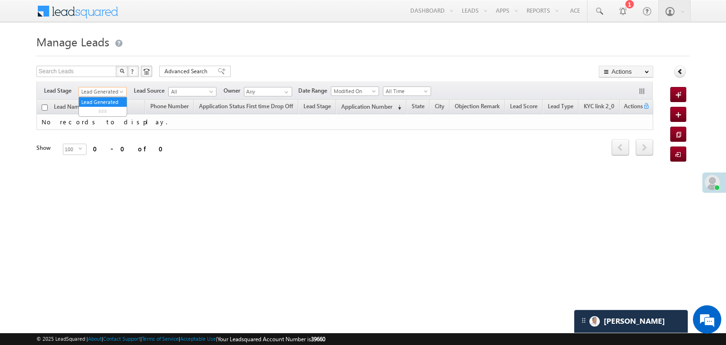
click at [97, 94] on span "Lead Generated" at bounding box center [101, 91] width 45 height 9
click at [91, 103] on link "All" at bounding box center [103, 102] width 48 height 9
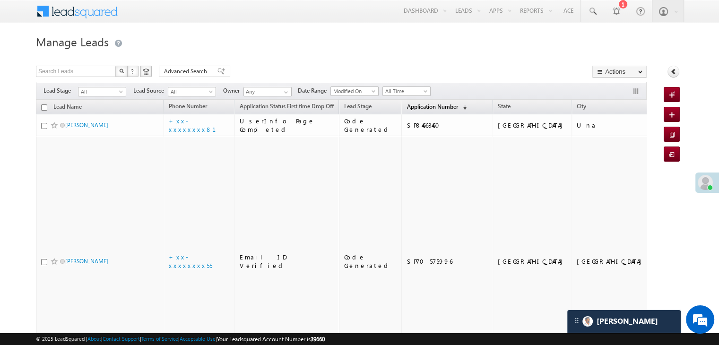
click at [406, 108] on span "Application Number" at bounding box center [431, 106] width 51 height 7
click at [412, 101] on link "Application Number (sorted descending)" at bounding box center [436, 107] width 69 height 12
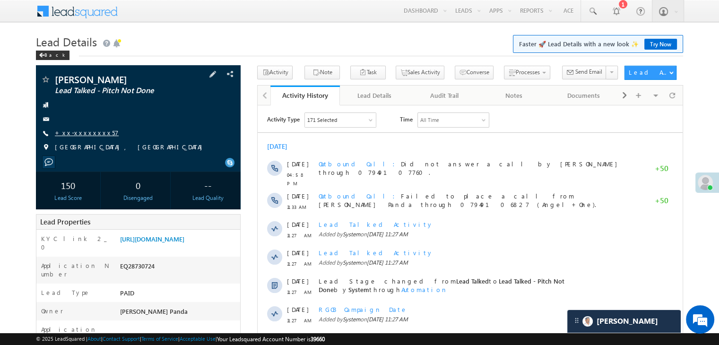
click at [77, 131] on link "+xx-xxxxxxxx57" at bounding box center [87, 133] width 64 height 8
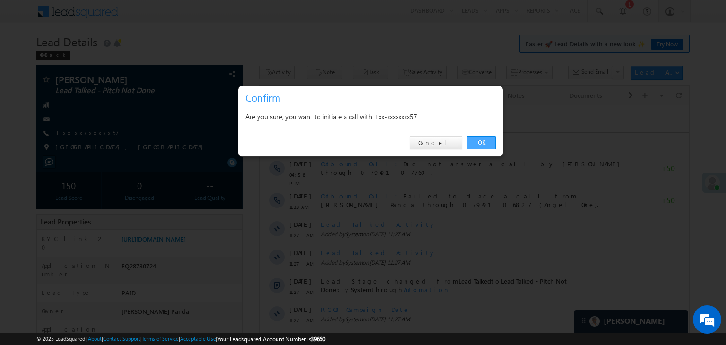
click at [475, 142] on link "OK" at bounding box center [481, 142] width 29 height 13
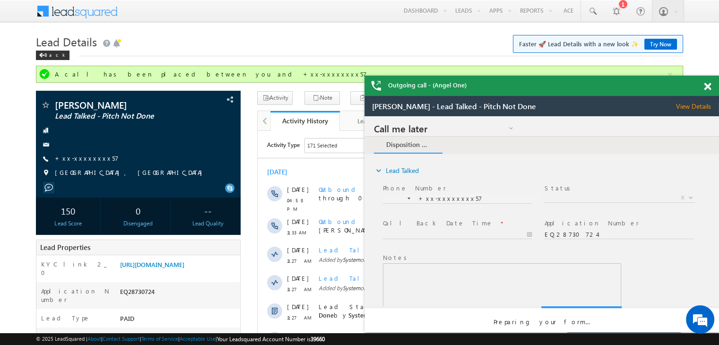
click at [706, 86] on span at bounding box center [707, 87] width 7 height 8
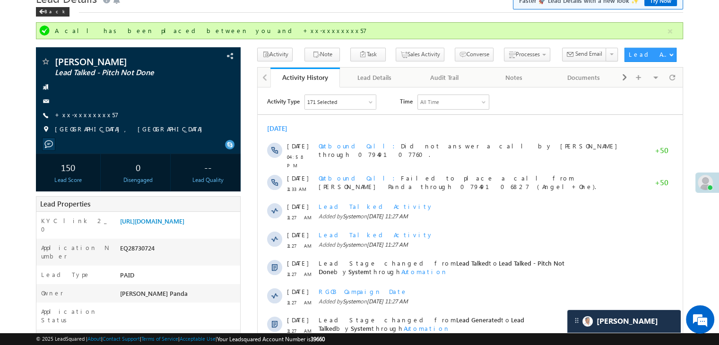
scroll to position [95, 0]
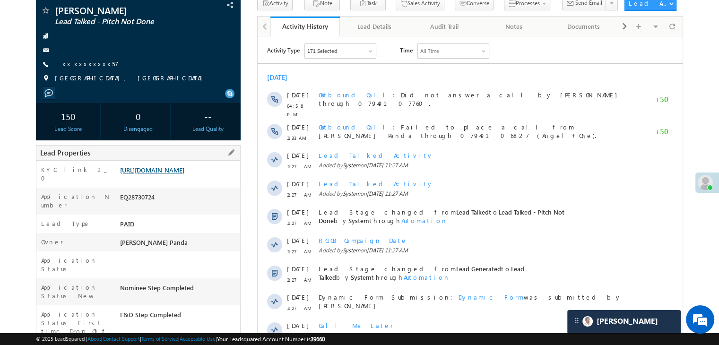
click at [180, 174] on link "[URL][DOMAIN_NAME]" at bounding box center [152, 170] width 64 height 8
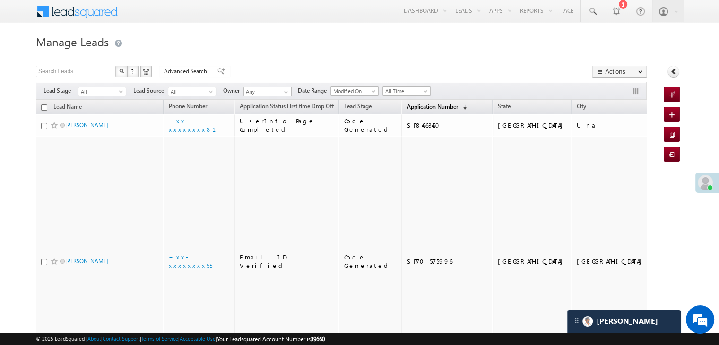
click at [406, 106] on span "Application Number" at bounding box center [431, 106] width 51 height 7
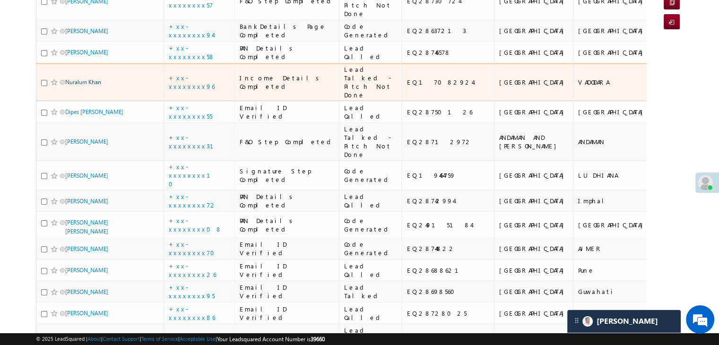
scroll to position [189, 0]
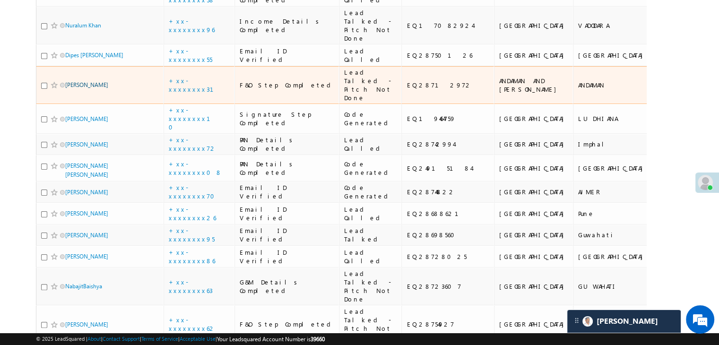
click at [87, 88] on link "Bonolata Roy" at bounding box center [86, 84] width 43 height 7
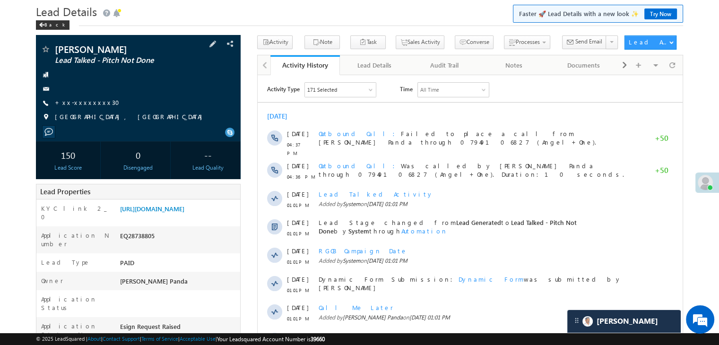
scroll to position [25, 0]
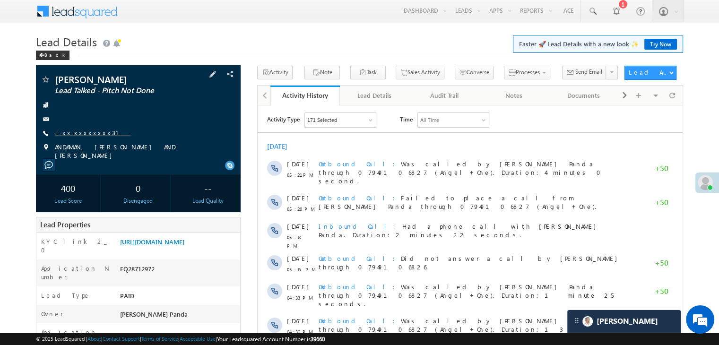
click at [77, 132] on link "+xx-xxxxxxxx31" at bounding box center [93, 133] width 76 height 8
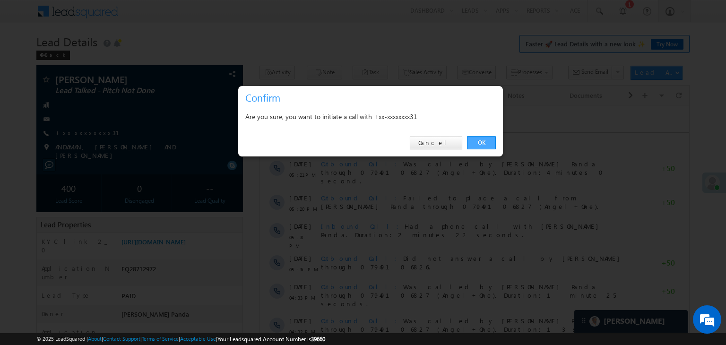
click at [482, 141] on link "OK" at bounding box center [481, 142] width 29 height 13
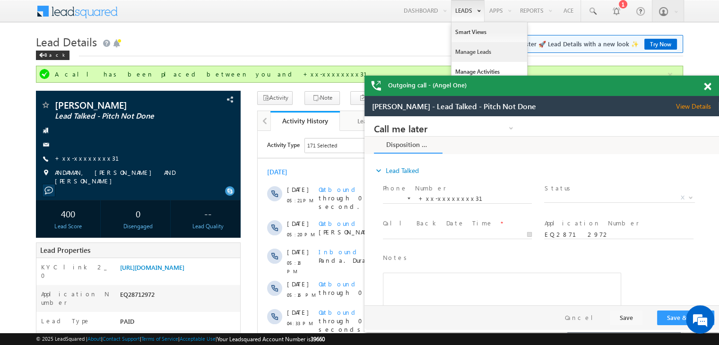
click at [463, 48] on link "Manage Leads" at bounding box center [489, 52] width 76 height 20
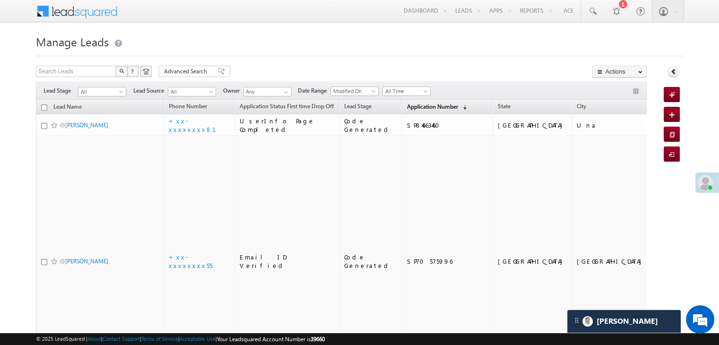
click at [421, 108] on span "Application Number" at bounding box center [431, 106] width 51 height 7
click at [408, 102] on link "Application Number (sorted descending)" at bounding box center [436, 107] width 69 height 12
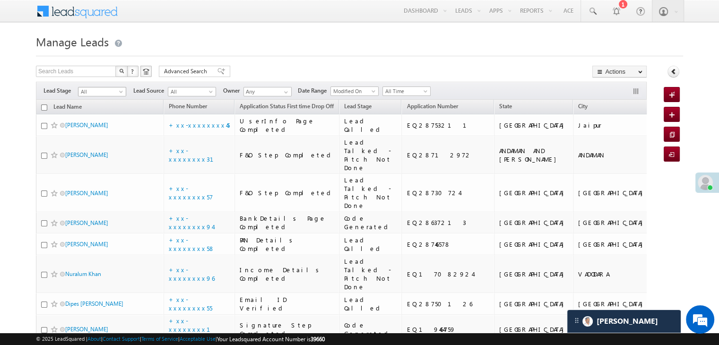
click at [122, 93] on span at bounding box center [122, 94] width 8 height 8
click at [107, 108] on link "Lead Generated" at bounding box center [102, 111] width 48 height 9
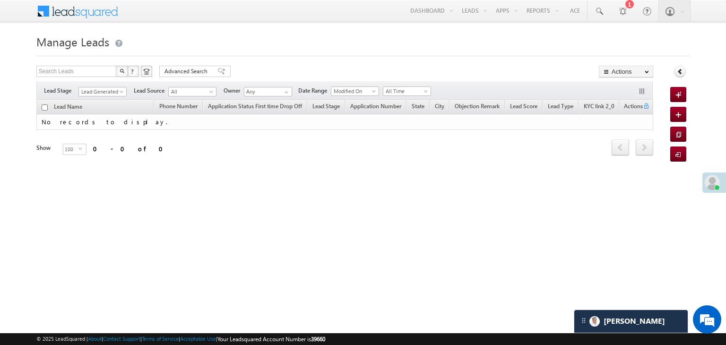
click at [110, 85] on div "Filters Lead Stage All Lead Generated Lead Talked - Pitch Not Done Lead Talked …" at bounding box center [344, 91] width 616 height 18
click at [100, 91] on span "Lead Generated" at bounding box center [101, 91] width 45 height 9
click at [98, 100] on link "All" at bounding box center [103, 102] width 48 height 9
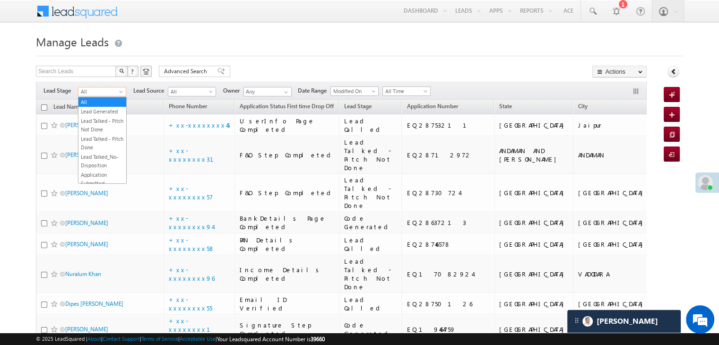
click at [122, 90] on span at bounding box center [122, 94] width 8 height 8
click at [106, 108] on link "Lead Generated" at bounding box center [102, 111] width 48 height 9
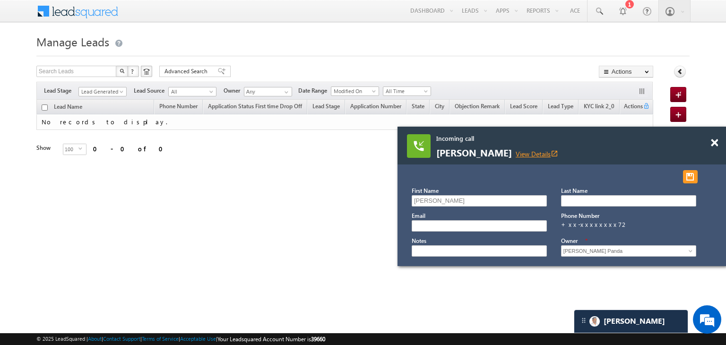
click at [538, 154] on link "View Details open_in_new" at bounding box center [537, 153] width 43 height 9
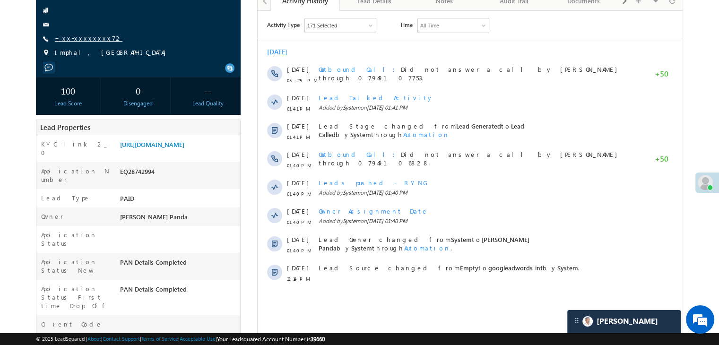
click at [77, 42] on link "+xx-xxxxxxxx72" at bounding box center [89, 38] width 68 height 8
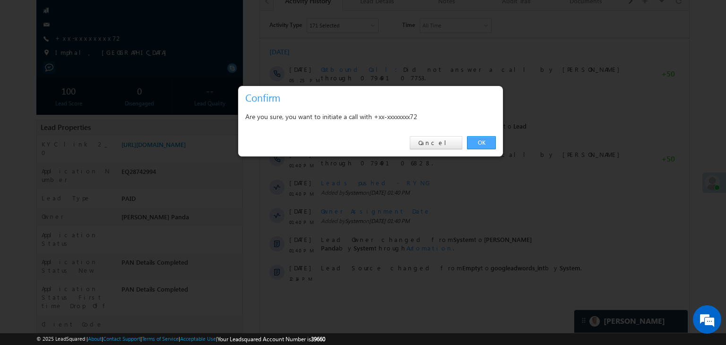
click at [479, 140] on link "OK" at bounding box center [481, 142] width 29 height 13
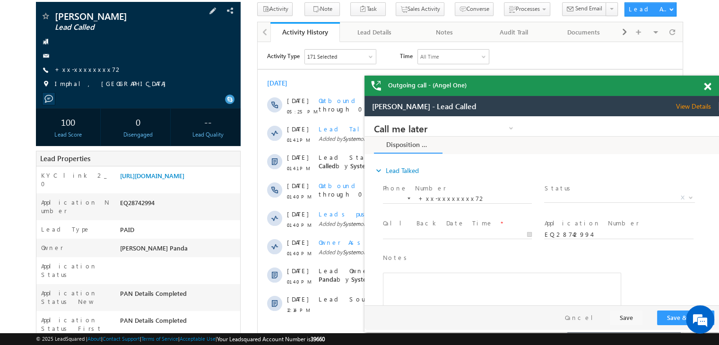
scroll to position [72, 0]
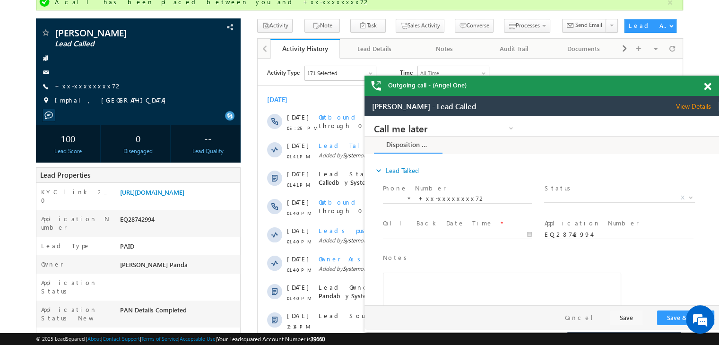
click at [707, 85] on span at bounding box center [707, 87] width 7 height 8
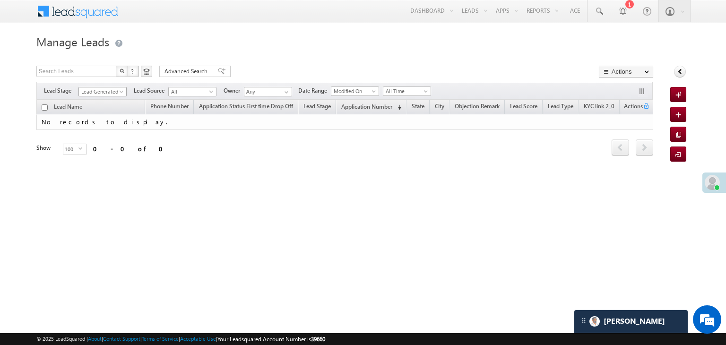
click at [120, 91] on span at bounding box center [123, 94] width 8 height 8
click at [104, 98] on link "All" at bounding box center [103, 102] width 48 height 9
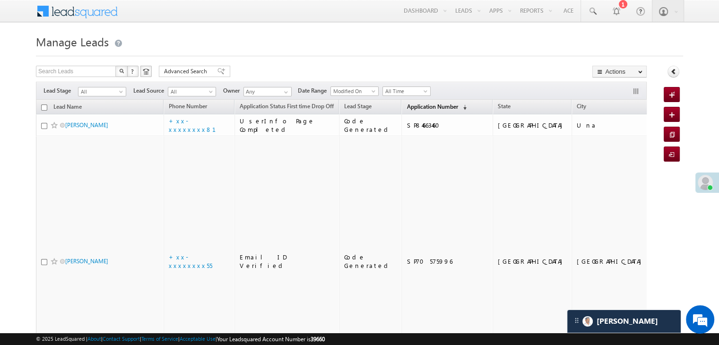
click at [406, 108] on span "Application Number" at bounding box center [431, 106] width 51 height 7
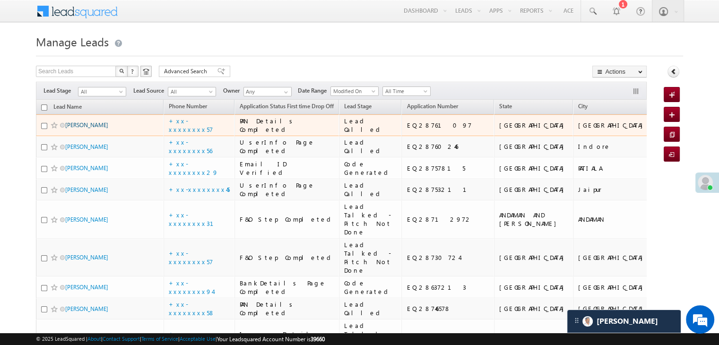
click at [91, 129] on link "[PERSON_NAME]" at bounding box center [86, 124] width 43 height 7
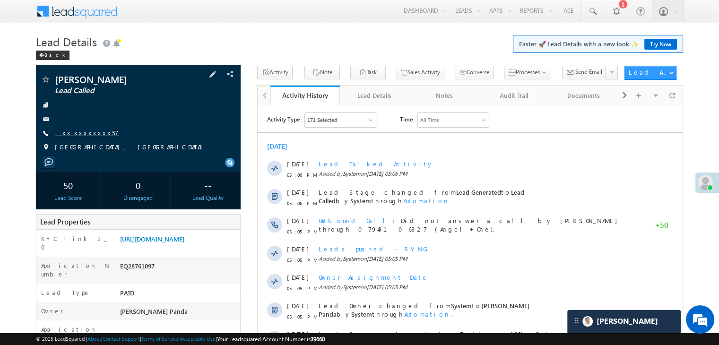
click at [70, 135] on link "+xx-xxxxxxxx57" at bounding box center [87, 133] width 64 height 8
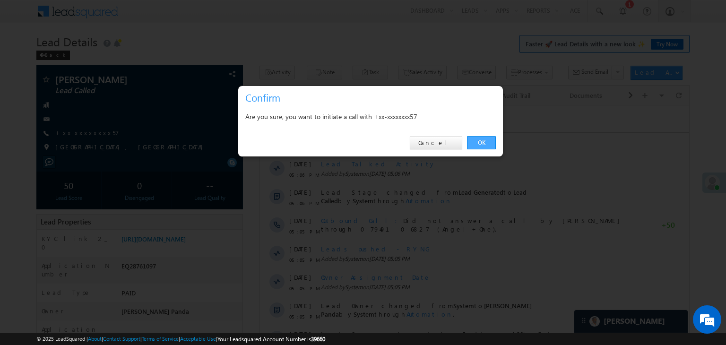
click at [485, 138] on link "OK" at bounding box center [481, 142] width 29 height 13
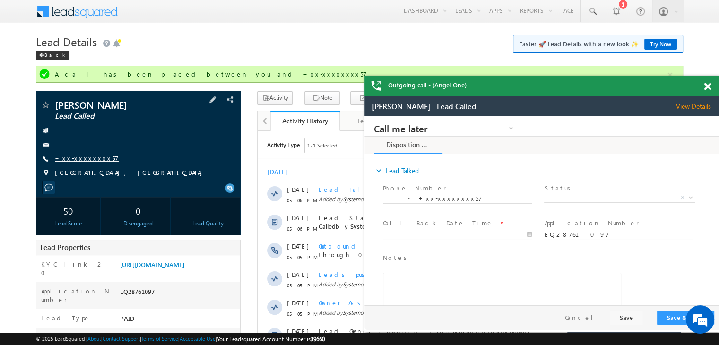
click at [83, 158] on link "+xx-xxxxxxxx57" at bounding box center [87, 158] width 64 height 8
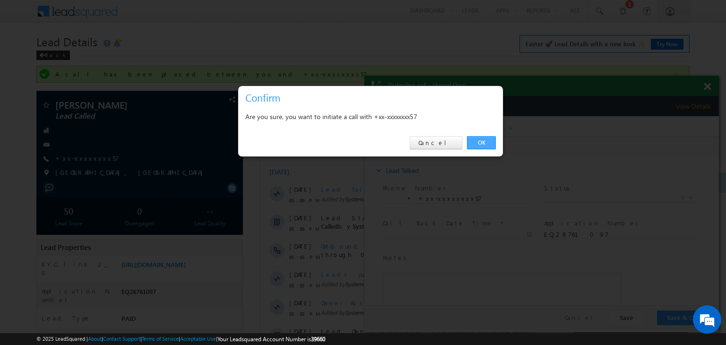
drag, startPoint x: 484, startPoint y: 143, endPoint x: 121, endPoint y: 25, distance: 381.2
click at [484, 143] on link "OK" at bounding box center [481, 142] width 29 height 13
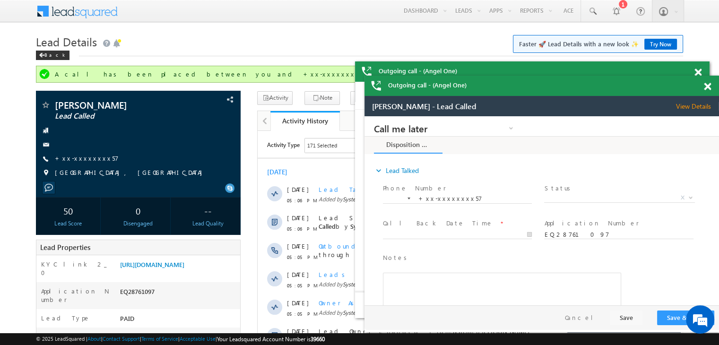
click at [710, 89] on span at bounding box center [707, 87] width 7 height 8
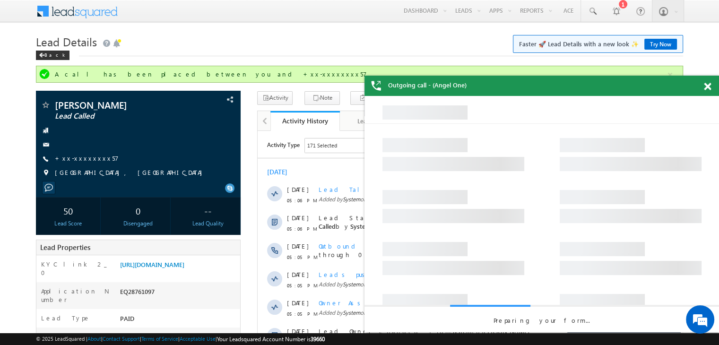
click at [709, 88] on span at bounding box center [707, 87] width 7 height 8
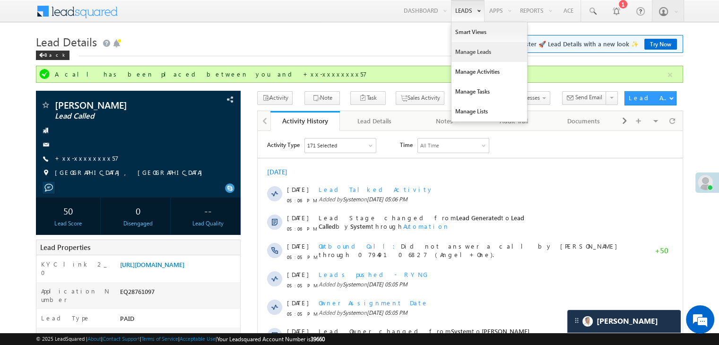
click at [467, 52] on link "Manage Leads" at bounding box center [489, 52] width 76 height 20
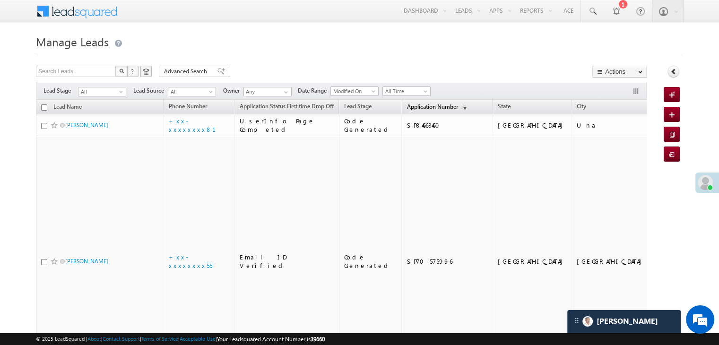
click at [411, 106] on span "Application Number" at bounding box center [431, 106] width 51 height 7
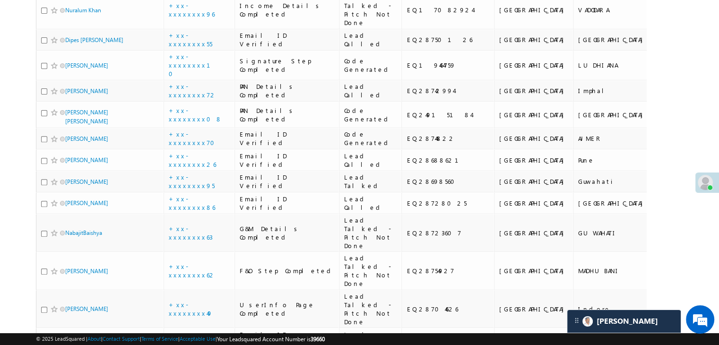
scroll to position [331, 0]
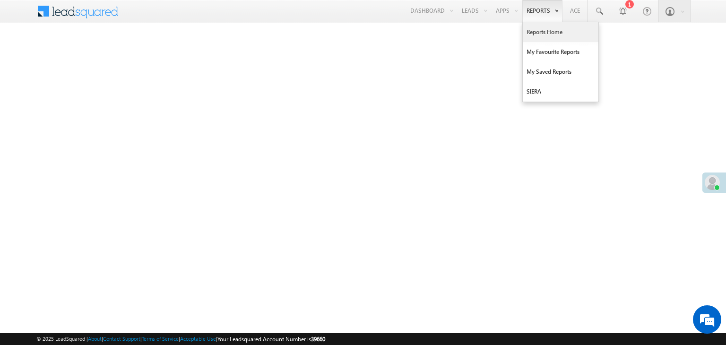
click at [544, 32] on link "Reports Home" at bounding box center [561, 32] width 76 height 20
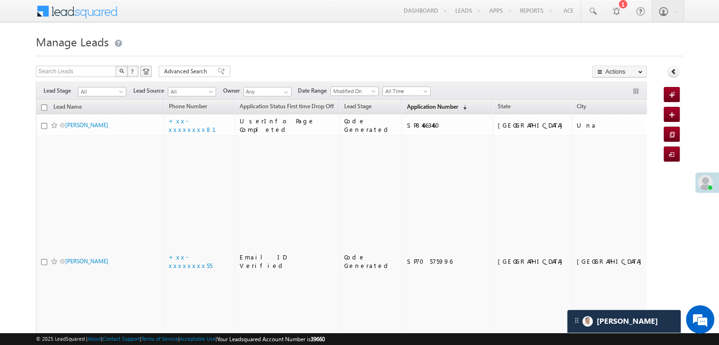
click at [407, 110] on span "Application Number" at bounding box center [431, 106] width 51 height 7
click at [413, 105] on span "Application Number" at bounding box center [431, 106] width 51 height 7
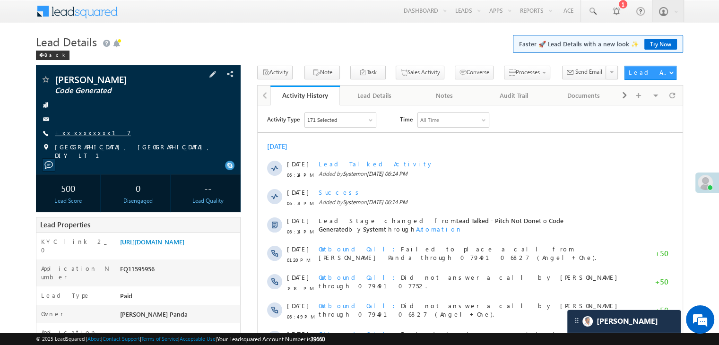
click at [86, 135] on link "+xx-xxxxxxxx17" at bounding box center [93, 133] width 76 height 8
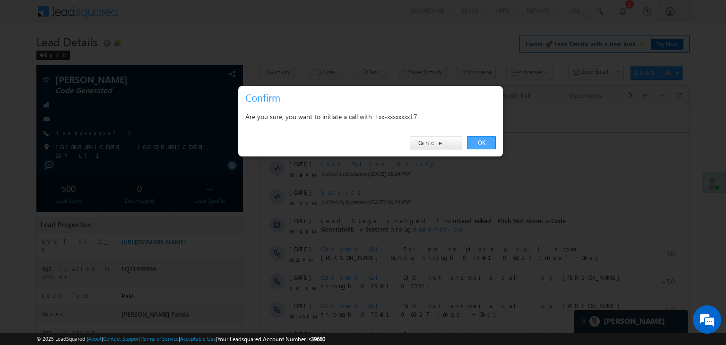
click at [485, 141] on link "OK" at bounding box center [481, 142] width 29 height 13
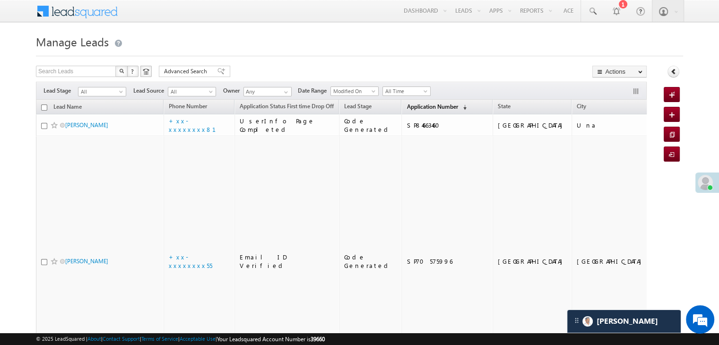
click at [411, 103] on span "Application Number" at bounding box center [431, 106] width 51 height 7
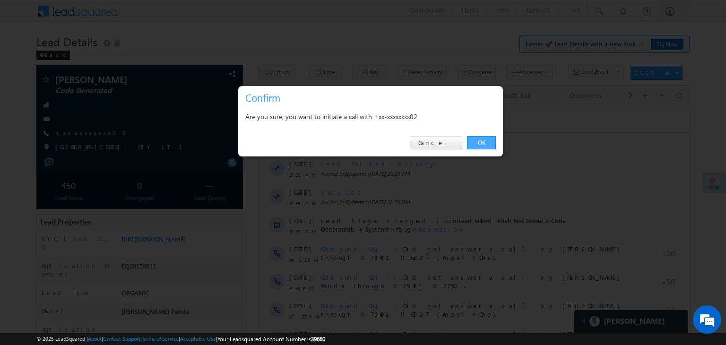
click at [481, 144] on link "OK" at bounding box center [481, 142] width 29 height 13
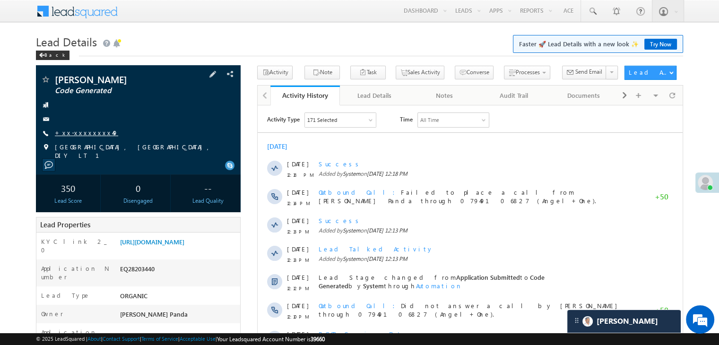
click at [82, 133] on link "+xx-xxxxxxxx49" at bounding box center [86, 133] width 63 height 8
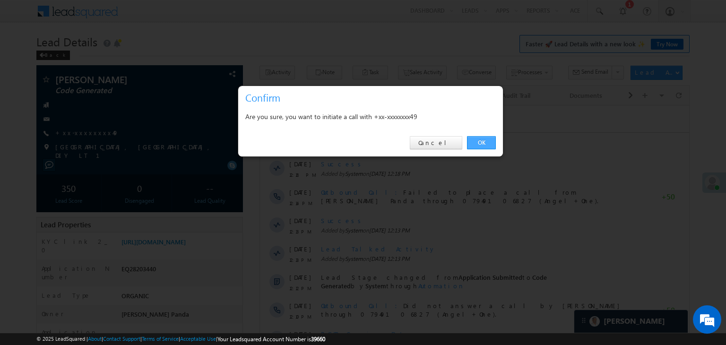
click at [480, 143] on link "OK" at bounding box center [481, 142] width 29 height 13
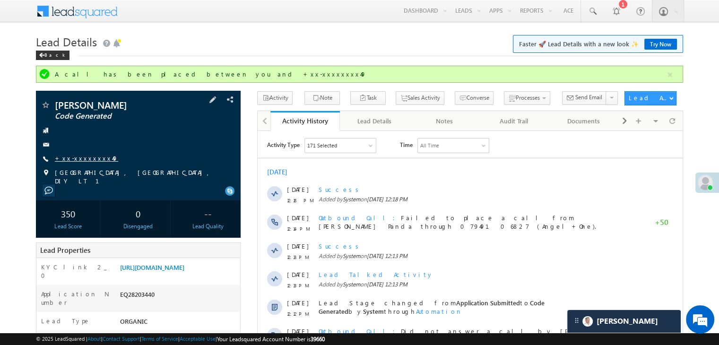
click at [85, 156] on link "+xx-xxxxxxxx49" at bounding box center [86, 158] width 63 height 8
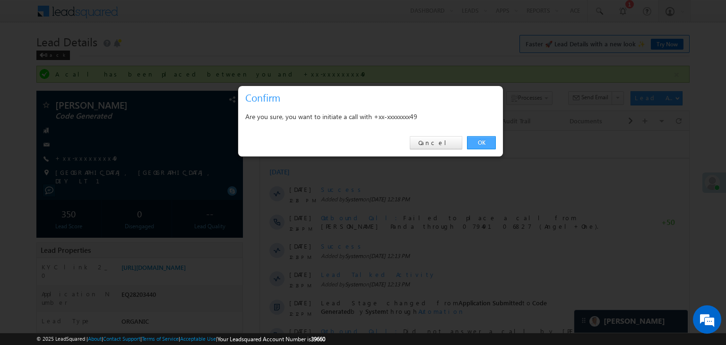
click at [486, 140] on link "OK" at bounding box center [481, 142] width 29 height 13
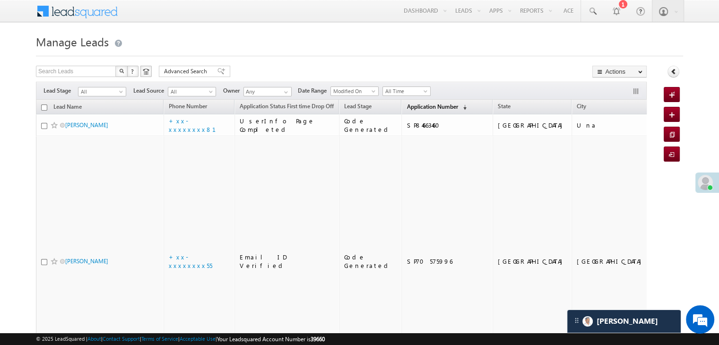
click at [407, 105] on span "Application Number" at bounding box center [431, 106] width 51 height 7
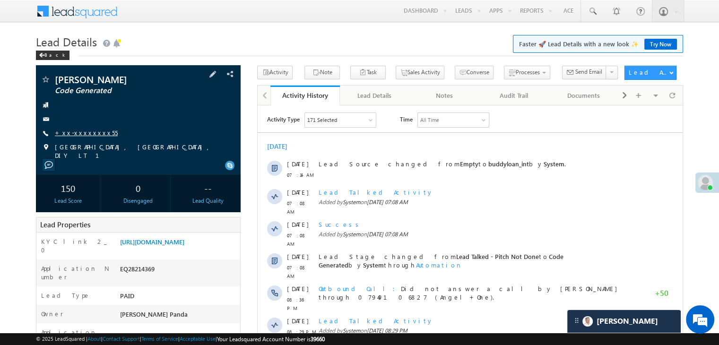
click at [90, 130] on link "+xx-xxxxxxxx55" at bounding box center [86, 133] width 63 height 8
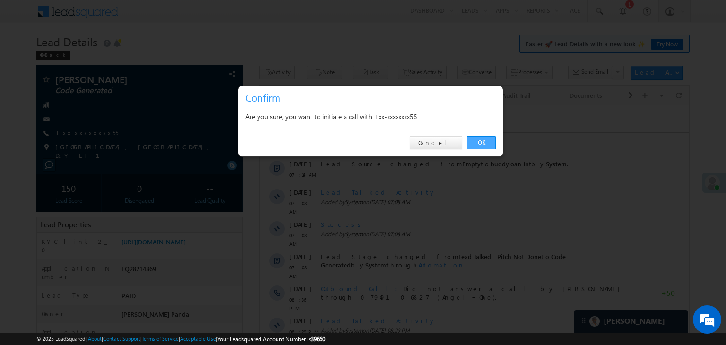
click at [476, 143] on link "OK" at bounding box center [481, 142] width 29 height 13
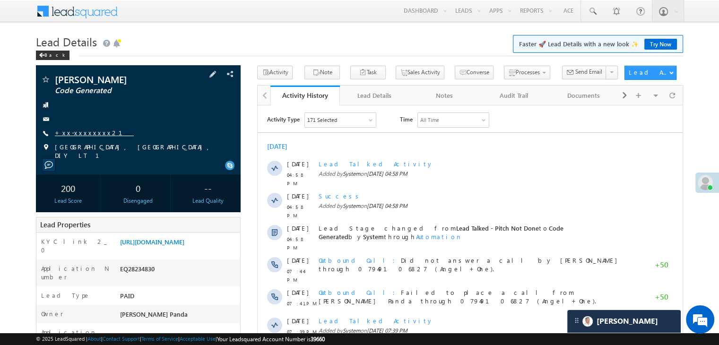
click at [87, 135] on link "+xx-xxxxxxxx21" at bounding box center [94, 133] width 79 height 8
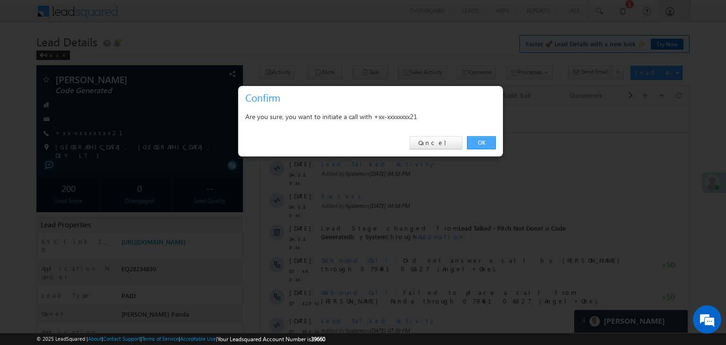
click at [483, 137] on link "OK" at bounding box center [481, 142] width 29 height 13
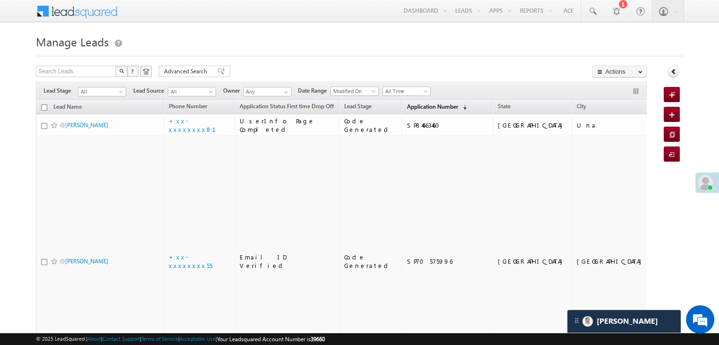
click at [406, 103] on span "Application Number" at bounding box center [431, 106] width 51 height 7
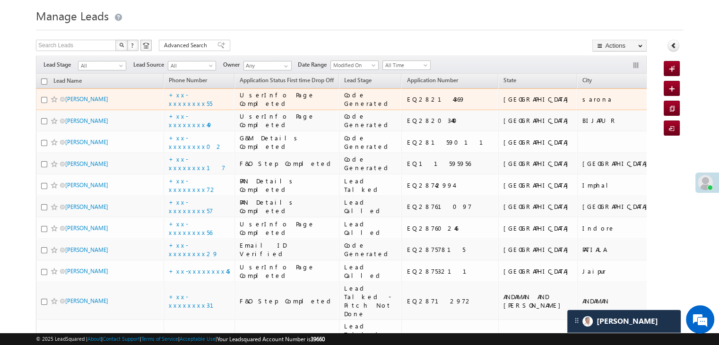
scroll to position [47, 0]
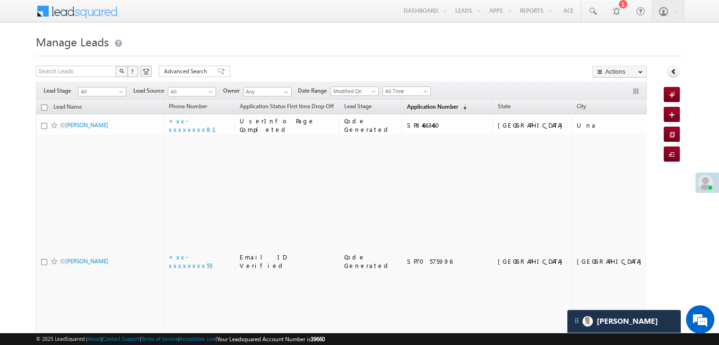
click at [421, 110] on span "Application Number" at bounding box center [431, 106] width 51 height 7
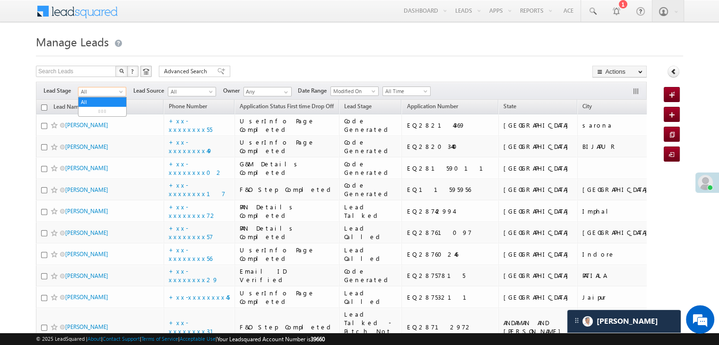
click at [120, 91] on span at bounding box center [122, 94] width 8 height 8
click at [106, 110] on link "Lead Generated" at bounding box center [102, 111] width 48 height 9
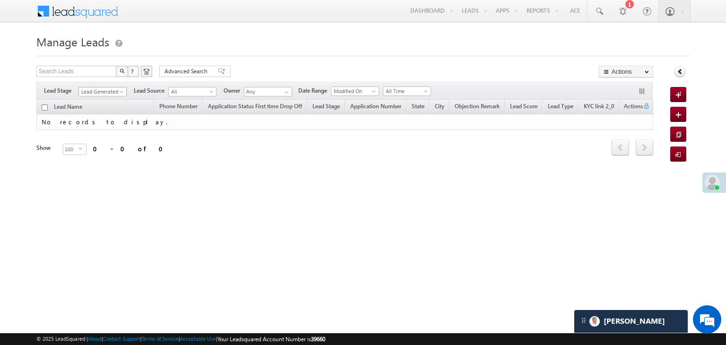
click at [119, 91] on span at bounding box center [123, 94] width 8 height 8
click at [106, 98] on link "All" at bounding box center [103, 102] width 48 height 9
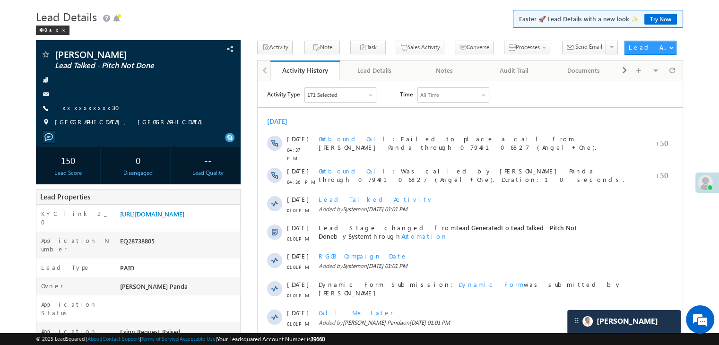
click at [79, 106] on link "+xx-xxxxxxxx30" at bounding box center [90, 107] width 70 height 8
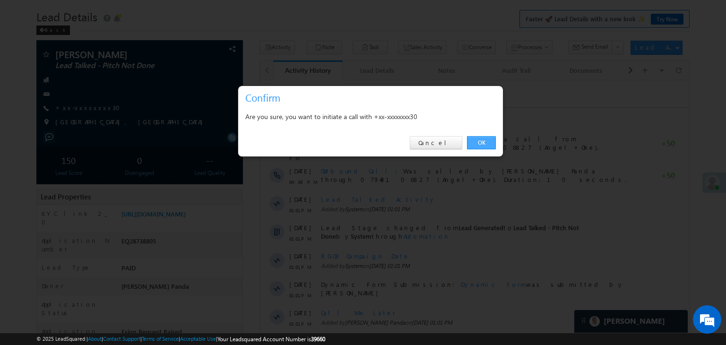
click at [478, 140] on link "OK" at bounding box center [481, 142] width 29 height 13
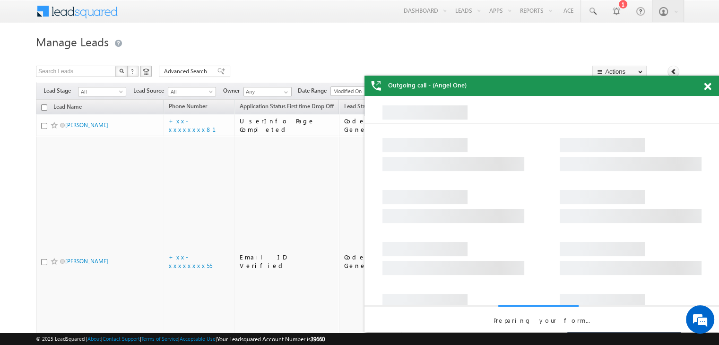
click at [707, 86] on span at bounding box center [707, 87] width 7 height 8
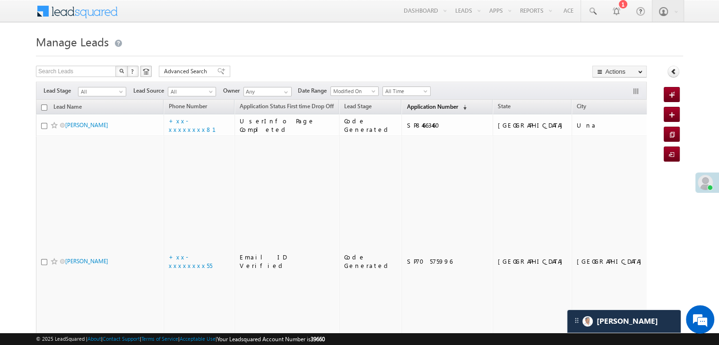
click at [409, 110] on span "Application Number" at bounding box center [431, 106] width 51 height 7
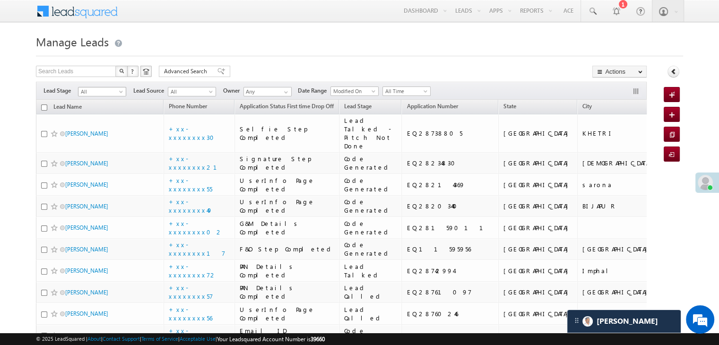
click at [123, 94] on span at bounding box center [122, 94] width 8 height 8
click at [109, 110] on link "Lead Generated" at bounding box center [102, 111] width 48 height 9
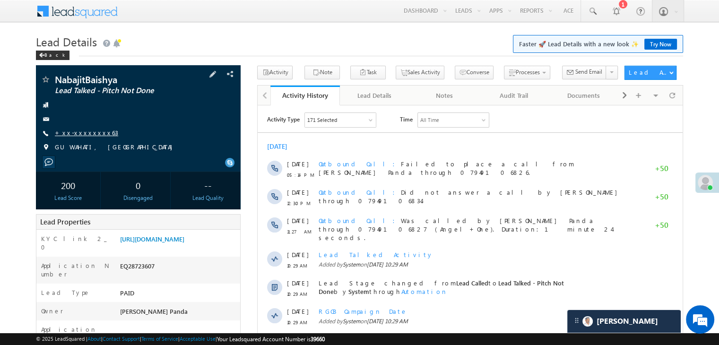
click at [81, 129] on link "+xx-xxxxxxxx63" at bounding box center [86, 133] width 63 height 8
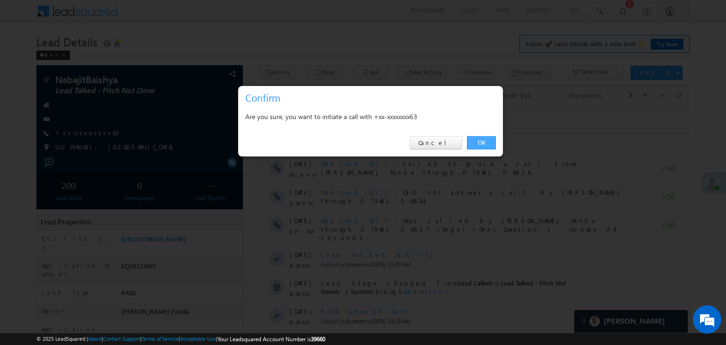
click at [486, 143] on link "OK" at bounding box center [481, 142] width 29 height 13
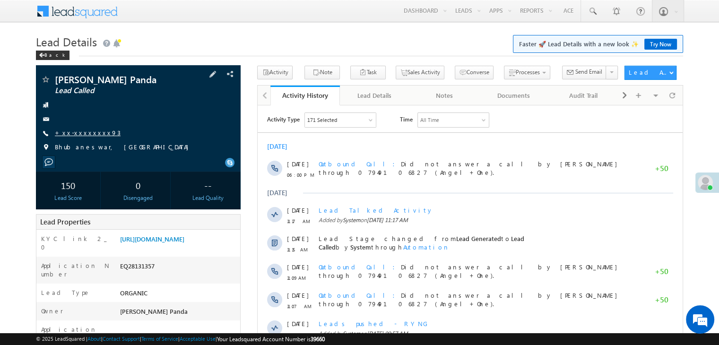
click at [86, 130] on link "+xx-xxxxxxxx93" at bounding box center [88, 133] width 66 height 8
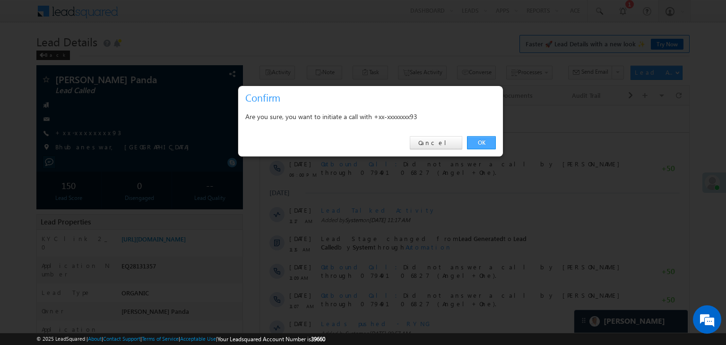
click at [480, 141] on link "OK" at bounding box center [481, 142] width 29 height 13
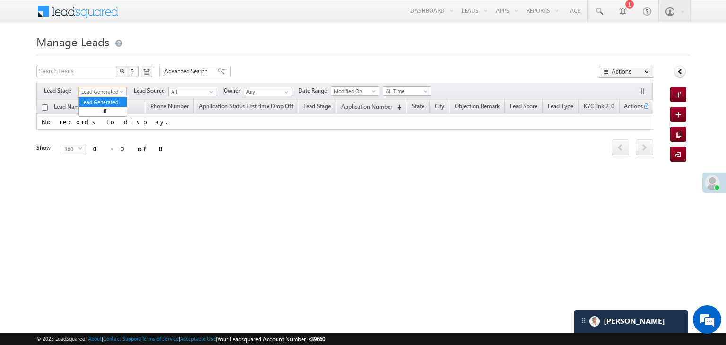
click at [118, 94] on span "Lead Generated" at bounding box center [101, 91] width 45 height 9
click at [102, 98] on link "All" at bounding box center [103, 102] width 48 height 9
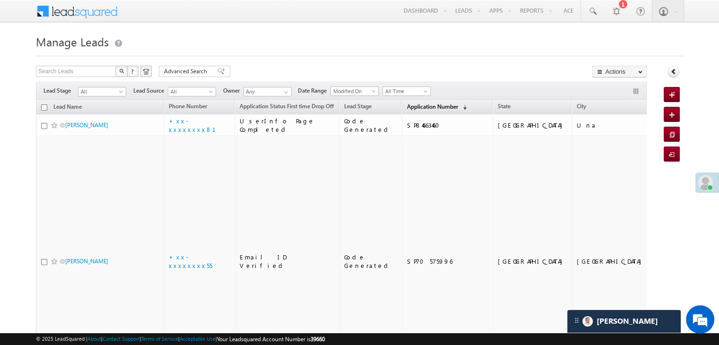
click at [426, 103] on span "Application Number" at bounding box center [431, 106] width 51 height 7
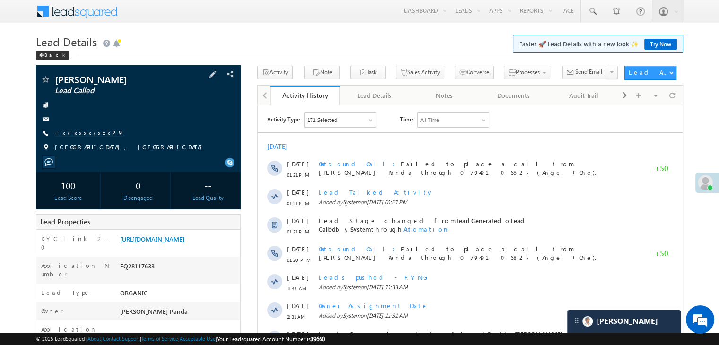
click at [78, 135] on link "+xx-xxxxxxxx29" at bounding box center [89, 133] width 69 height 8
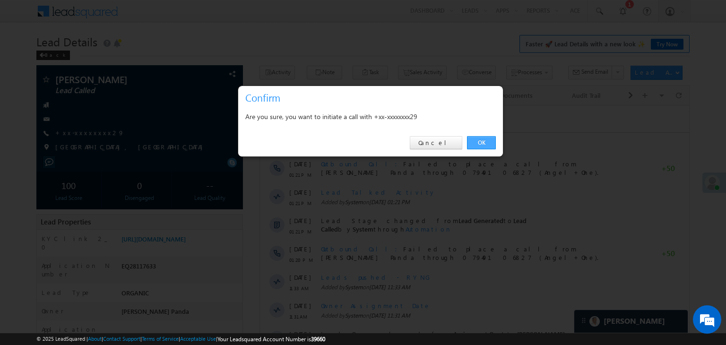
click at [482, 142] on link "OK" at bounding box center [481, 142] width 29 height 13
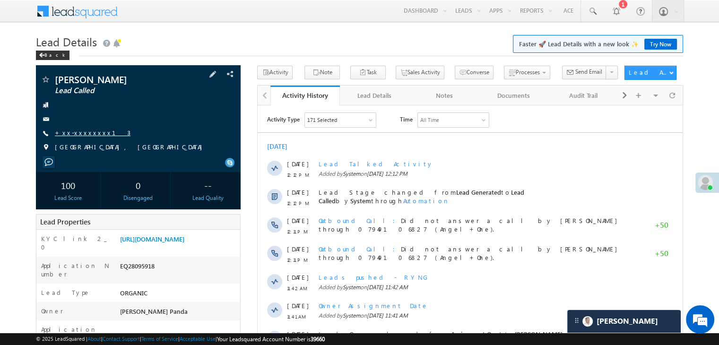
click at [84, 135] on link "+xx-xxxxxxxx13" at bounding box center [93, 133] width 76 height 8
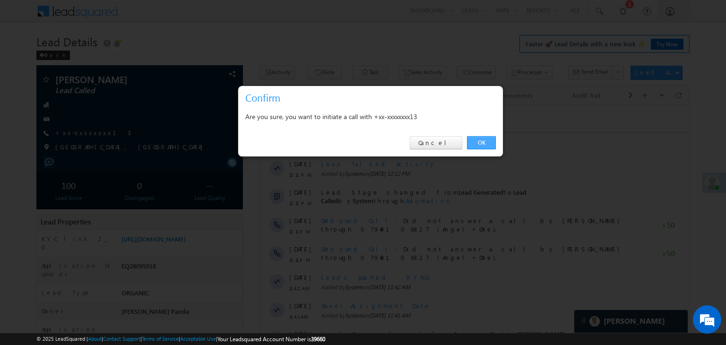
click at [480, 142] on link "OK" at bounding box center [481, 142] width 29 height 13
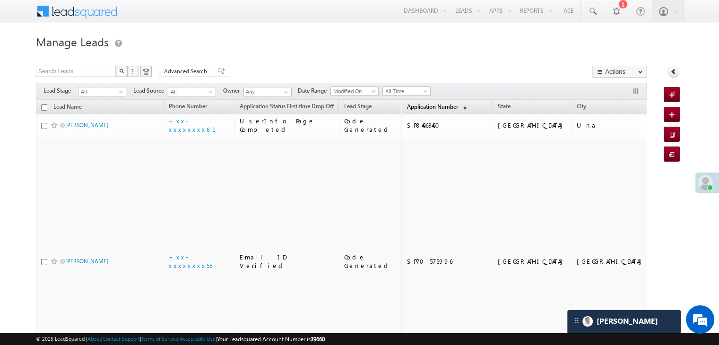
click at [415, 106] on span "Application Number" at bounding box center [431, 106] width 51 height 7
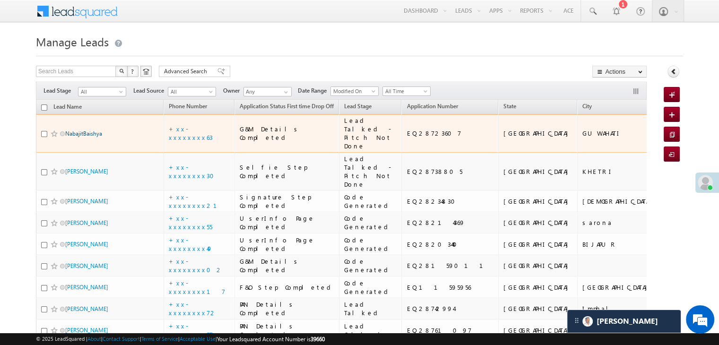
click at [83, 137] on link "NabajitBaishya" at bounding box center [83, 133] width 37 height 7
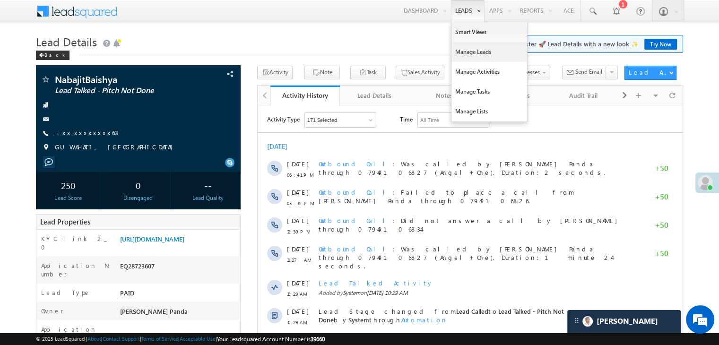
click at [465, 48] on link "Manage Leads" at bounding box center [489, 52] width 76 height 20
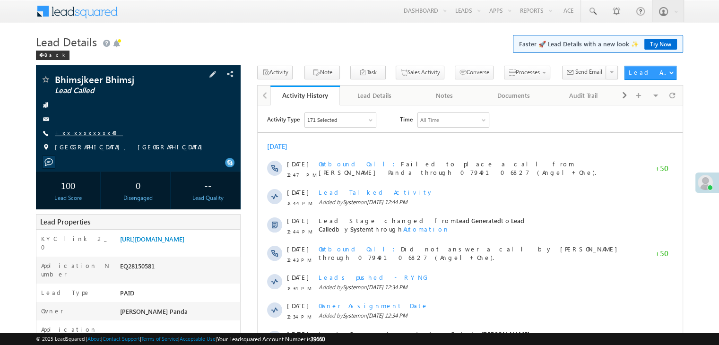
click at [79, 135] on link "+xx-xxxxxxxx40" at bounding box center [89, 133] width 68 height 8
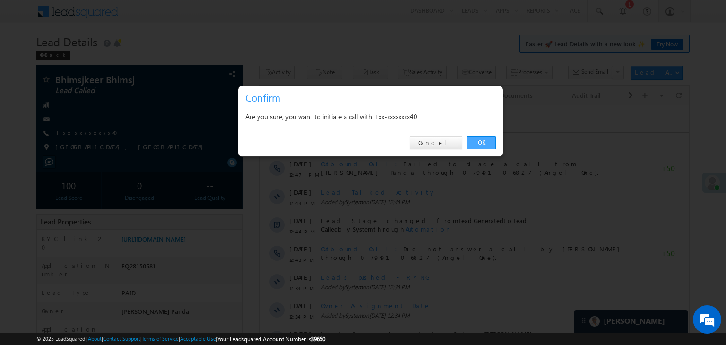
click at [477, 138] on link "OK" at bounding box center [481, 142] width 29 height 13
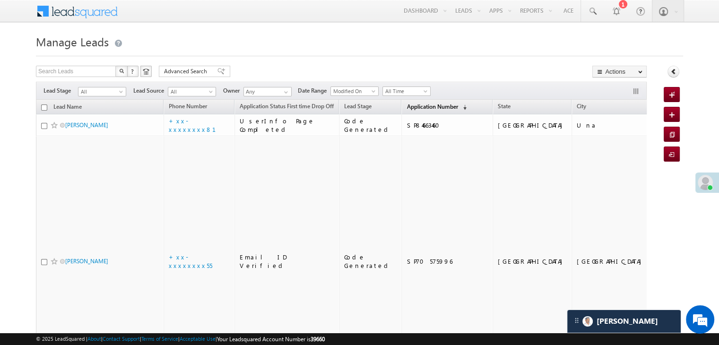
click at [406, 103] on span "Application Number" at bounding box center [431, 106] width 51 height 7
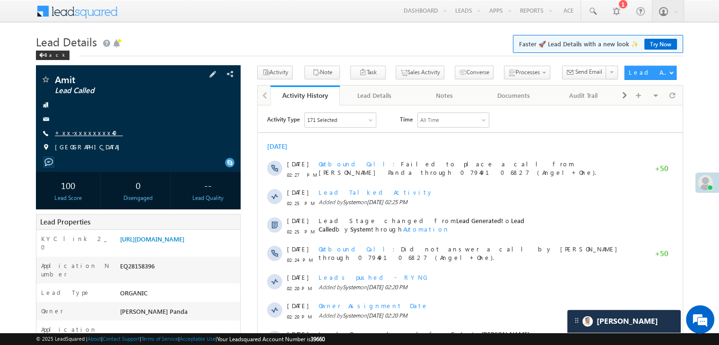
click at [75, 133] on link "+xx-xxxxxxxx40" at bounding box center [89, 133] width 68 height 8
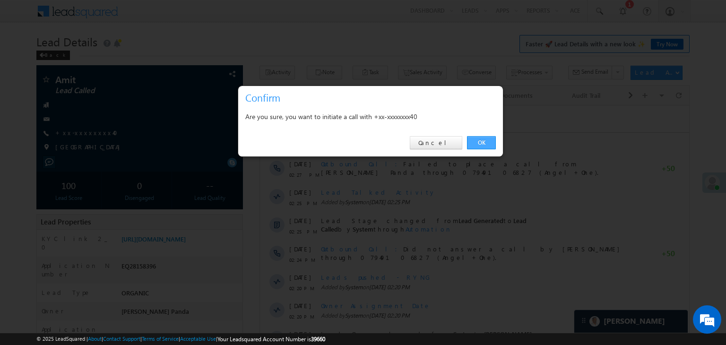
click at [487, 143] on link "OK" at bounding box center [481, 142] width 29 height 13
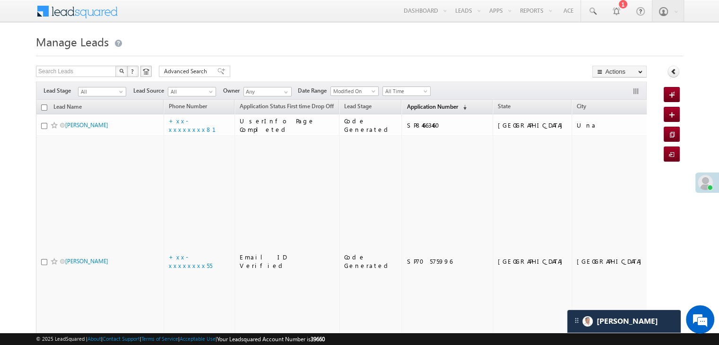
click at [416, 103] on span "Application Number" at bounding box center [431, 106] width 51 height 7
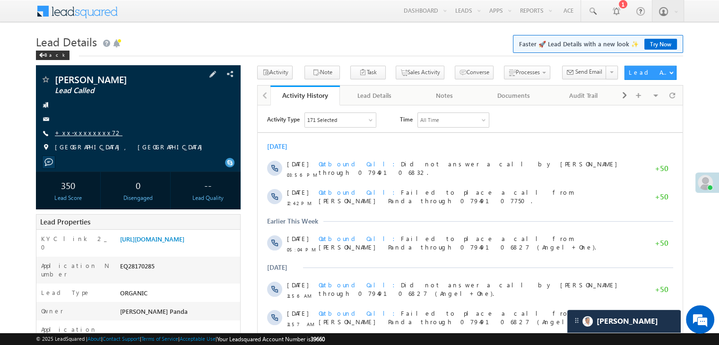
click at [83, 133] on link "+xx-xxxxxxxx72" at bounding box center [89, 133] width 68 height 8
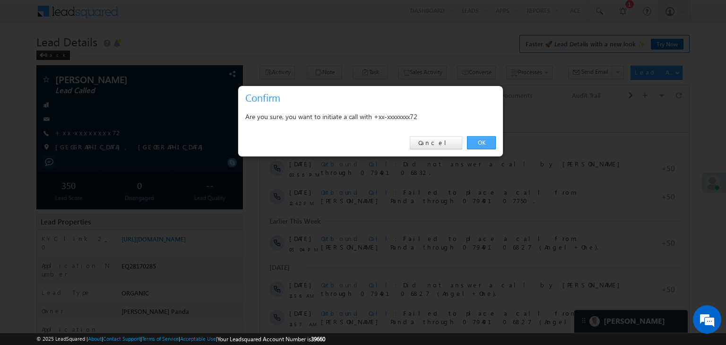
click at [479, 145] on link "OK" at bounding box center [481, 142] width 29 height 13
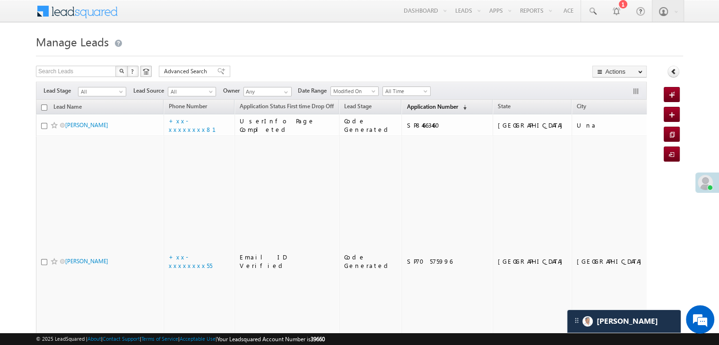
click at [414, 109] on span "Application Number" at bounding box center [431, 106] width 51 height 7
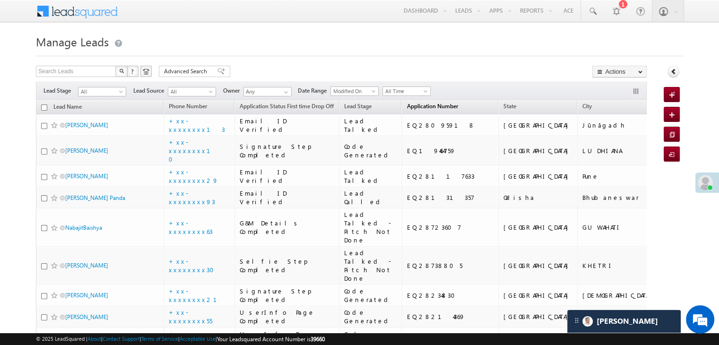
click at [406, 103] on span "Application Number" at bounding box center [431, 106] width 51 height 7
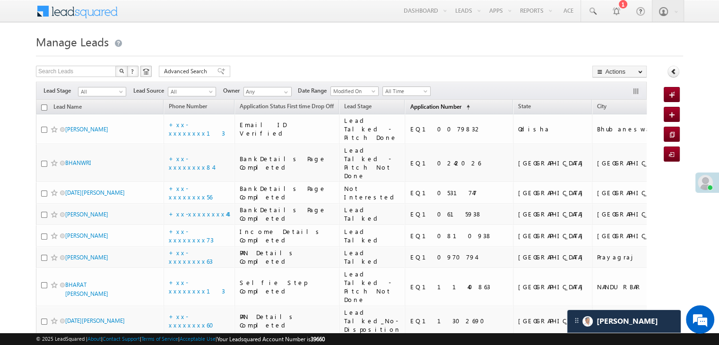
click at [405, 102] on link "Application Number (sorted ascending)" at bounding box center [439, 107] width 69 height 12
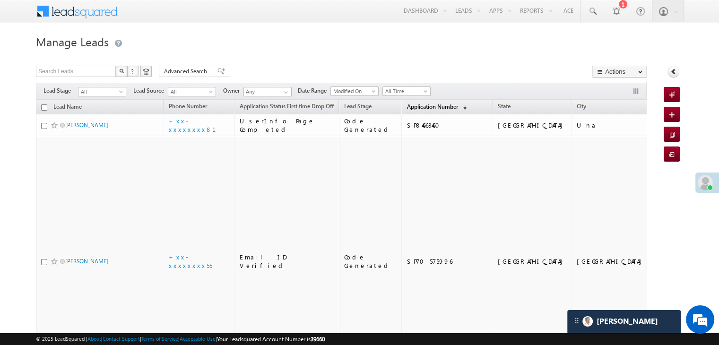
click at [406, 104] on span "Application Number" at bounding box center [431, 106] width 51 height 7
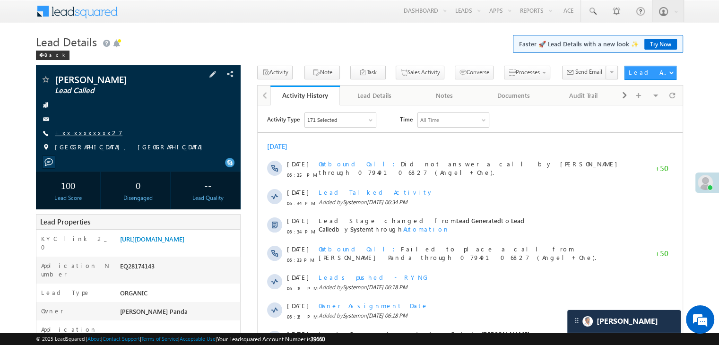
drag, startPoint x: 0, startPoint y: 0, endPoint x: 88, endPoint y: 133, distance: 159.5
click at [88, 133] on link "+xx-xxxxxxxx27" at bounding box center [89, 133] width 68 height 8
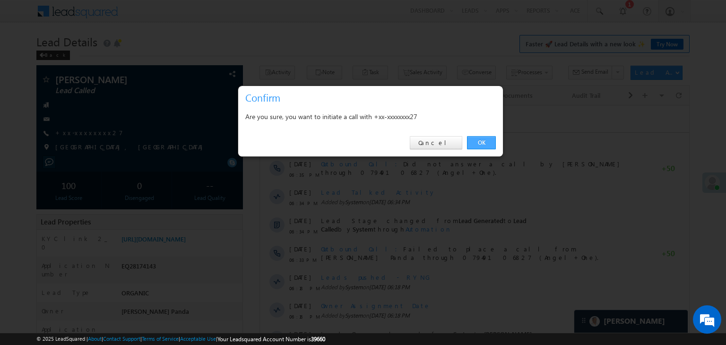
drag, startPoint x: 482, startPoint y: 147, endPoint x: 219, endPoint y: 15, distance: 294.0
click at [482, 147] on link "OK" at bounding box center [481, 142] width 29 height 13
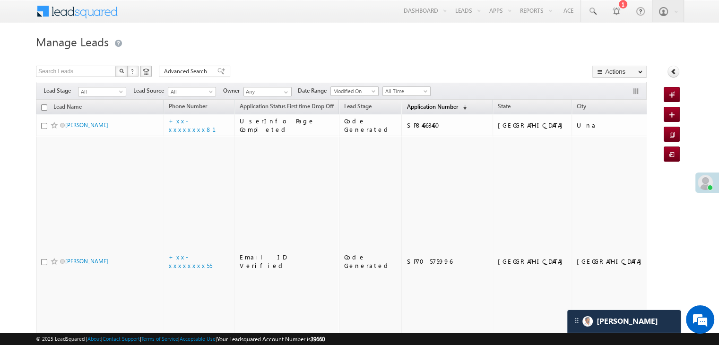
click at [406, 106] on span "Application Number" at bounding box center [431, 106] width 51 height 7
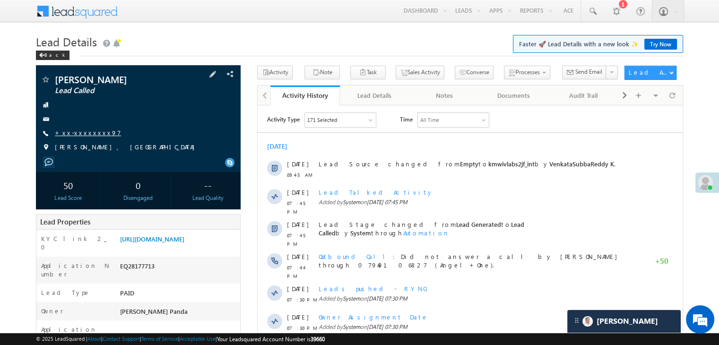
click at [85, 131] on link "+xx-xxxxxxxx97" at bounding box center [88, 133] width 66 height 8
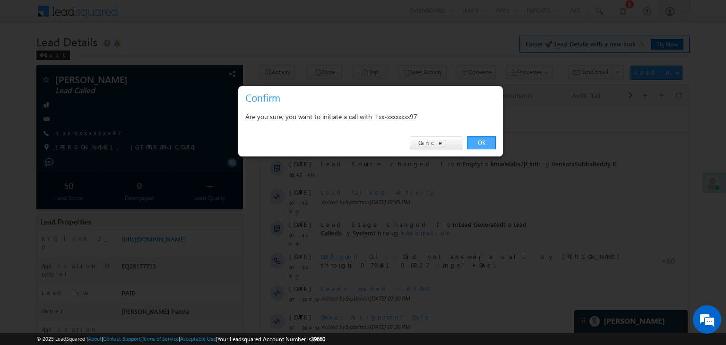
click at [481, 139] on link "OK" at bounding box center [481, 142] width 29 height 13
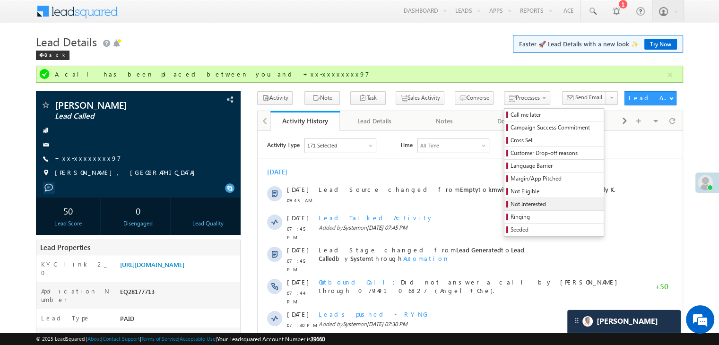
click at [520, 202] on span "Not Interested" at bounding box center [555, 204] width 90 height 9
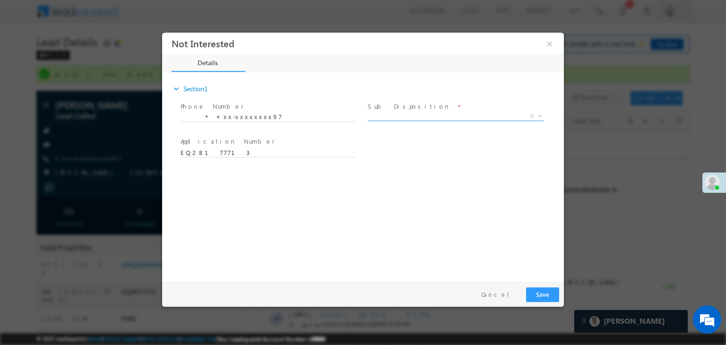
click at [456, 117] on span "X" at bounding box center [456, 116] width 176 height 9
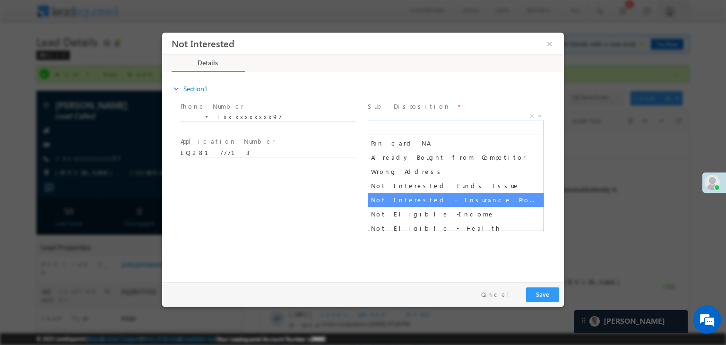
scroll to position [236, 0]
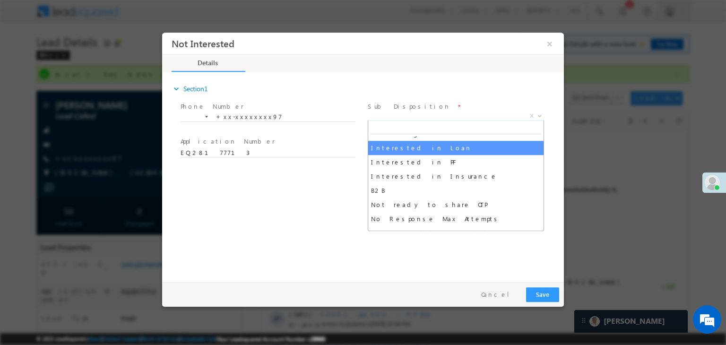
select select "Interested in Loan"
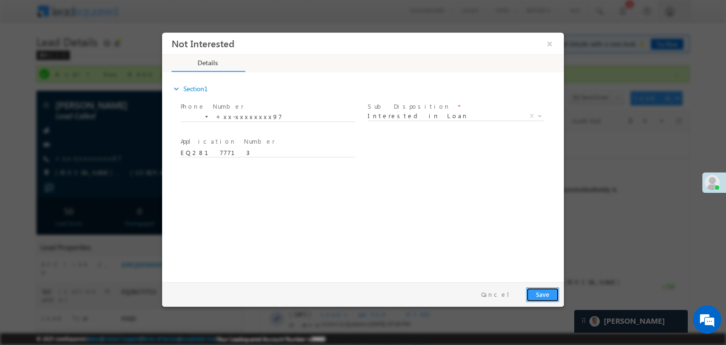
click at [542, 294] on button "Save" at bounding box center [542, 294] width 33 height 15
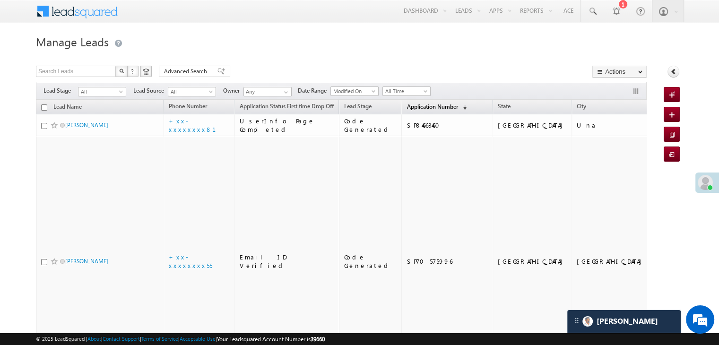
click at [420, 106] on span "Application Number" at bounding box center [431, 106] width 51 height 7
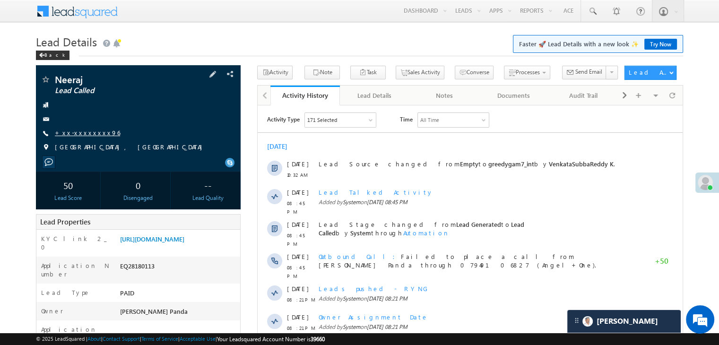
click at [86, 133] on link "+xx-xxxxxxxx96" at bounding box center [87, 133] width 65 height 8
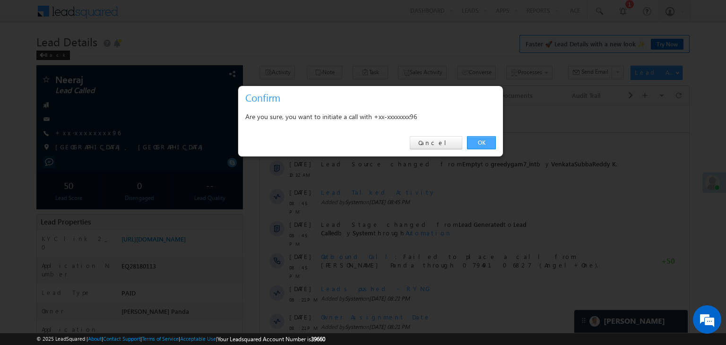
click at [482, 143] on link "OK" at bounding box center [481, 142] width 29 height 13
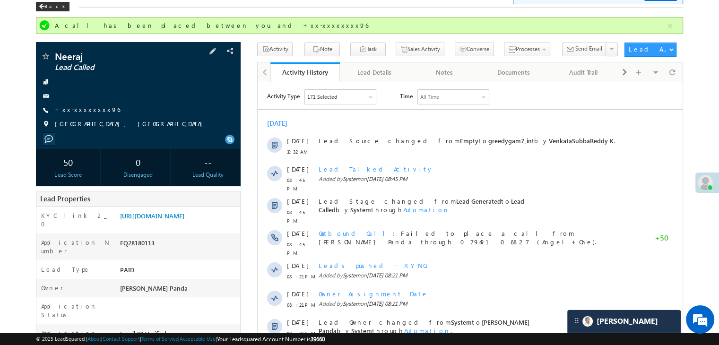
scroll to position [95, 0]
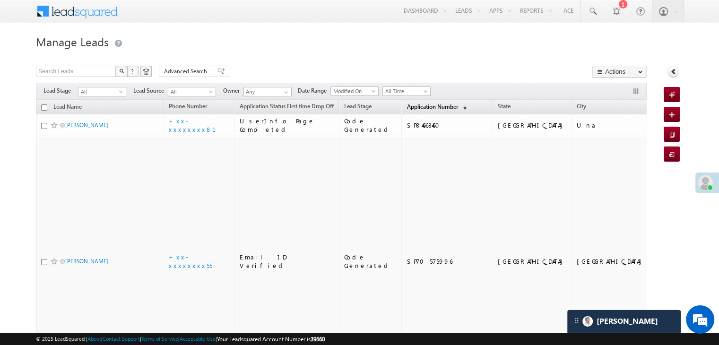
click at [410, 108] on span "Application Number" at bounding box center [431, 106] width 51 height 7
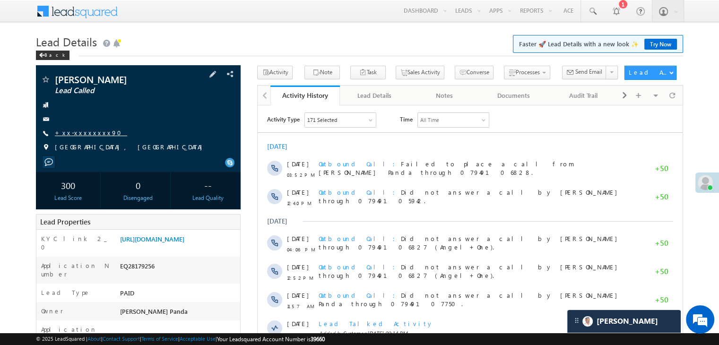
click at [77, 130] on link "+xx-xxxxxxxx90" at bounding box center [91, 133] width 72 height 8
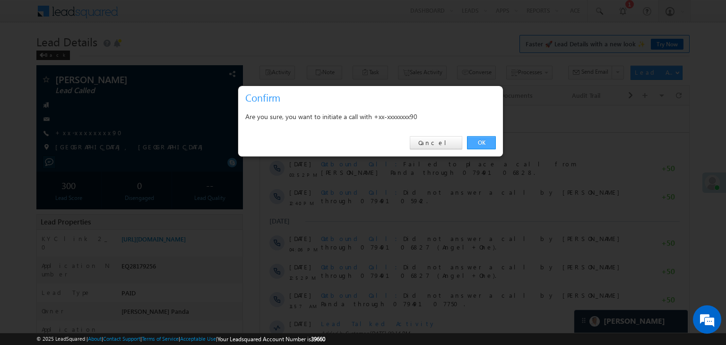
click at [480, 146] on link "OK" at bounding box center [481, 142] width 29 height 13
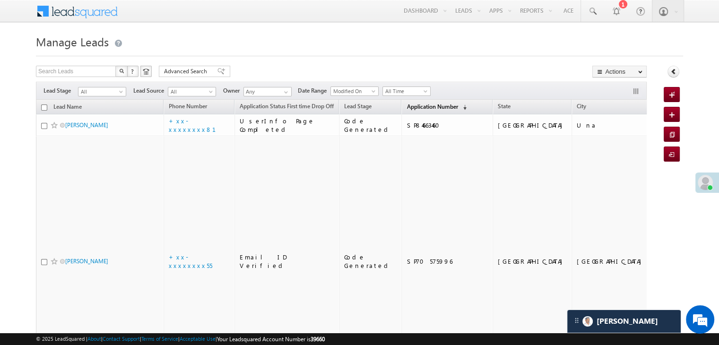
click at [408, 105] on span "Application Number" at bounding box center [431, 106] width 51 height 7
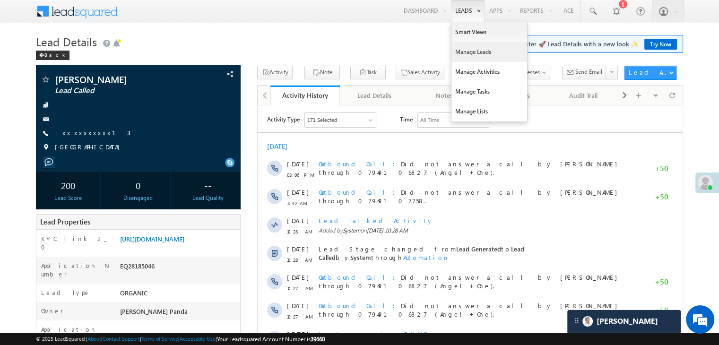
click at [476, 48] on link "Manage Leads" at bounding box center [489, 52] width 76 height 20
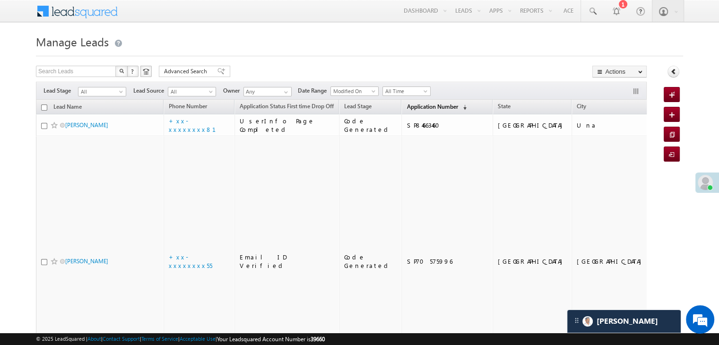
click at [406, 106] on span "Application Number" at bounding box center [431, 106] width 51 height 7
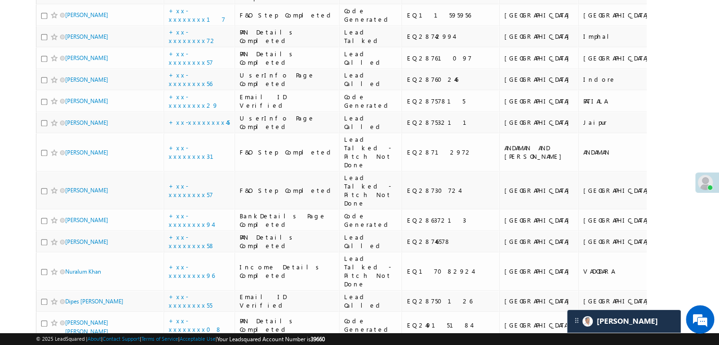
scroll to position [520, 0]
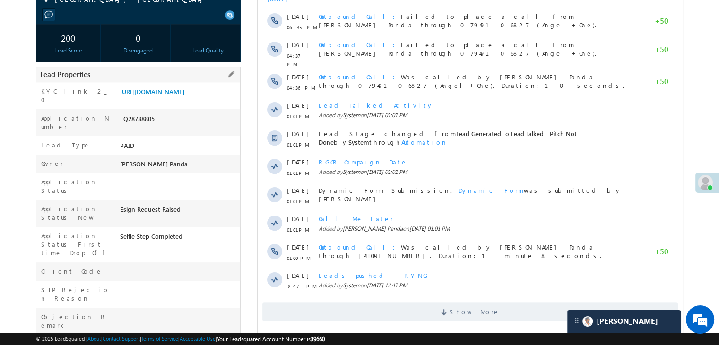
scroll to position [142, 0]
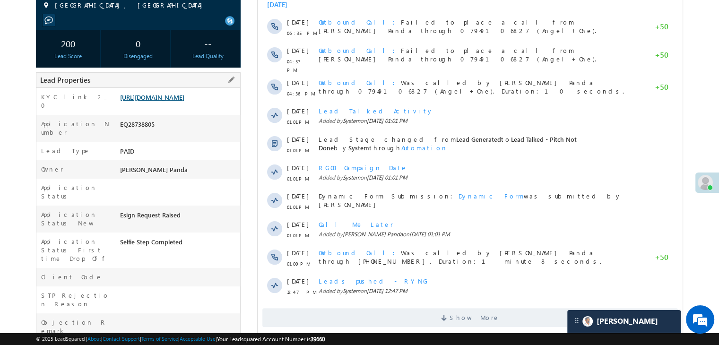
click at [183, 101] on link "[URL][DOMAIN_NAME]" at bounding box center [152, 97] width 64 height 8
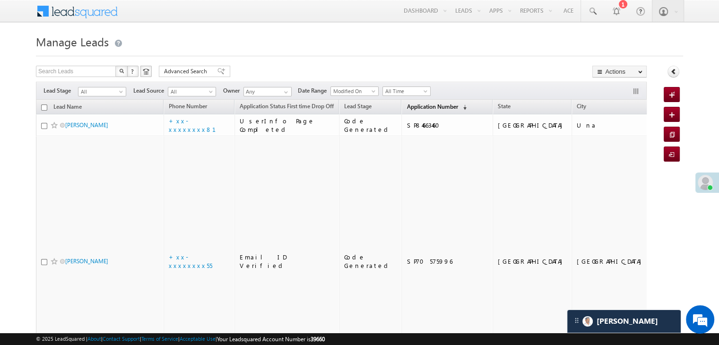
click at [420, 108] on span "Application Number" at bounding box center [431, 106] width 51 height 7
click at [410, 108] on span "Application Number" at bounding box center [431, 106] width 51 height 7
